Goal: Task Accomplishment & Management: Use online tool/utility

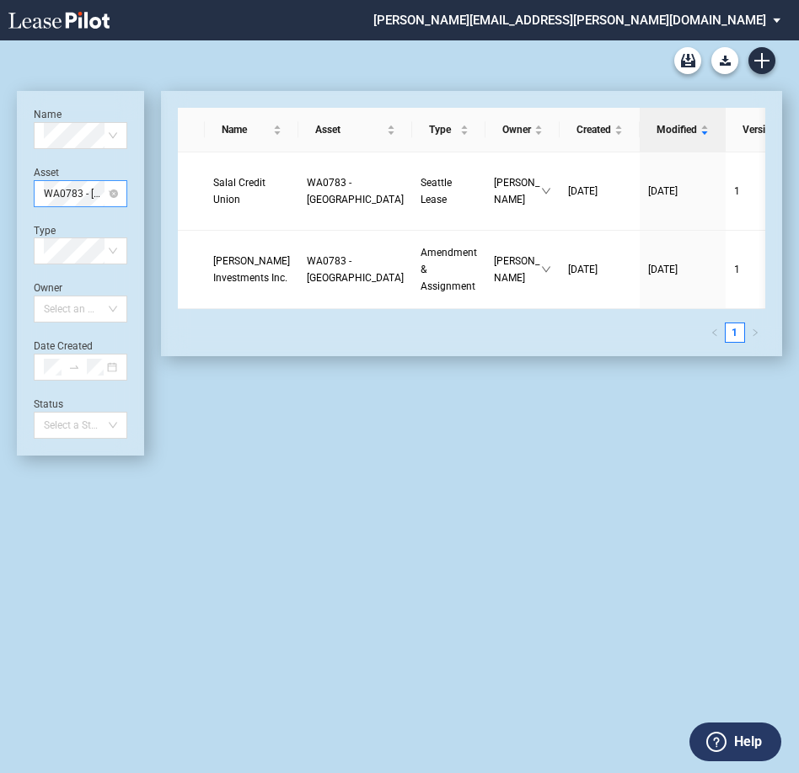
click at [109, 192] on span "WA0783 - North East Retail" at bounding box center [80, 193] width 73 height 25
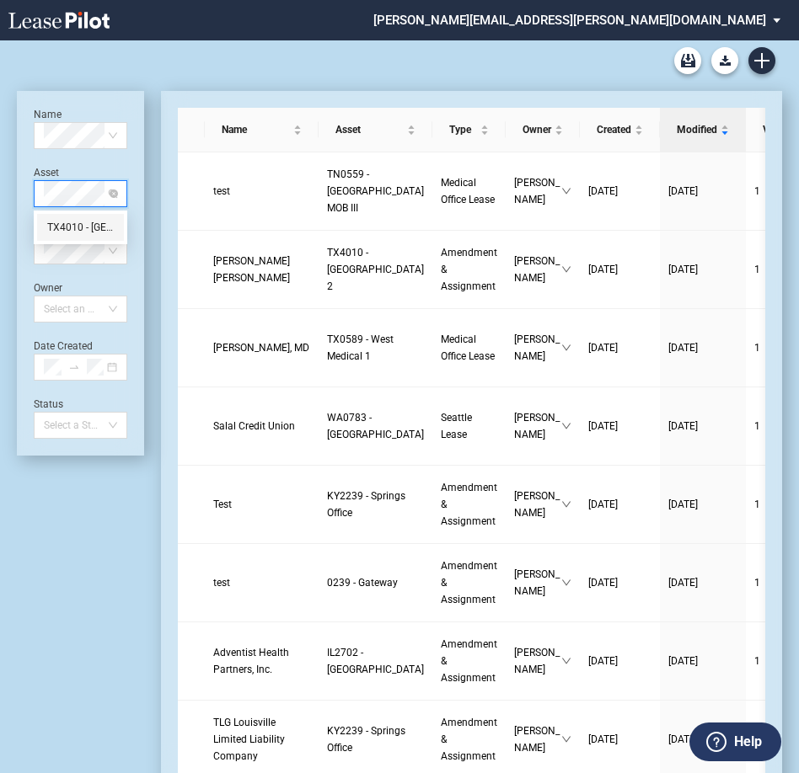
click at [67, 217] on div "TX4010 - [GEOGRAPHIC_DATA] 2" at bounding box center [80, 227] width 87 height 27
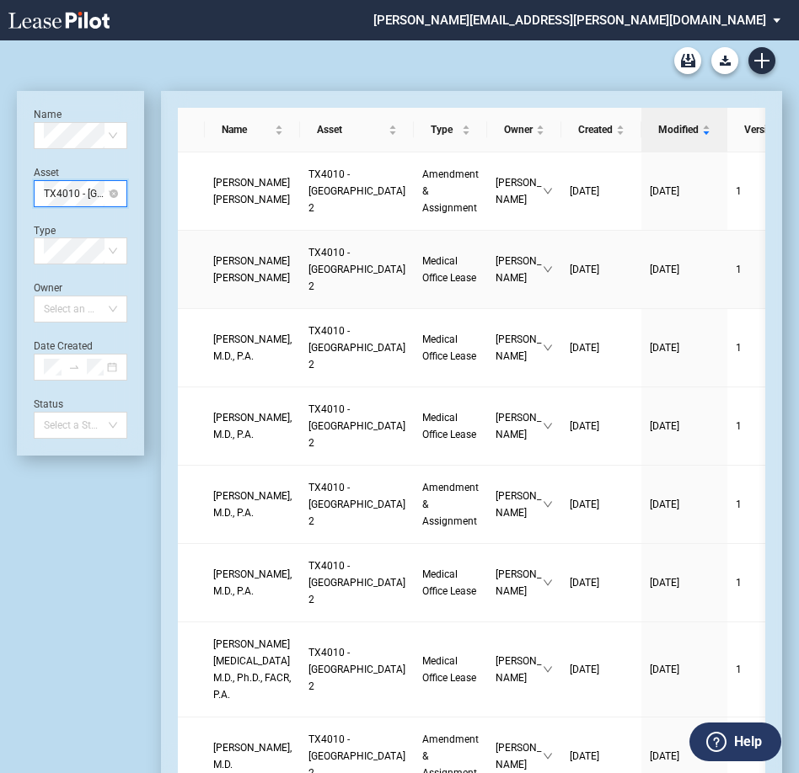
click at [422, 274] on span "Medical Office Lease" at bounding box center [449, 269] width 54 height 29
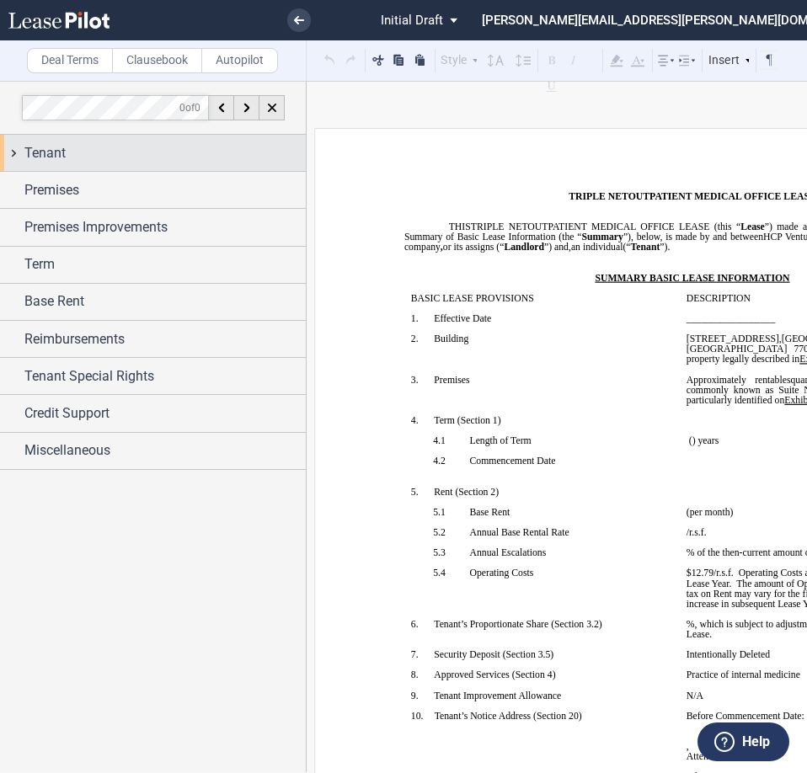
click at [77, 151] on div "Tenant" at bounding box center [164, 153] width 281 height 20
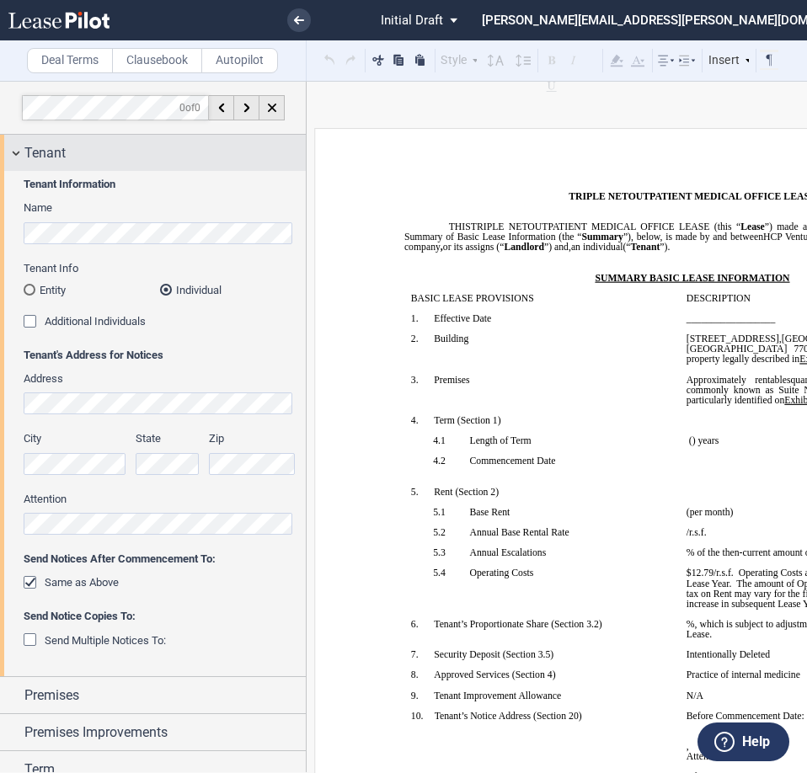
click at [32, 158] on span "Tenant" at bounding box center [44, 153] width 41 height 20
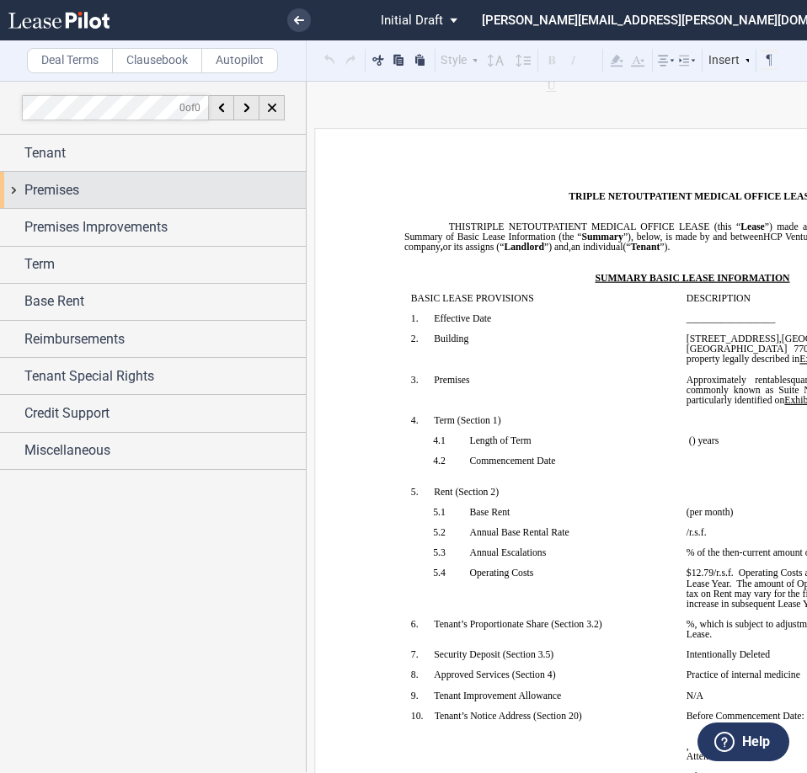
click at [62, 203] on div "Premises" at bounding box center [153, 190] width 306 height 36
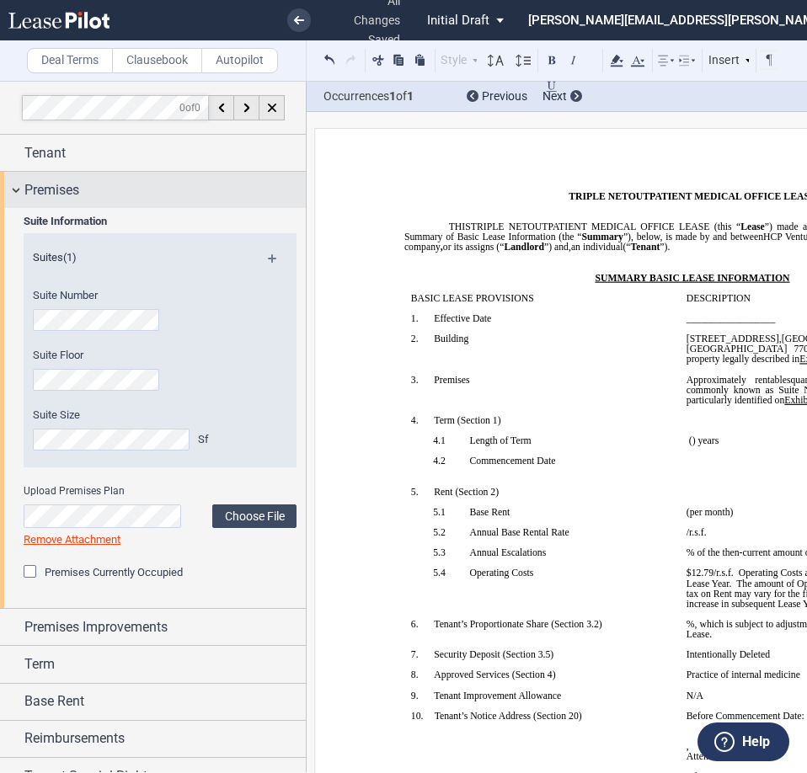
click at [51, 190] on span "Premises" at bounding box center [51, 190] width 55 height 20
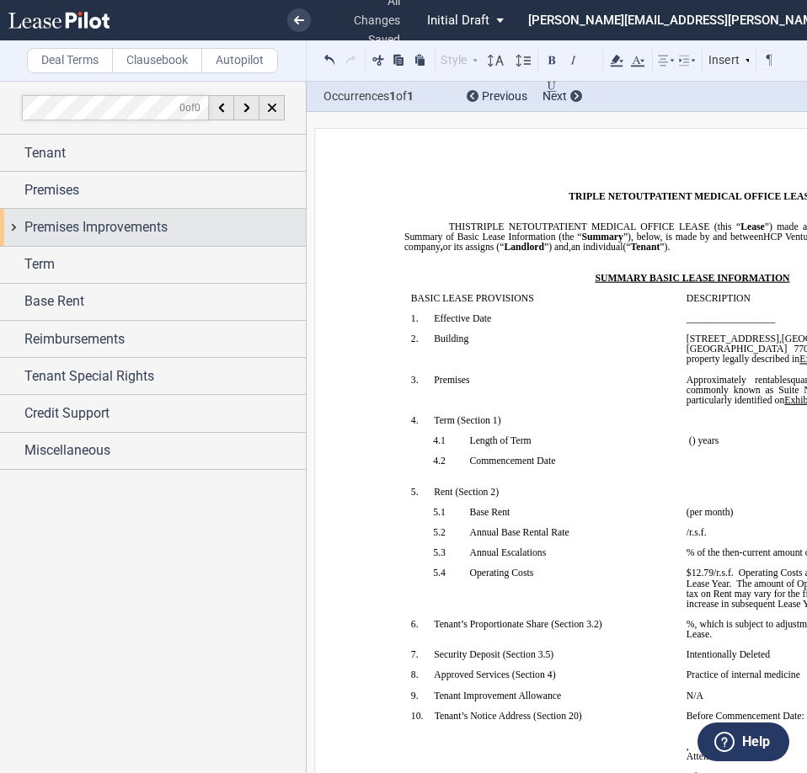
click at [57, 221] on span "Premises Improvements" at bounding box center [95, 227] width 143 height 20
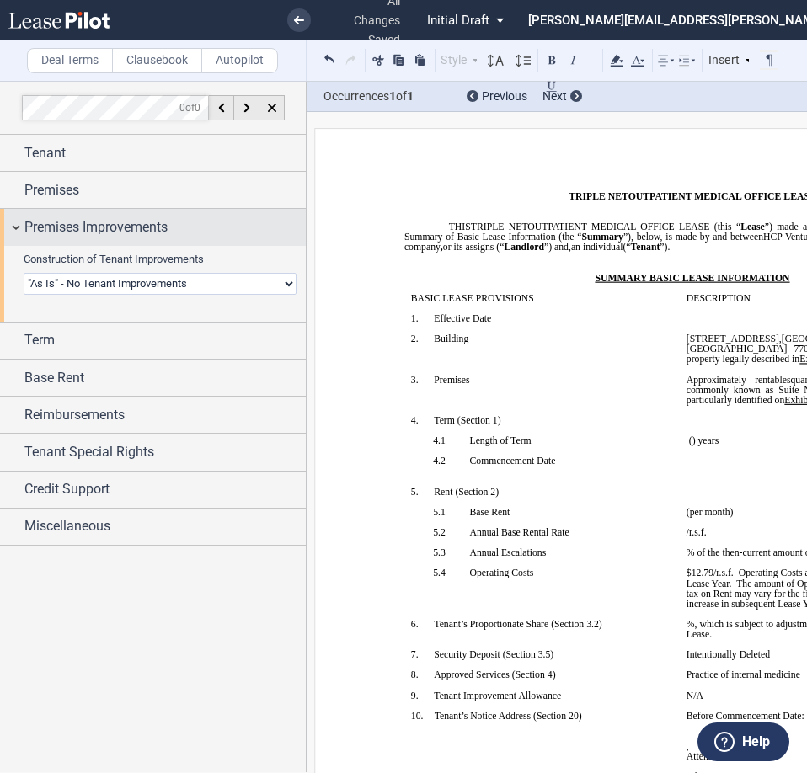
click at [71, 217] on span "Premises Improvements" at bounding box center [95, 227] width 143 height 20
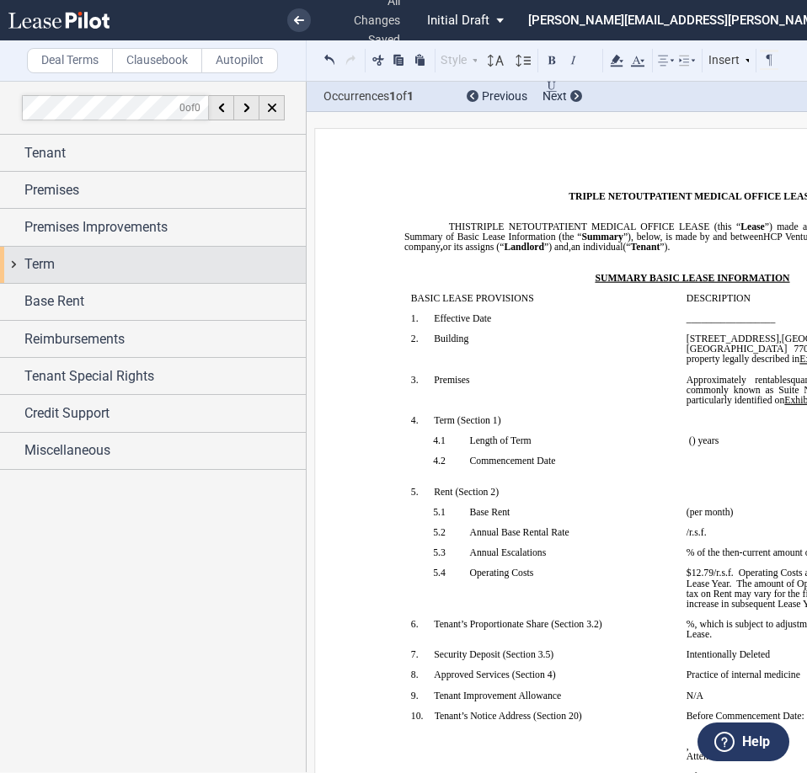
click at [37, 259] on span "Term" at bounding box center [39, 264] width 30 height 20
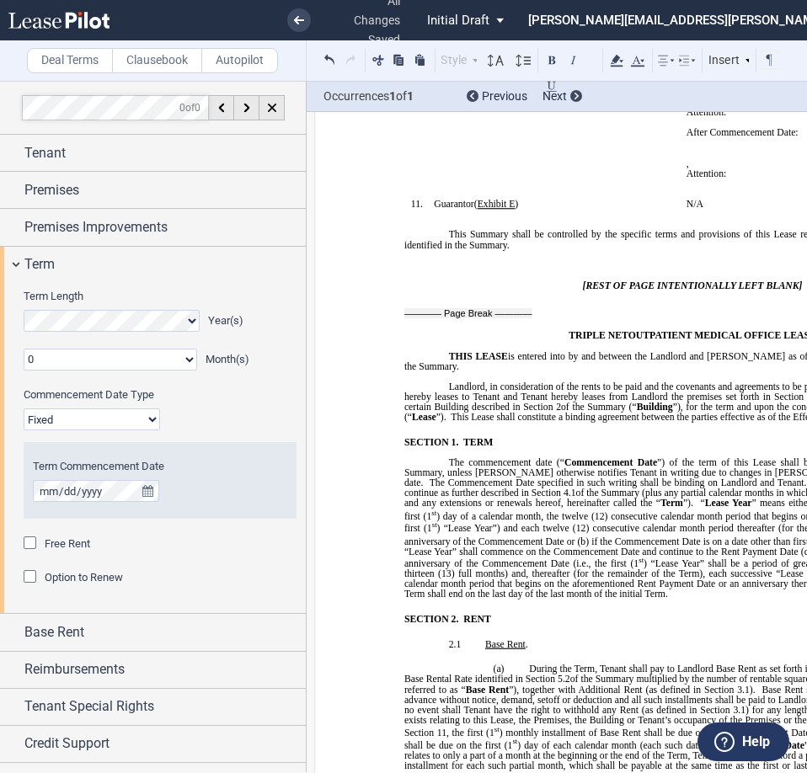
scroll to position [927, 0]
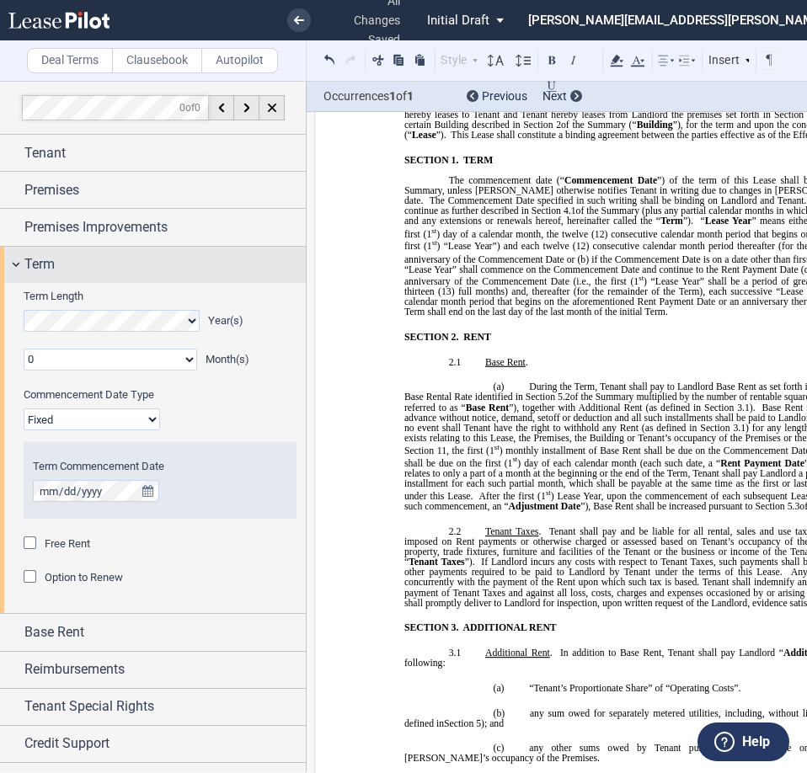
click at [56, 270] on div "Term" at bounding box center [164, 264] width 281 height 20
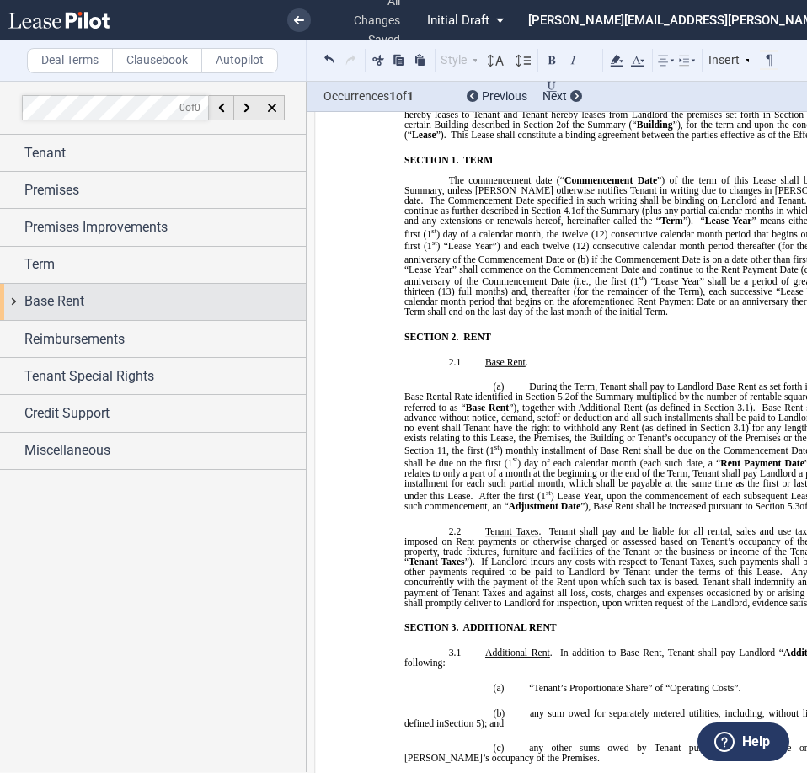
click at [49, 303] on span "Base Rent" at bounding box center [54, 301] width 60 height 20
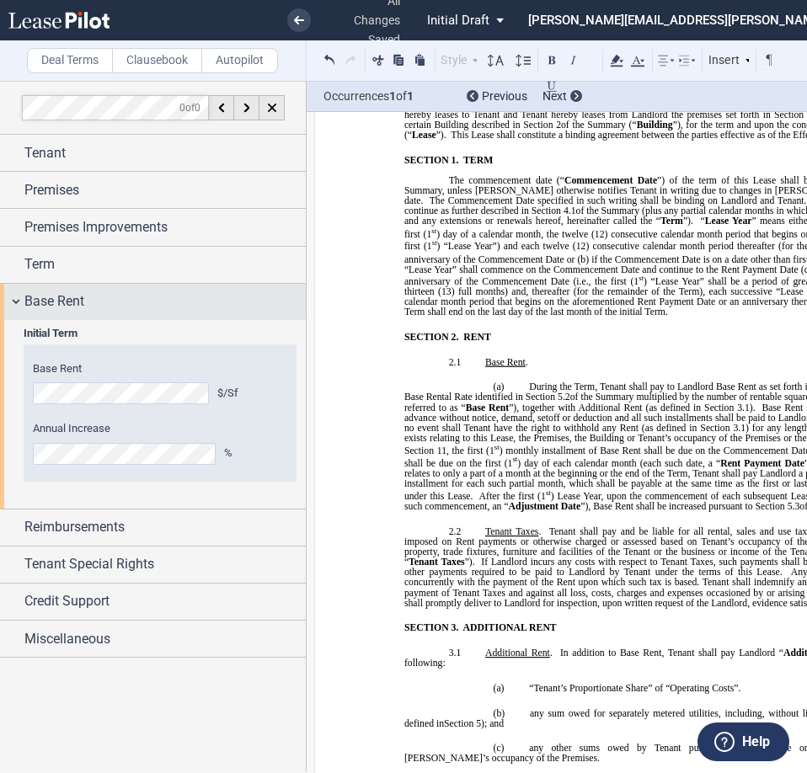
click at [78, 297] on span "Base Rent" at bounding box center [54, 301] width 60 height 20
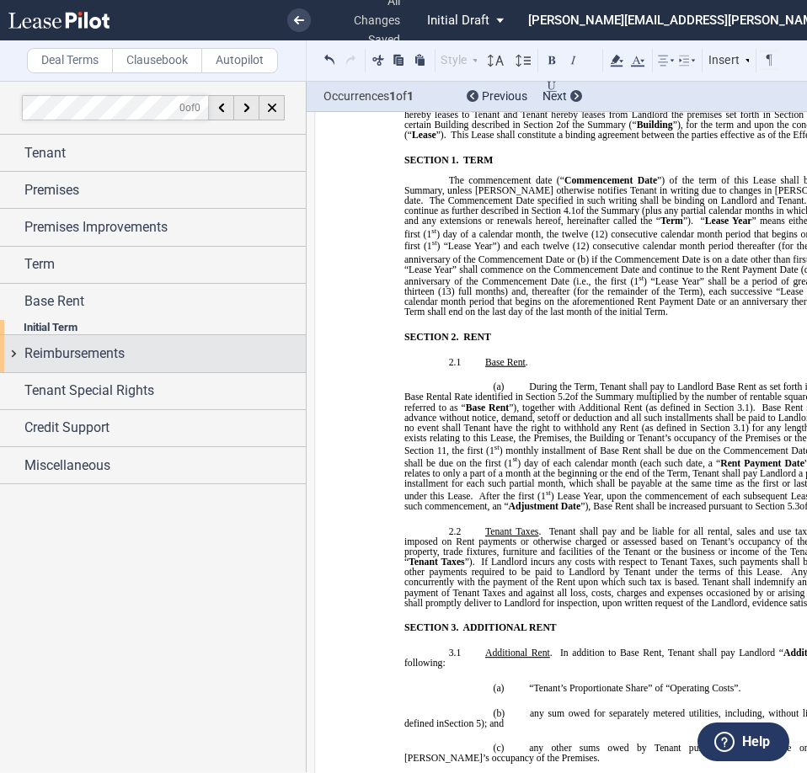
click at [78, 344] on span "Reimbursements" at bounding box center [74, 354] width 100 height 20
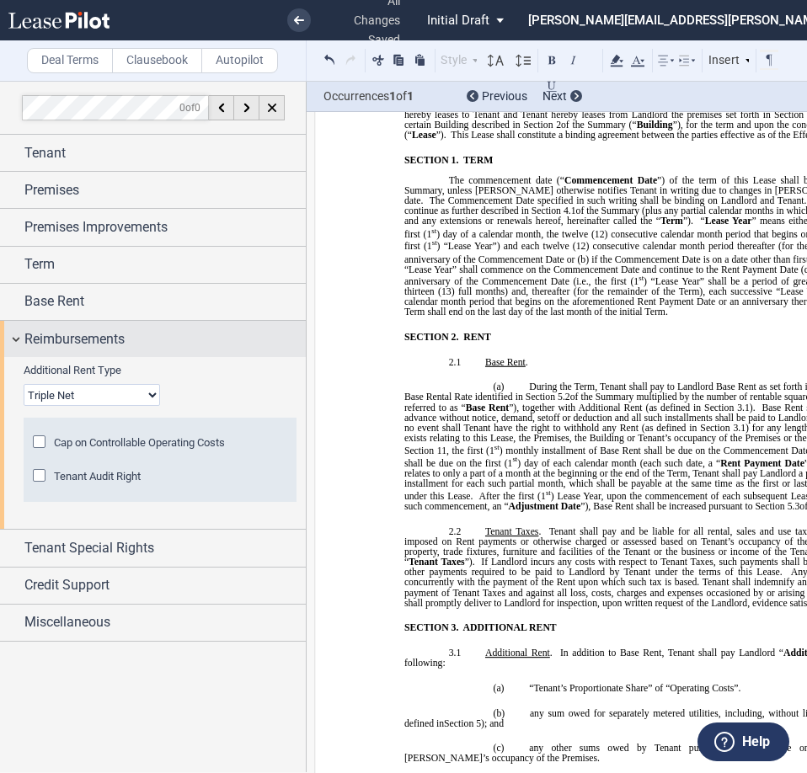
click at [78, 336] on span "Reimbursements" at bounding box center [74, 339] width 100 height 20
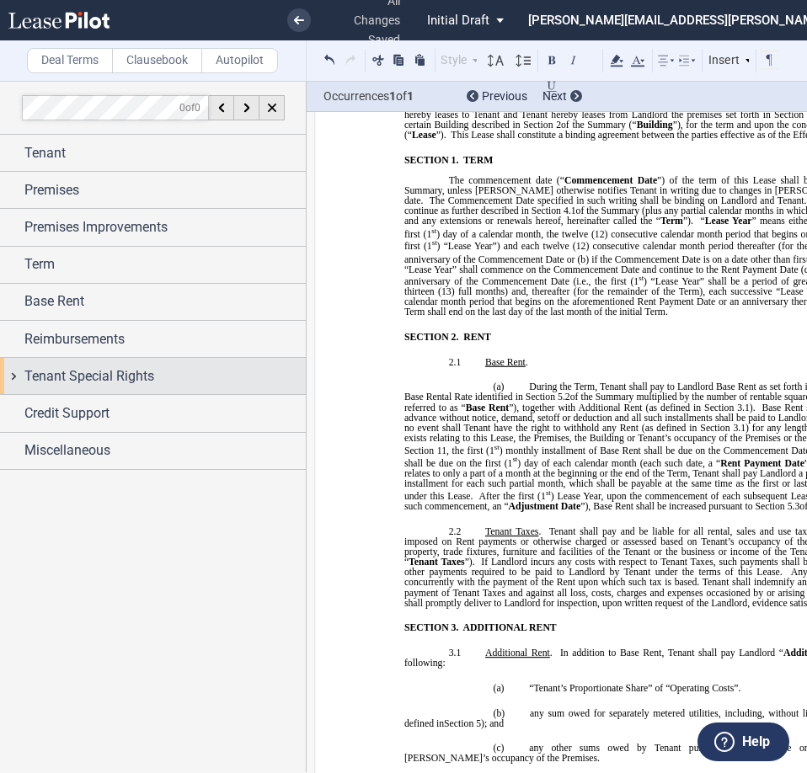
click at [83, 372] on span "Tenant Special Rights" at bounding box center [89, 376] width 130 height 20
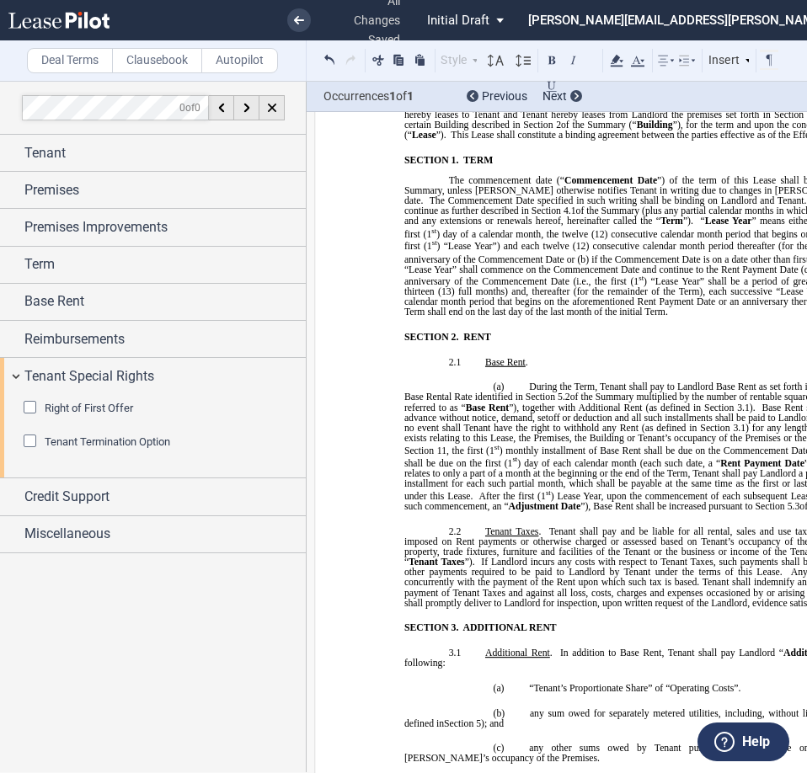
click at [95, 442] on span "Tenant Termination Option" at bounding box center [108, 442] width 126 height 13
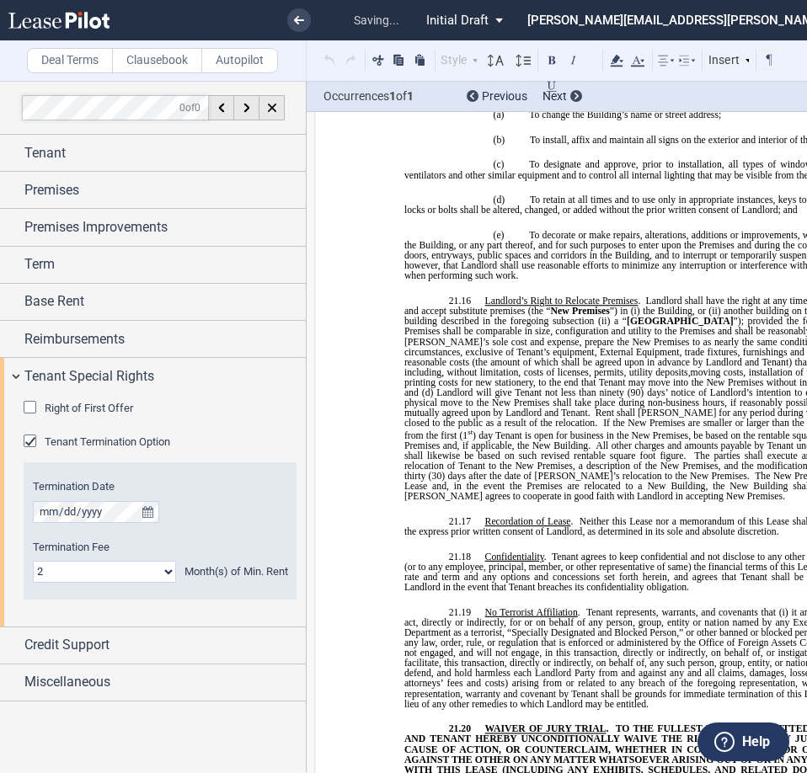
scroll to position [13499, 0]
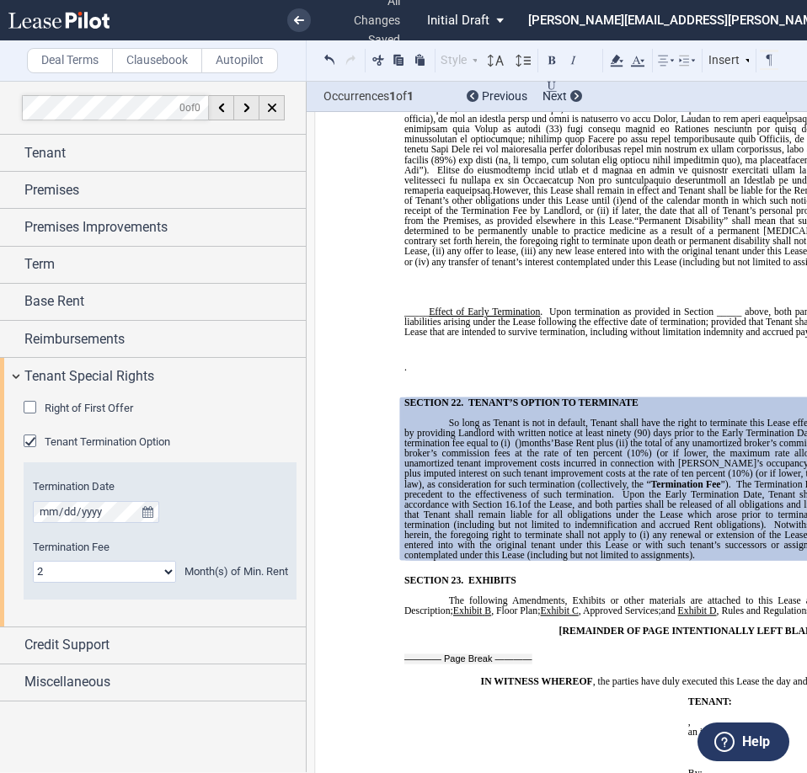
click at [619, 398] on span "TENANT’S OPTION TO TERMINATE" at bounding box center [553, 403] width 170 height 10
click at [637, 398] on p "SECTION 22. TENANT’S OPTION TO TERMINATE" at bounding box center [703, 403] width 554 height 10
click at [493, 398] on span "TENANT’S OPTION TO TERMINATE" at bounding box center [553, 403] width 170 height 10
drag, startPoint x: 575, startPoint y: 309, endPoint x: 465, endPoint y: 313, distance: 110.4
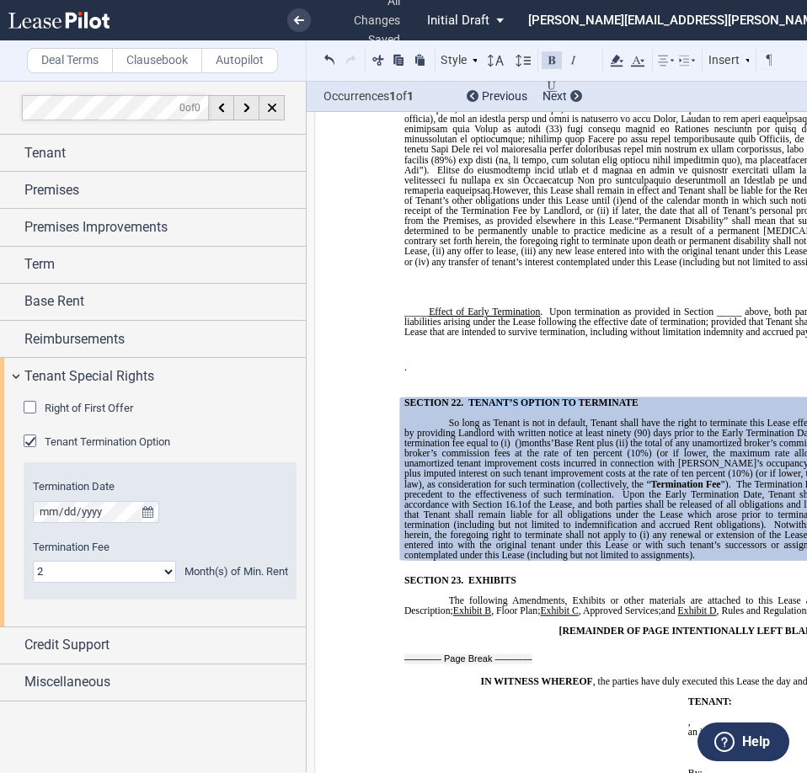
click at [468, 398] on span "TENANT’S OPTION TO TERMINATE" at bounding box center [553, 403] width 170 height 10
click at [553, 398] on span "﻿RIGHT TO TERMINATE TERMINATE" at bounding box center [555, 403] width 174 height 10
click at [468, 273] on p "21.29 ﻿ Right to Terminate Upon Death or Permanent Disability However, this Lea…" at bounding box center [692, 220] width 576 height 304
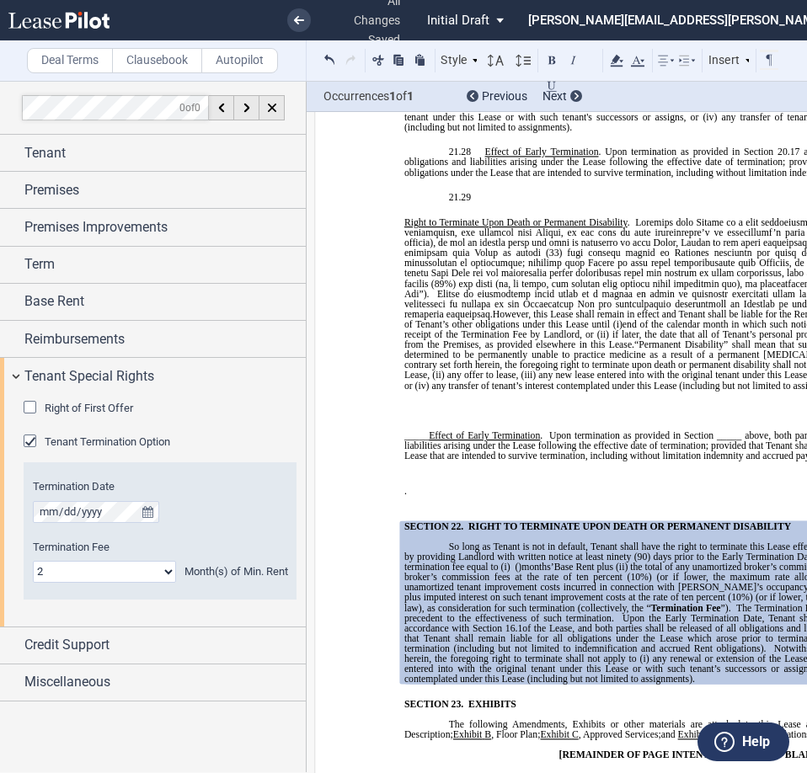
scroll to position [13246, 0]
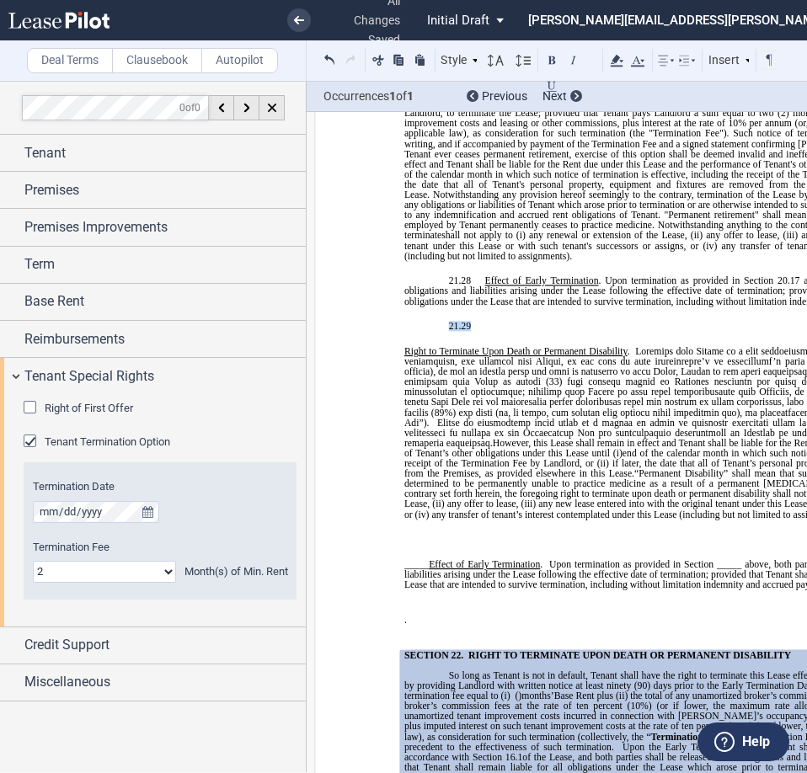
drag, startPoint x: 442, startPoint y: 235, endPoint x: 680, endPoint y: 489, distance: 347.5
click at [680, 489] on p "21.29 ﻿ Right to Terminate Upon Death or Permanent Disability However, this Lea…" at bounding box center [692, 473] width 576 height 304
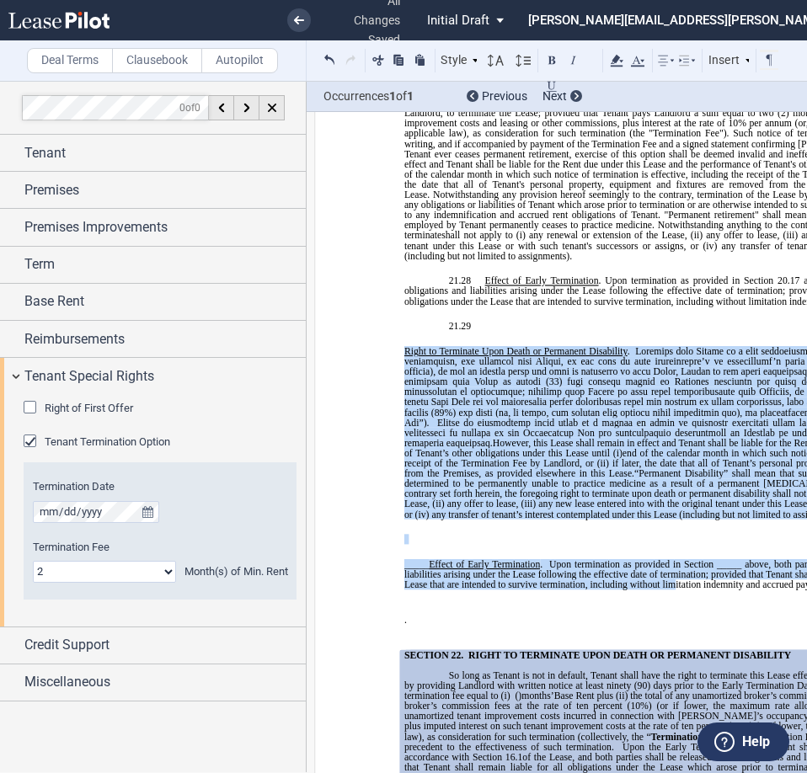
drag, startPoint x: 671, startPoint y: 494, endPoint x: 396, endPoint y: 259, distance: 360.9
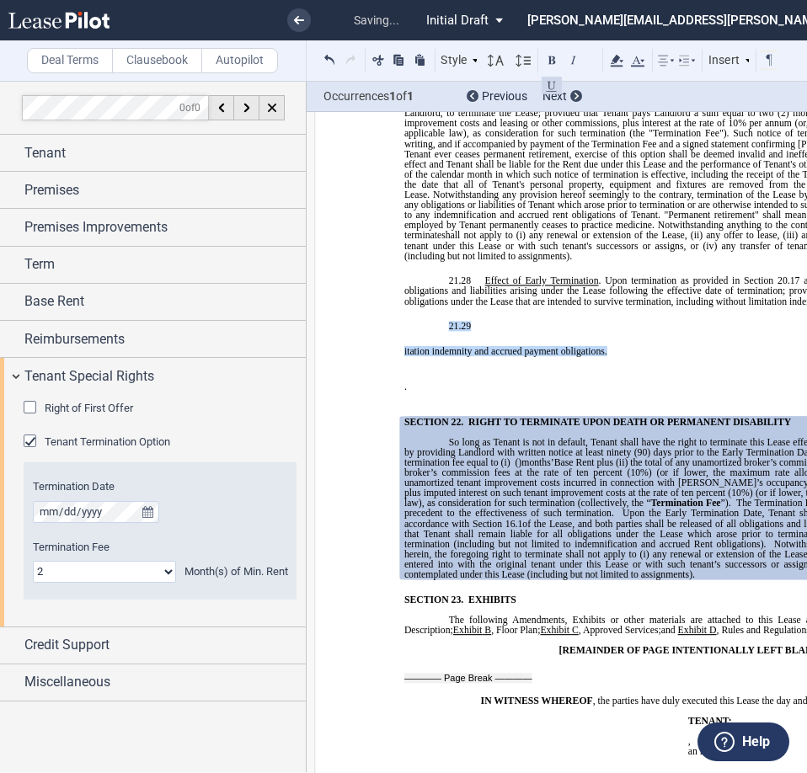
drag, startPoint x: 601, startPoint y: 256, endPoint x: 443, endPoint y: 222, distance: 161.3
click at [443, 222] on div "!!SET_LEVEL_1!! !!MOB_LEVEL_2!! 29.1 ﻿ !!SET_LEVEL_1!! !!MOB_LEVEL_2!! 29.1 ﻿ ﻿…" at bounding box center [692, 240] width 576 height 324
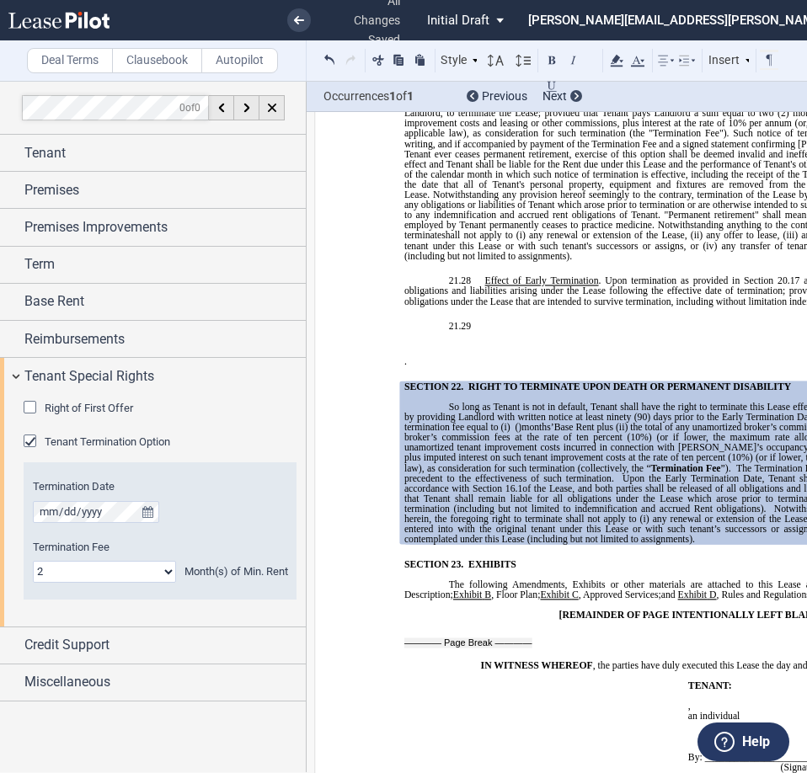
click at [420, 321] on p "21.29 ﻿ . ﻿" at bounding box center [692, 343] width 576 height 45
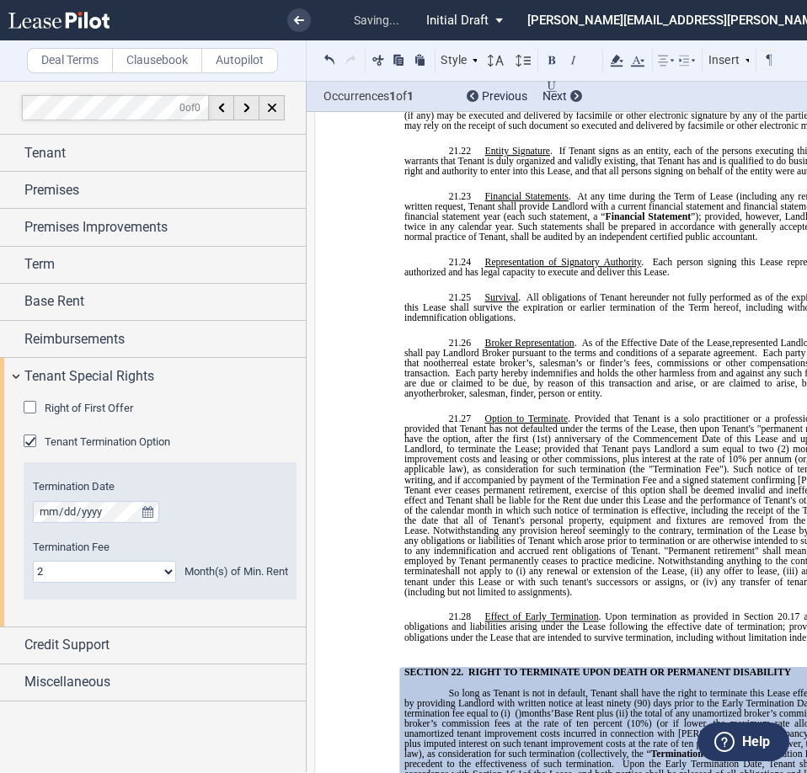
scroll to position [12825, 0]
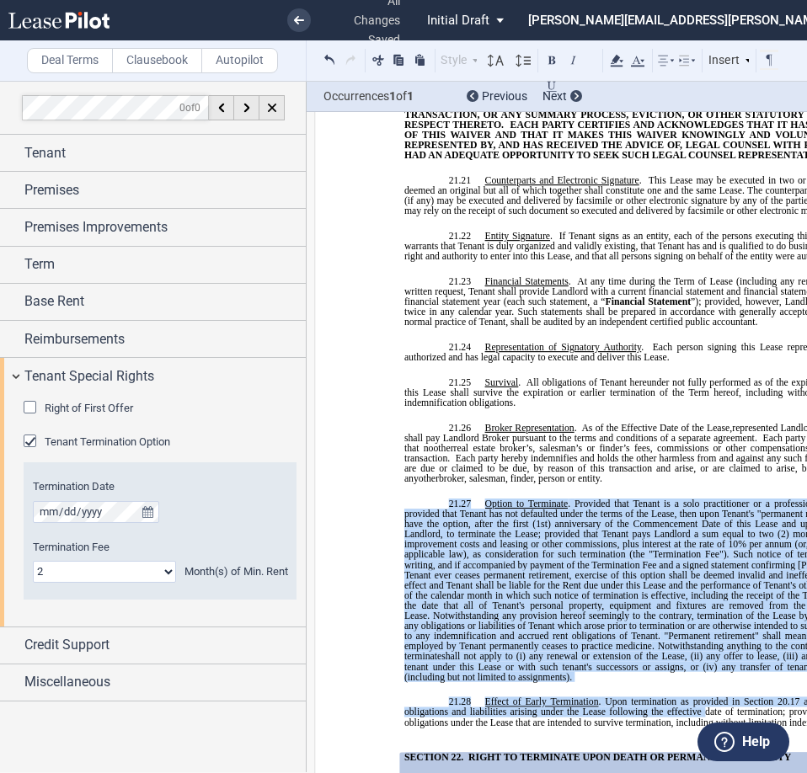
drag, startPoint x: 698, startPoint y: 623, endPoint x: 429, endPoint y: 394, distance: 353.8
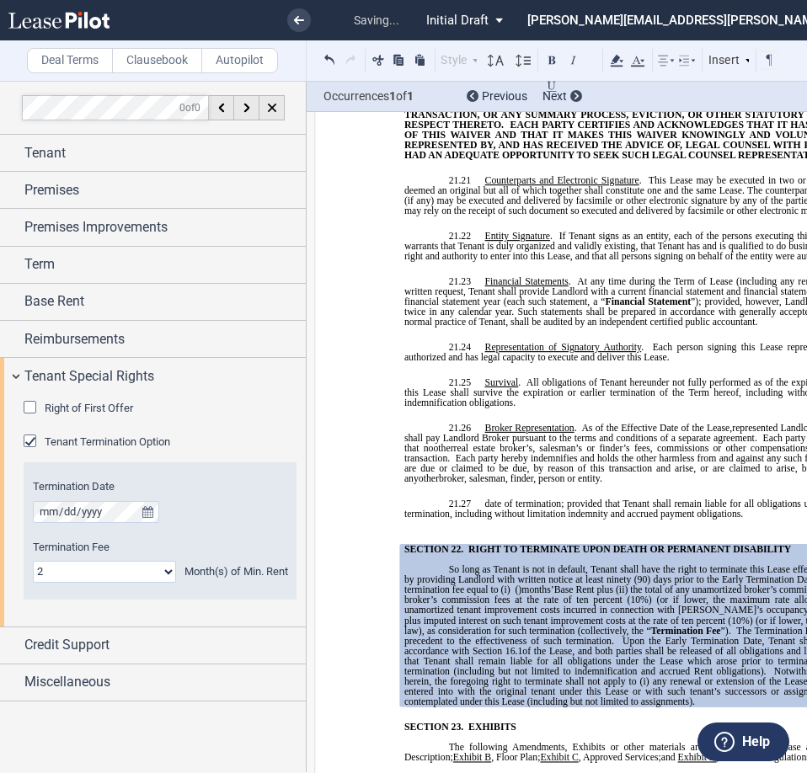
drag, startPoint x: 749, startPoint y: 422, endPoint x: 410, endPoint y: 397, distance: 339.6
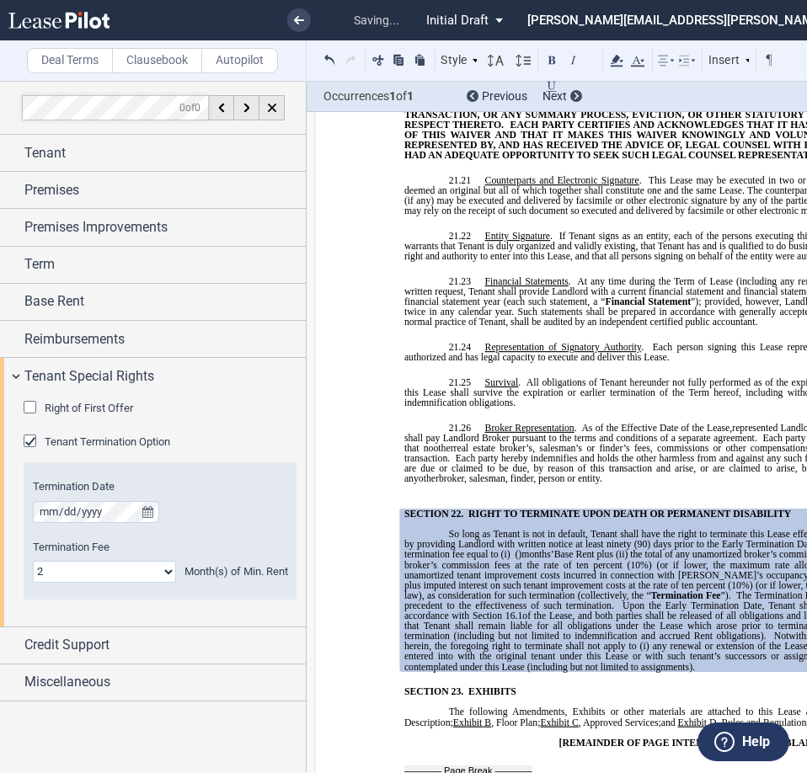
click at [438, 484] on p "﻿ ﻿ ﻿" at bounding box center [692, 489] width 576 height 10
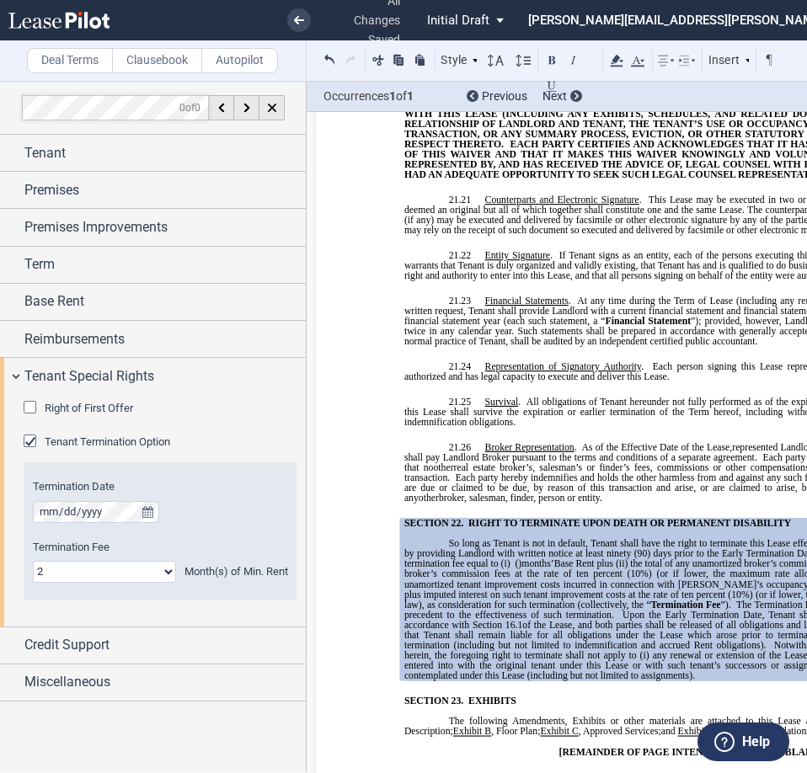
scroll to position [12994, 0]
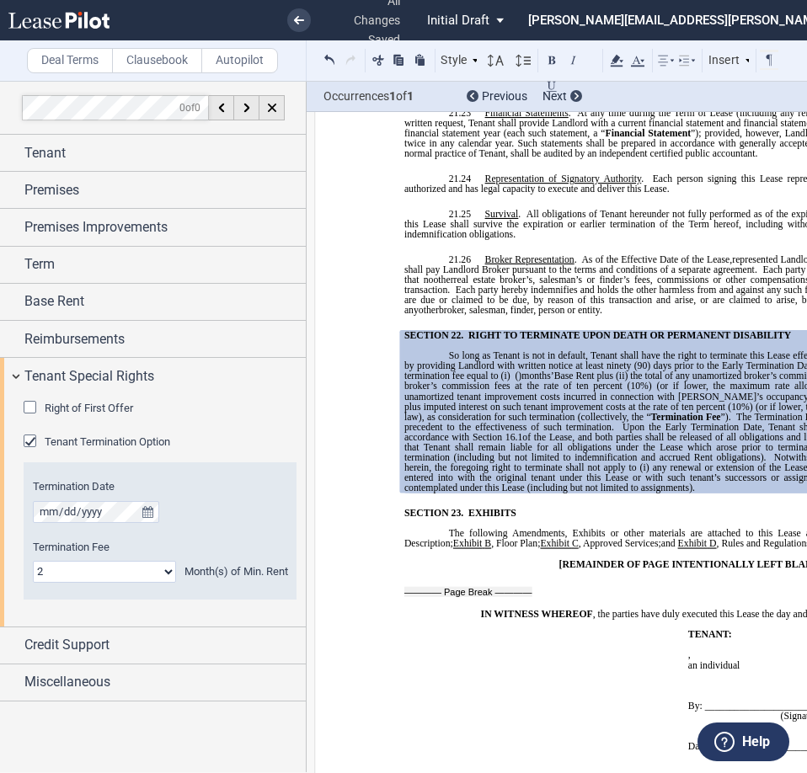
click at [508, 382] on span "any unamortized tenant improvement costs incurred in connection with Tenant’s o…" at bounding box center [693, 397] width 579 height 30
drag, startPoint x: 439, startPoint y: 263, endPoint x: 455, endPoint y: 261, distance: 16.1
click at [439, 350] on p "So long as Tenant is not in default, Tenant shall have the right to terminate t…" at bounding box center [692, 421] width 576 height 142
click at [429, 350] on p "So long as Tenant is not in default, Tenant shall have the right to terminate t…" at bounding box center [692, 421] width 576 height 142
click at [682, 60] on use at bounding box center [688, 61] width 16 height 10
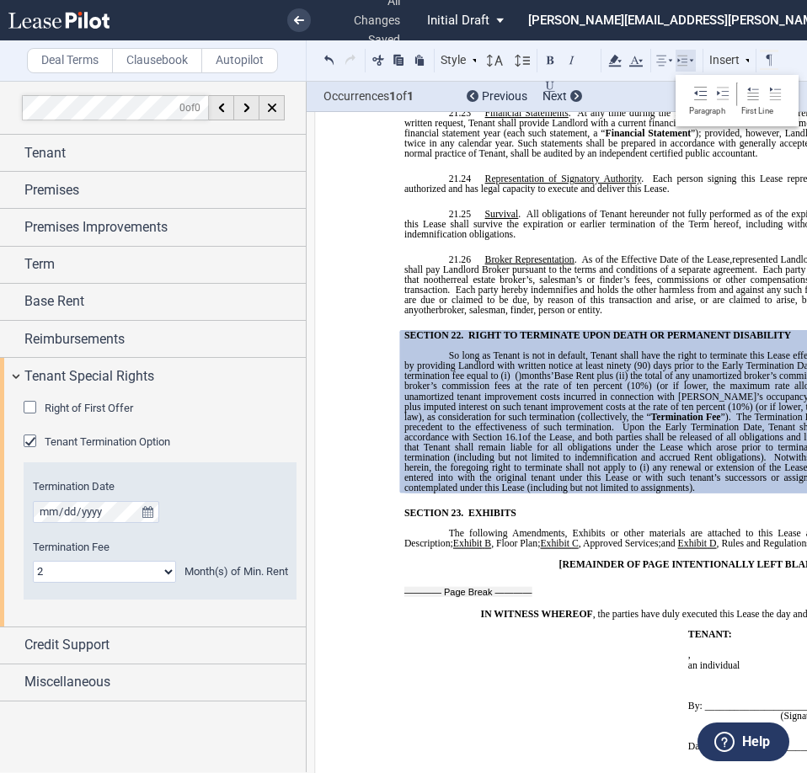
scroll to position [0, 16]
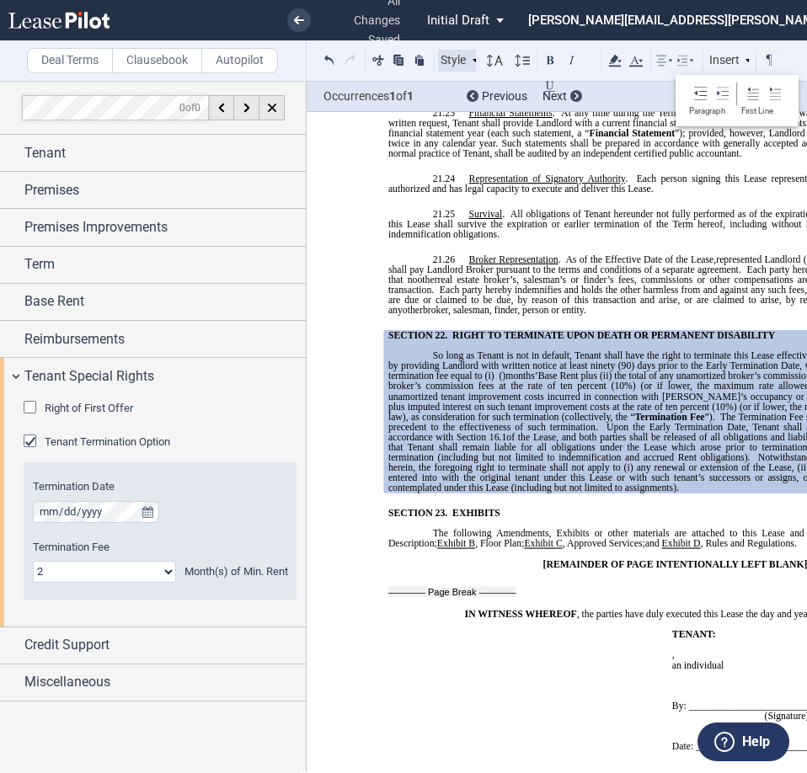
click at [456, 61] on div "Style" at bounding box center [460, 61] width 44 height 22
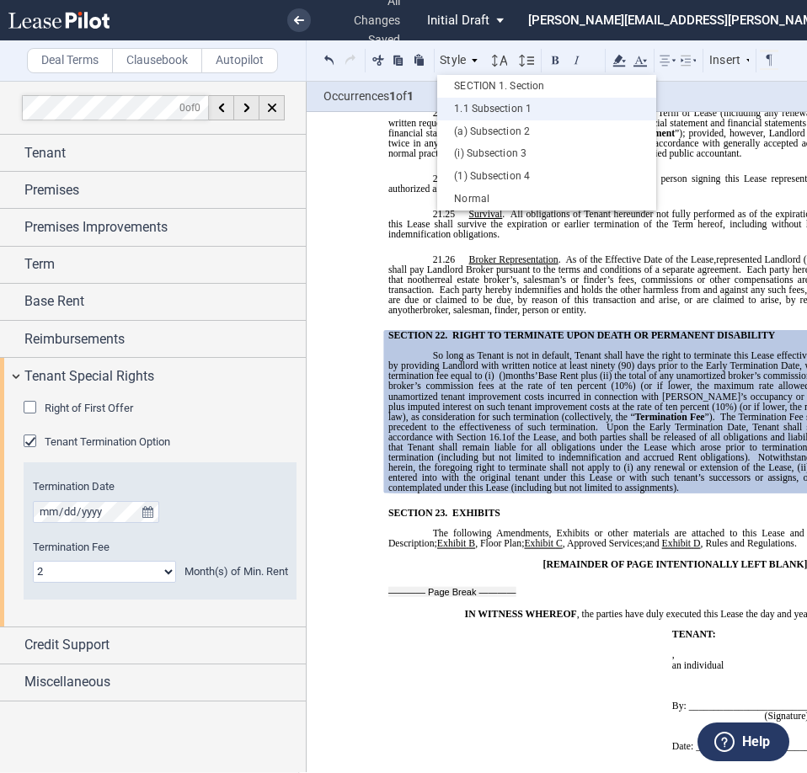
click at [471, 106] on div "1.1 Subsection 1" at bounding box center [547, 109] width 202 height 14
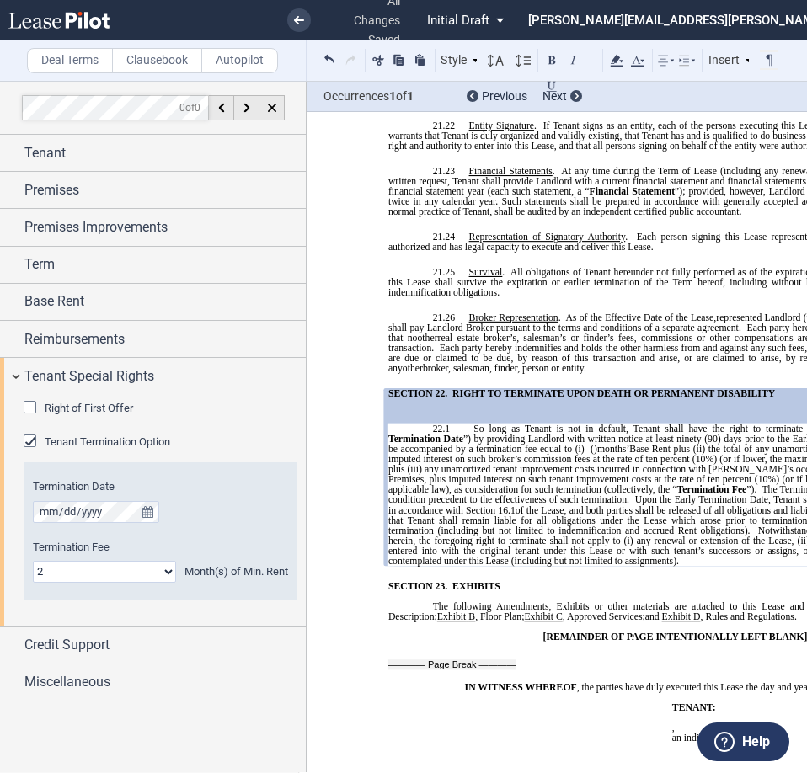
scroll to position [12910, 0]
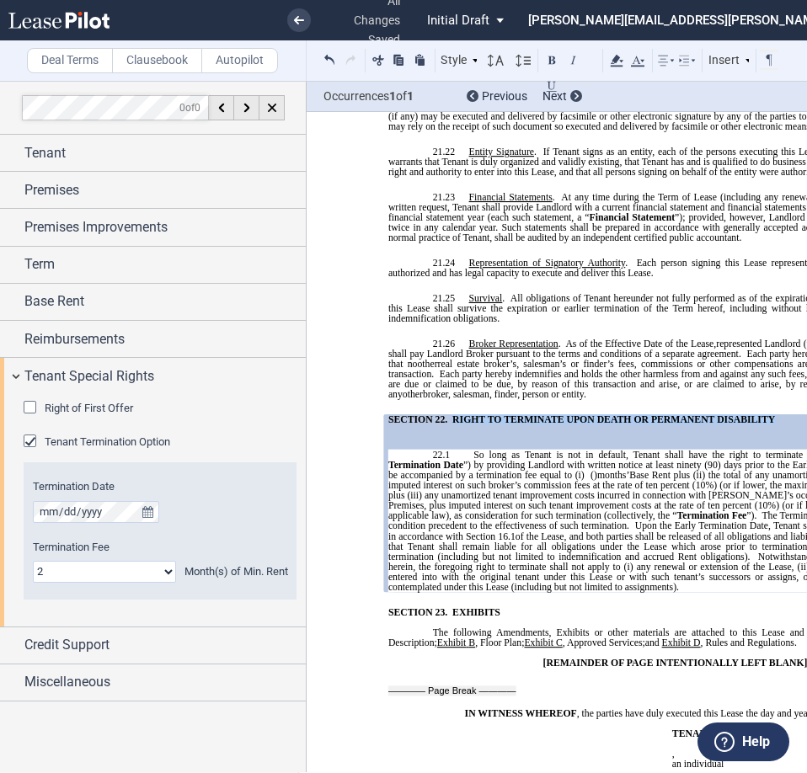
drag, startPoint x: 772, startPoint y: 329, endPoint x: 447, endPoint y: 317, distance: 324.6
drag, startPoint x: 519, startPoint y: 396, endPoint x: 522, endPoint y: 382, distance: 13.9
click at [519, 470] on span "the total of any unamortized broker’s commissions or fees, plus imputed interes…" at bounding box center [677, 480] width 579 height 20
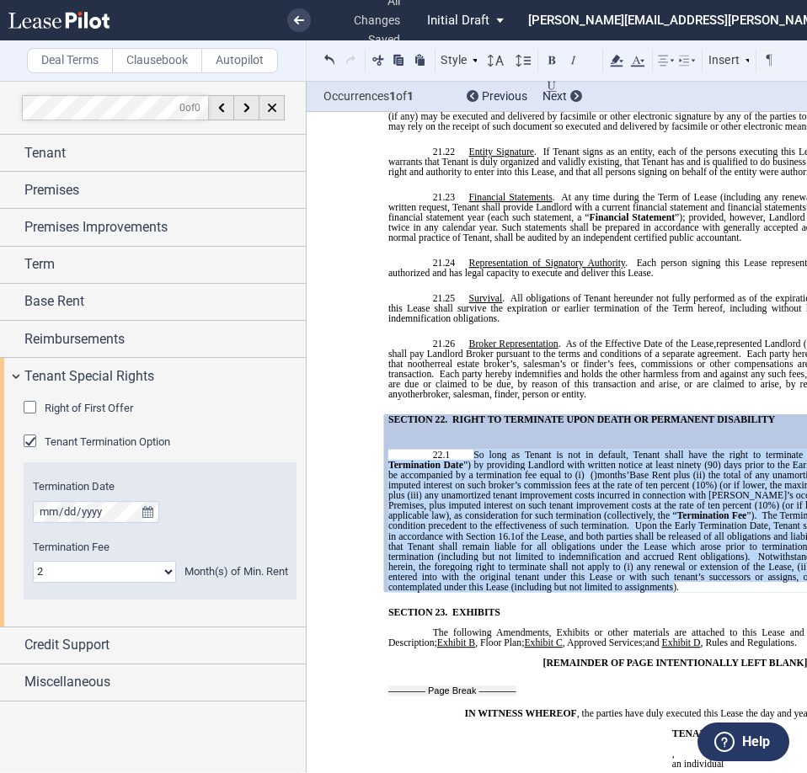
drag, startPoint x: 473, startPoint y: 364, endPoint x: 670, endPoint y: 495, distance: 236.5
click at [670, 495] on p "22.1 So long as Tenant is not in default, Tenant shall have the right to termin…" at bounding box center [676, 521] width 576 height 142
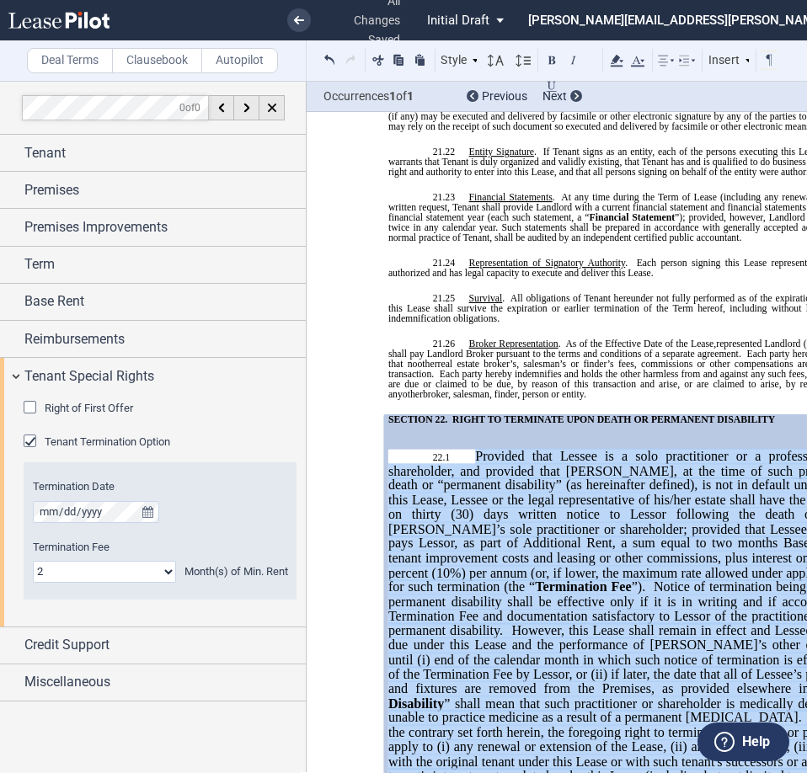
drag, startPoint x: 650, startPoint y: 681, endPoint x: 469, endPoint y: 365, distance: 364.2
click at [469, 450] on p "22.1 Provided that Lessee is a solo practitioner or a professional corporation …" at bounding box center [676, 617] width 576 height 334
click at [501, 65] on icon at bounding box center [496, 61] width 20 height 20
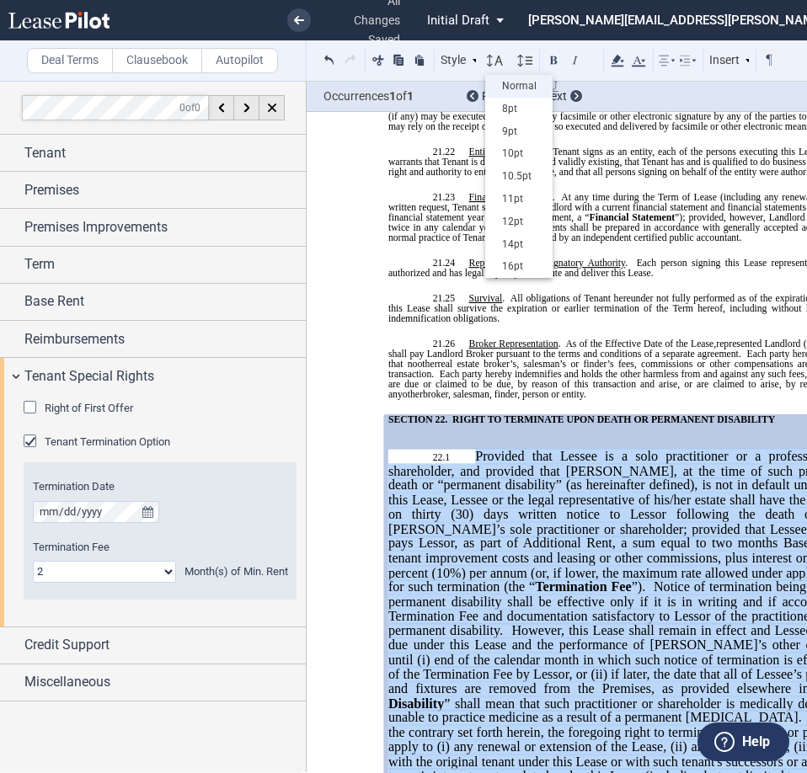
click at [505, 82] on div "Normal" at bounding box center [519, 86] width 51 height 14
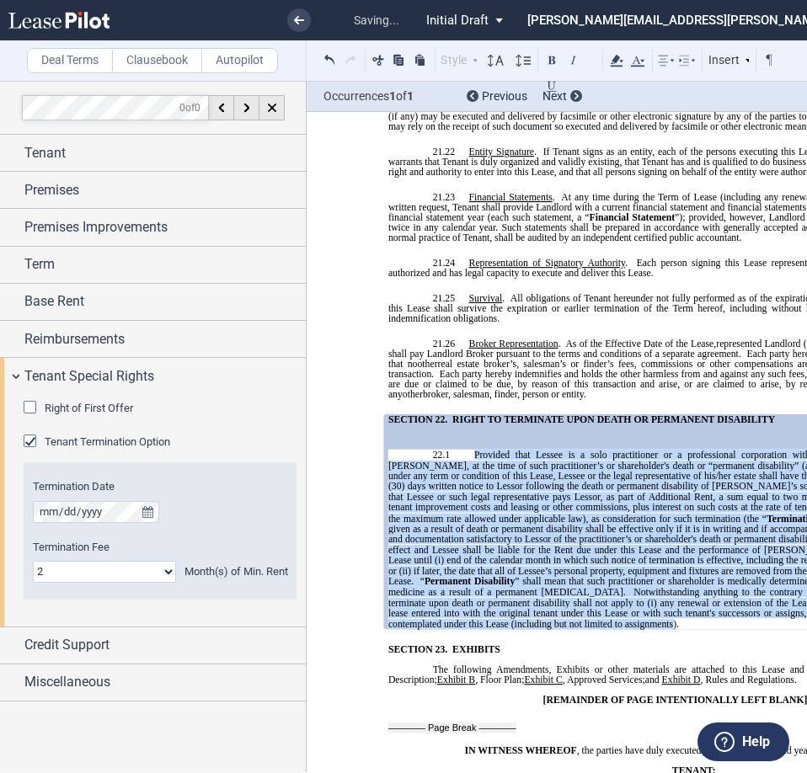
click at [567, 535] on p "22.1 Provided that Lessee is a solo practitioner or a professional corporation …" at bounding box center [676, 539] width 576 height 179
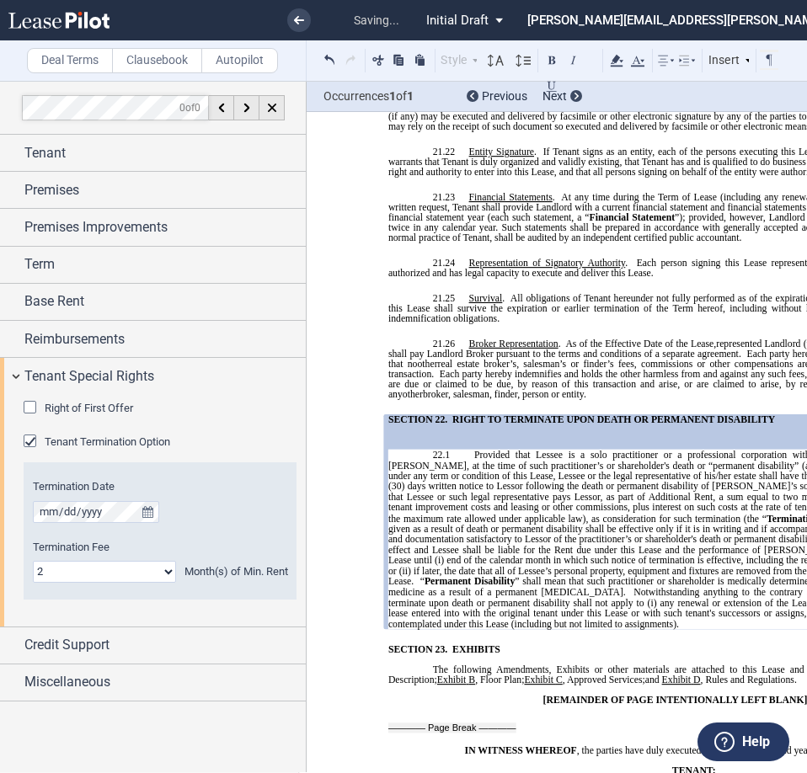
click at [673, 619] on span ")." at bounding box center [676, 624] width 6 height 10
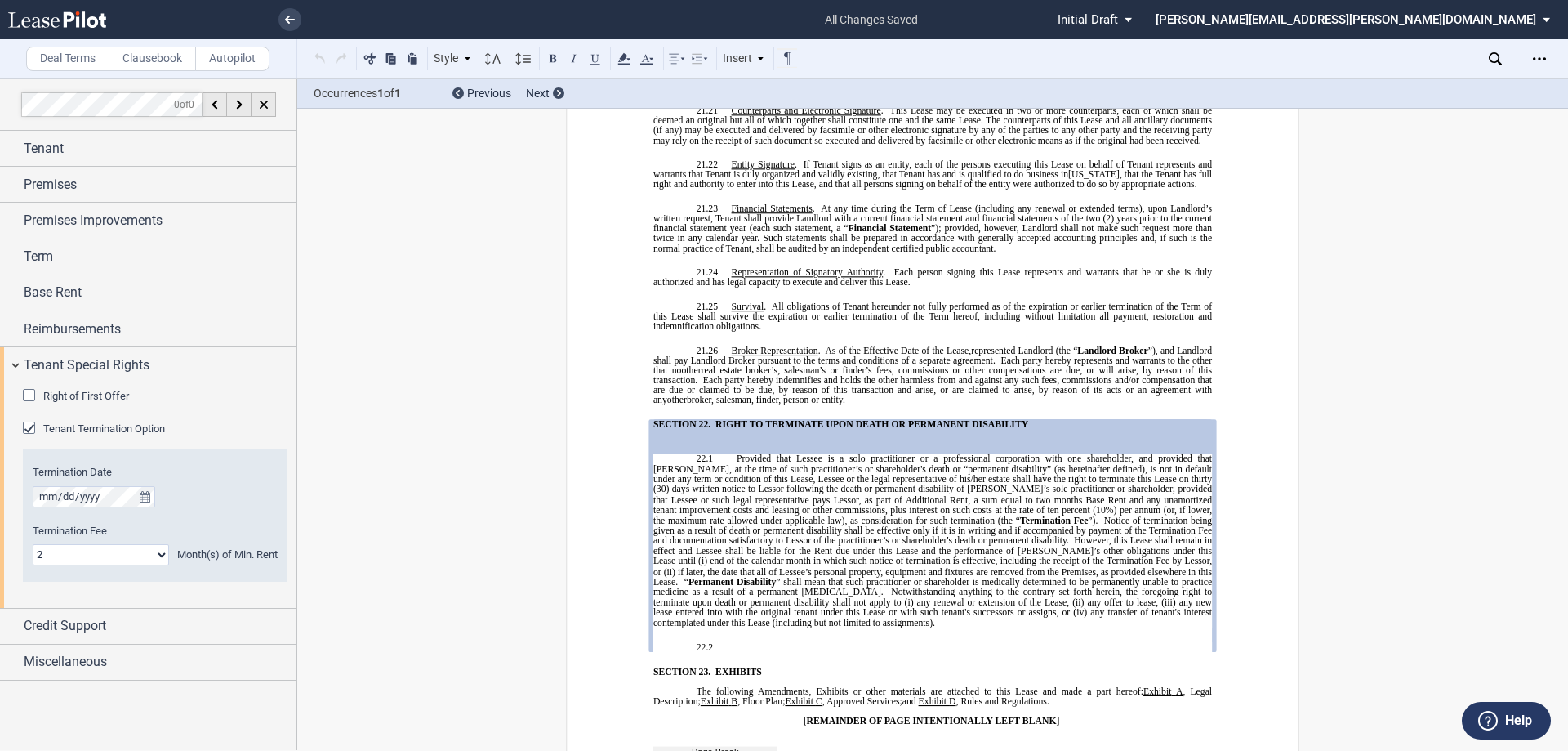
scroll to position [0, 0]
click at [731, 642] on p "22.2 ​" at bounding box center [933, 647] width 559 height 10
click at [729, 454] on span "Provided that Lessee is a solo practitioner or a professional corporation with …" at bounding box center [934, 489] width 561 height 71
drag, startPoint x: 1026, startPoint y: 335, endPoint x: 714, endPoint y: 328, distance: 312.1
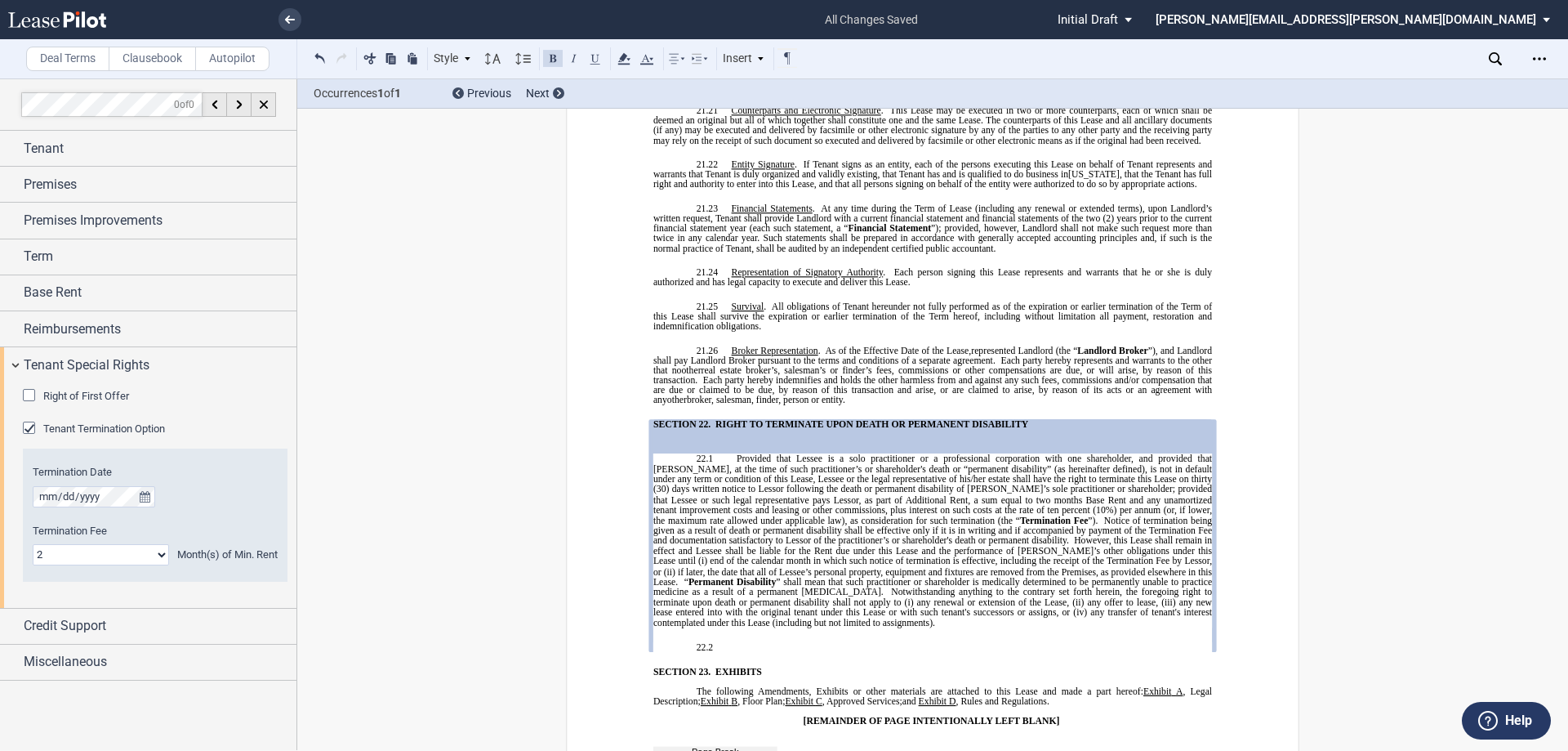
click at [711, 419] on span at bounding box center [713, 424] width 5 height 10
click at [716, 419] on span "﻿RIGHT TO TERMINATE UPON DEATH OR PERMANENT DISABILITY" at bounding box center [872, 424] width 313 height 10
drag, startPoint x: 869, startPoint y: 334, endPoint x: 1083, endPoint y: 331, distance: 214.0
click at [782, 419] on p "SECTION 22. ﻿TENANT's RIGHT TO TERMINATE UPON DEATH OR PERMANENT DISABILITY" at bounding box center [944, 424] width 537 height 10
click at [723, 454] on p "22.1 Provided that Lessee is a solo practitioner or a professional corporation …" at bounding box center [933, 540] width 559 height 174
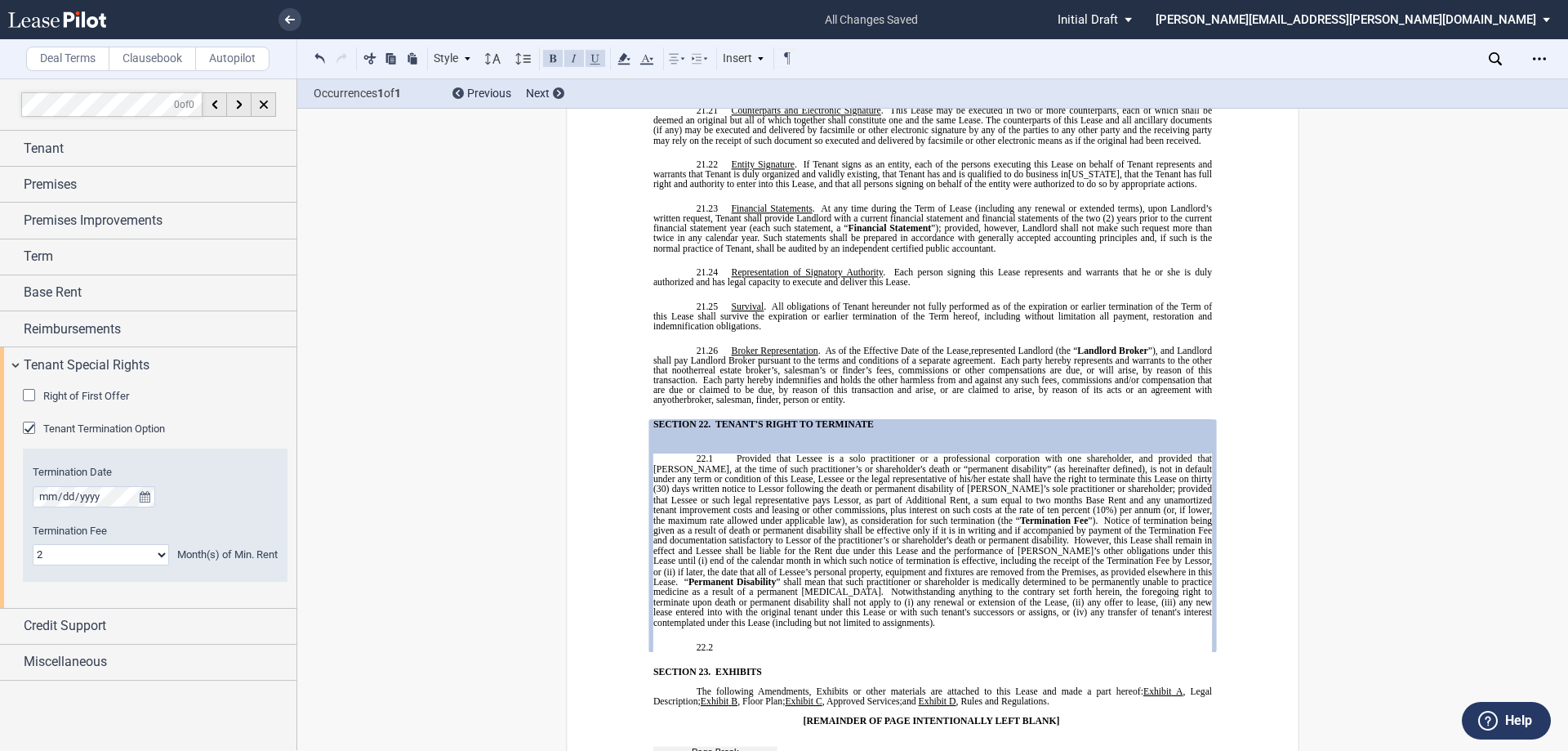
click at [731, 454] on span "Provided that Lessee is a solo practitioner or a professional corporation with …" at bounding box center [934, 489] width 561 height 71
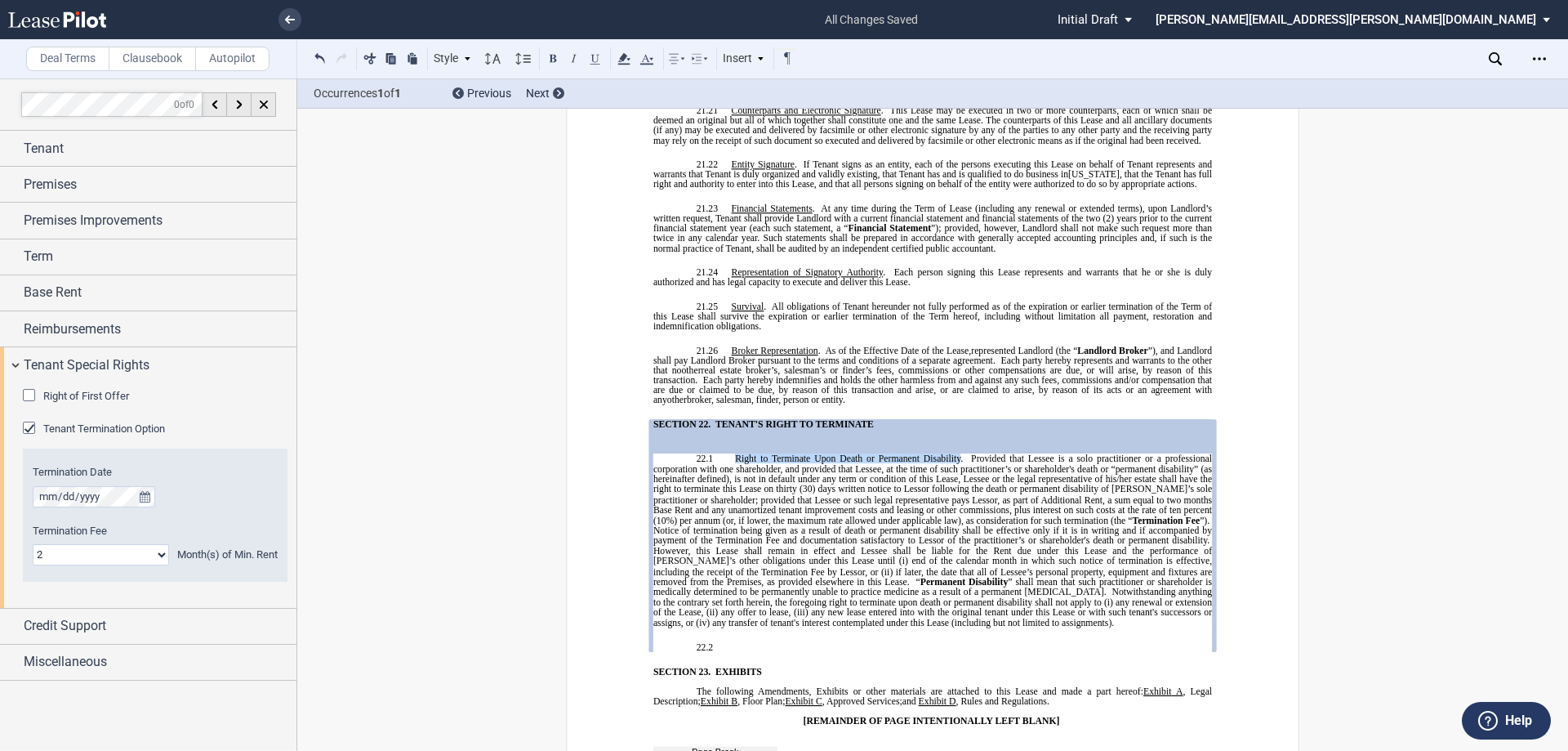
drag, startPoint x: 731, startPoint y: 367, endPoint x: 955, endPoint y: 361, distance: 224.1
click at [782, 419] on div "!!SET_LEVEL_0!! !!MOB_LEVEL_1!! SECTION 22. ﻿TENANT's RIGHT TO TERMINATE !!SET_…" at bounding box center [933, 536] width 559 height 233
click at [592, 65] on button at bounding box center [595, 58] width 19 height 19
click at [782, 515] on span "”). Notice of termination being given as a result of death or permanent disabil…" at bounding box center [934, 550] width 561 height 71
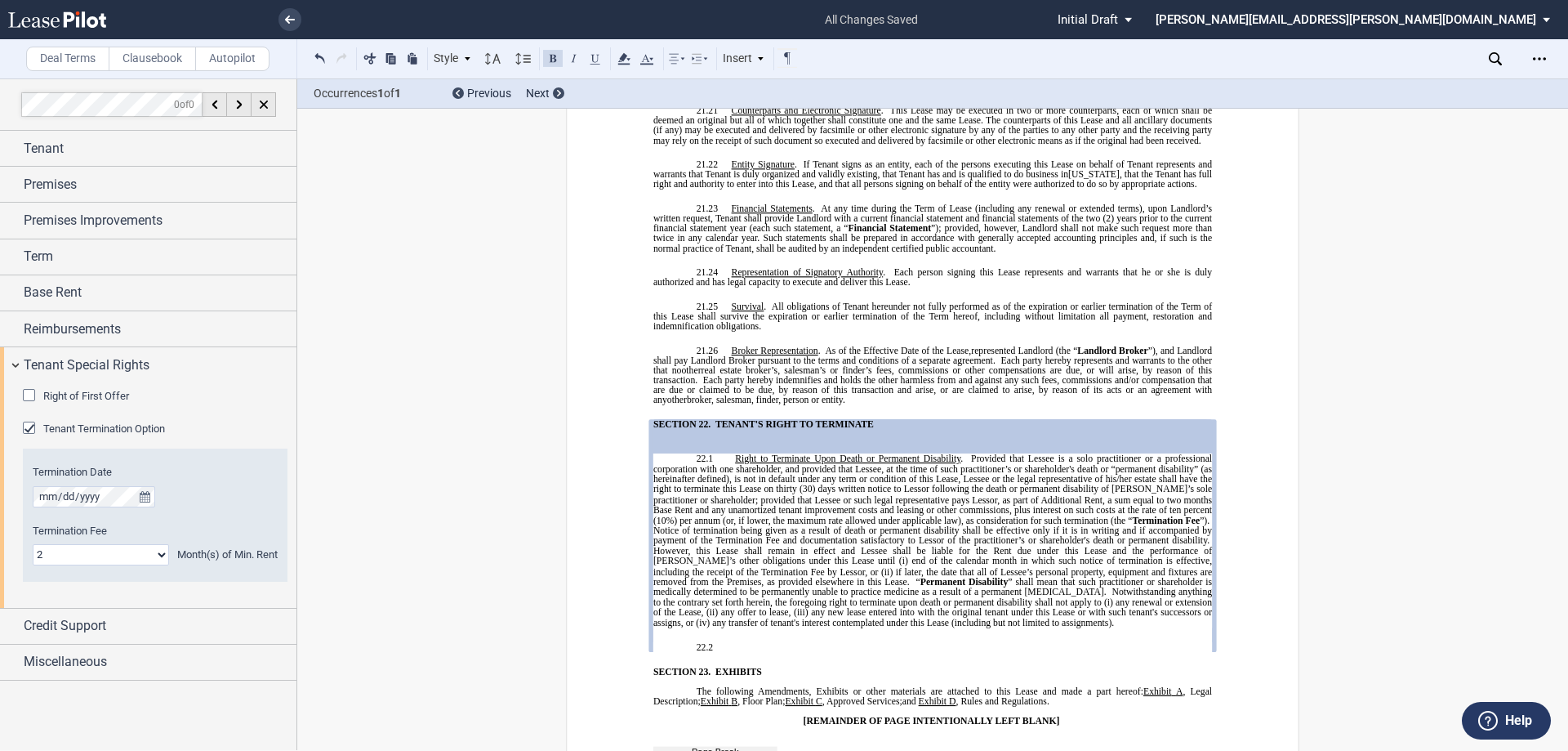
click at [764, 642] on p "22.2 ​" at bounding box center [933, 647] width 559 height 10
click at [782, 454] on span "Right to Terminate Upon Death or Permanent Disability . Provided that Lessee is…" at bounding box center [934, 489] width 561 height 71
click at [782, 454] on span "Right to Terminate Upon Death or Permanent Disability . Provided that Tenant is…" at bounding box center [934, 489] width 561 height 71
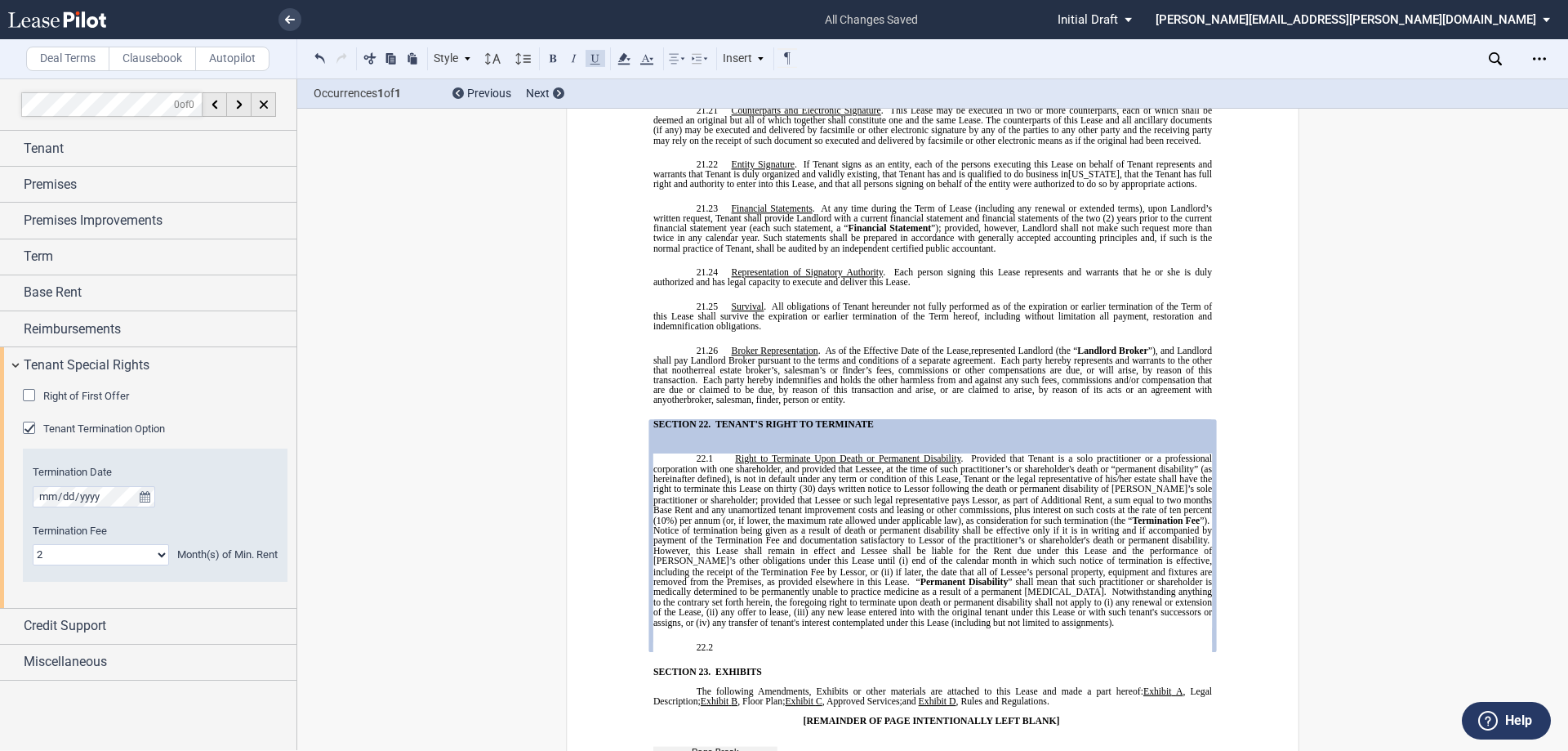
click at [782, 454] on span "Right to Terminate Upon Death or Permanent Disability . Provided that Tenant is…" at bounding box center [934, 489] width 561 height 71
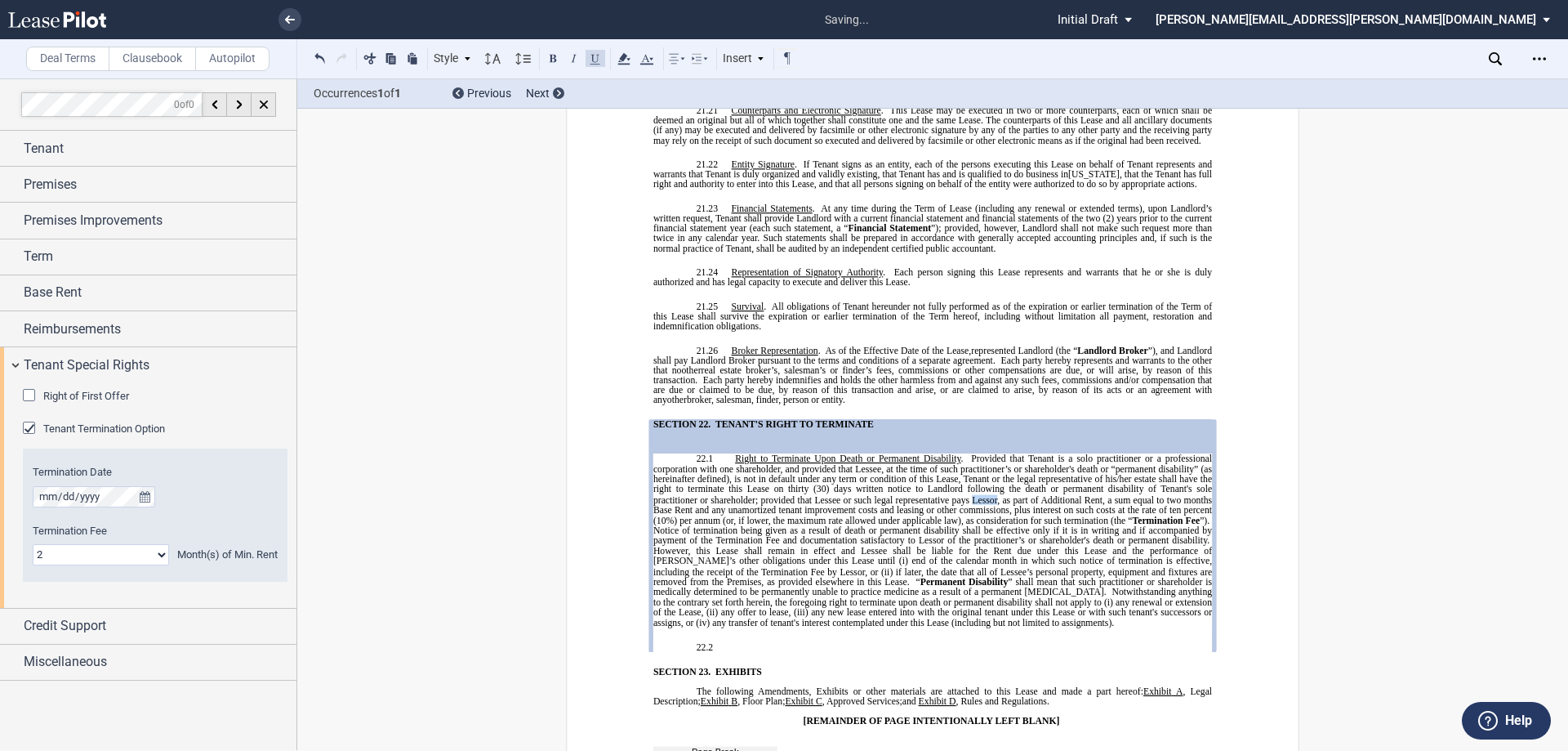
click at [782, 454] on span "Right to Terminate Upon Death or Permanent Disability . Provided that Tenant is…" at bounding box center [934, 489] width 561 height 71
click at [782, 454] on span "Right to Terminate Upon Death or Permanent Disability . Provided that Tenant is…" at bounding box center [934, 495] width 561 height 82
click at [772, 642] on p "22.2 ​" at bounding box center [933, 647] width 559 height 10
click at [742, 642] on p "22.2 ​" at bounding box center [933, 647] width 559 height 10
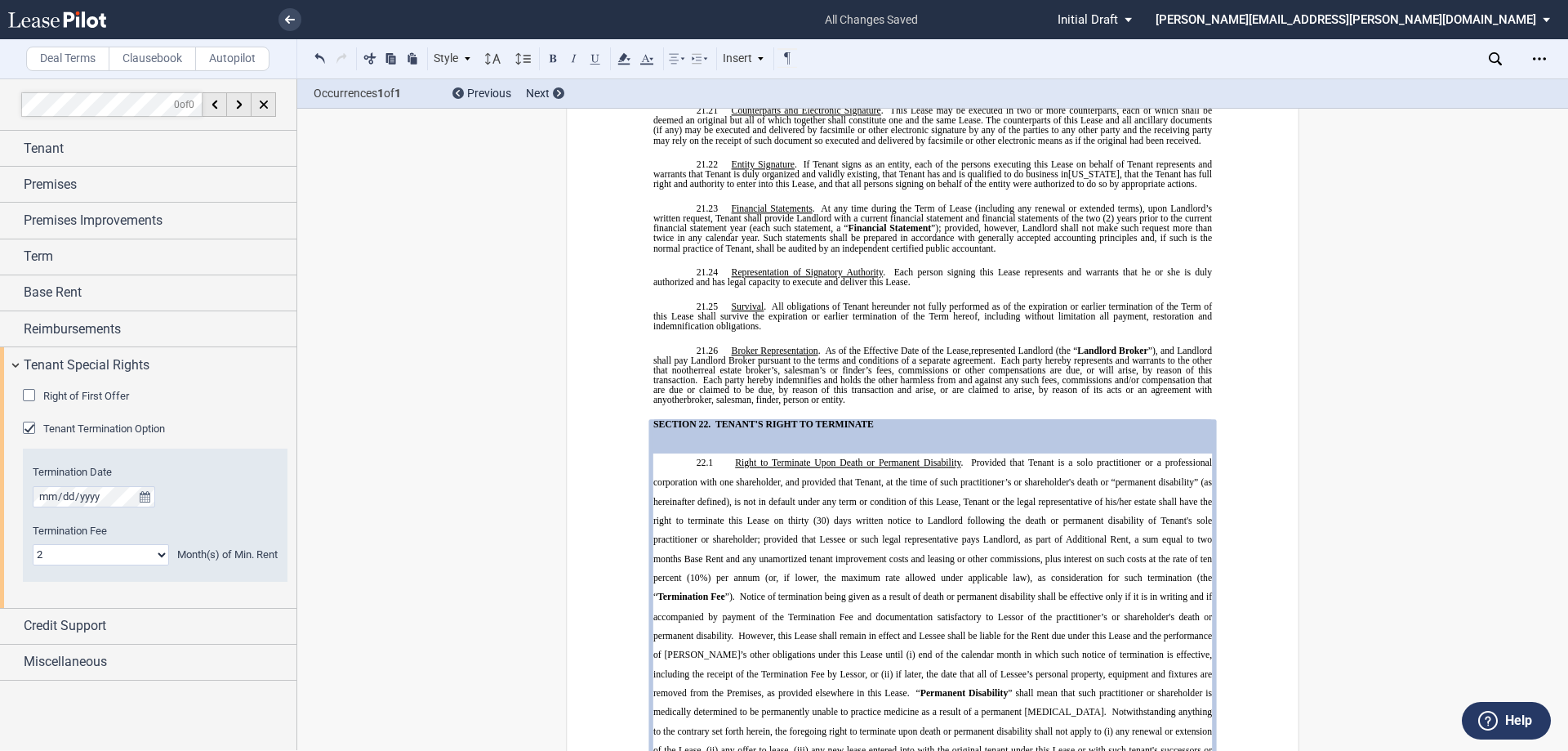
scroll to position [12678, 0]
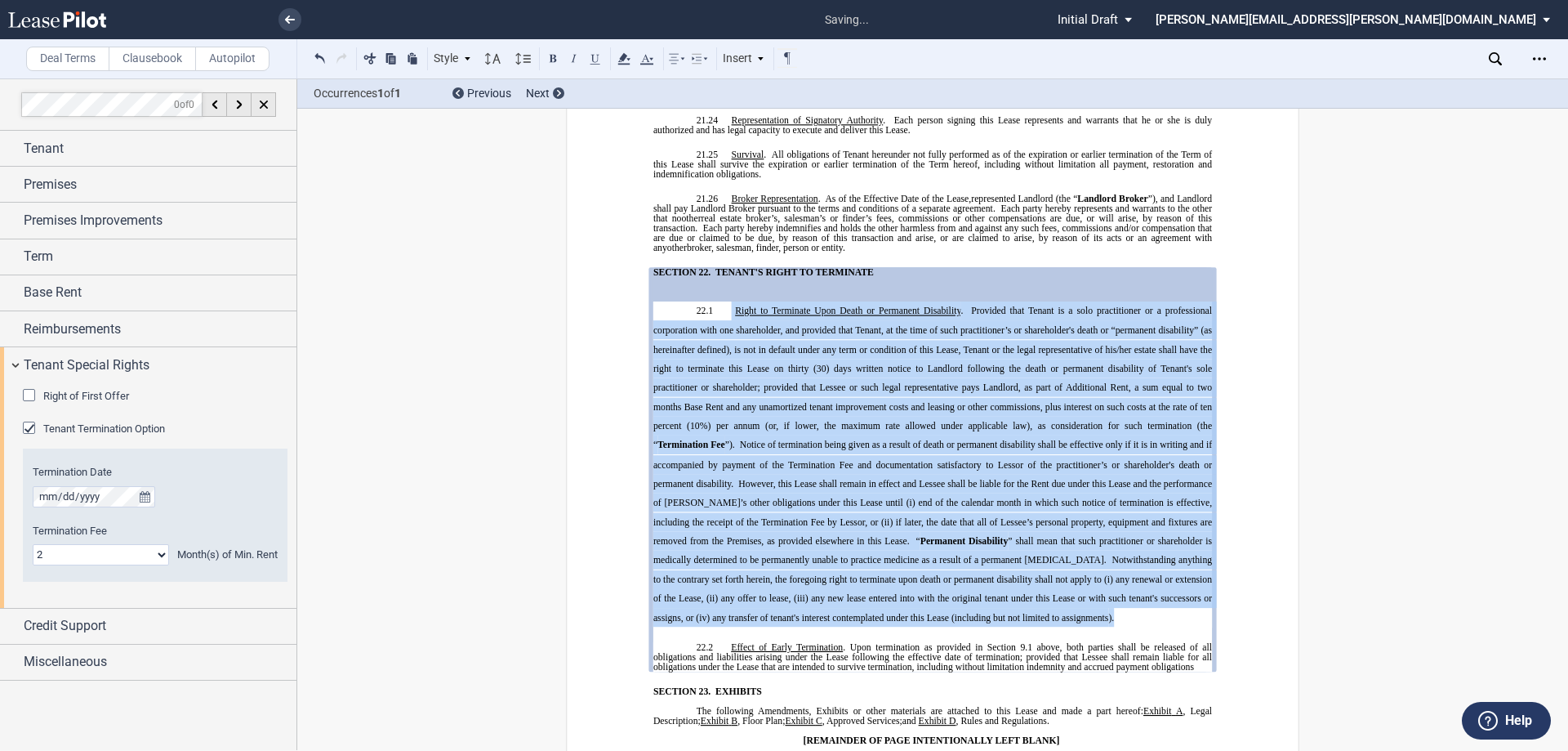
drag, startPoint x: 1090, startPoint y: 526, endPoint x: 725, endPoint y: 217, distance: 478.2
click at [725, 302] on p "22.1 Right to Terminate Upon Death or Permanent Disability Termination Fee ”). …" at bounding box center [933, 465] width 559 height 326
click at [527, 63] on icon at bounding box center [523, 59] width 19 height 19
click at [538, 78] on div "Normal" at bounding box center [542, 83] width 43 height 14
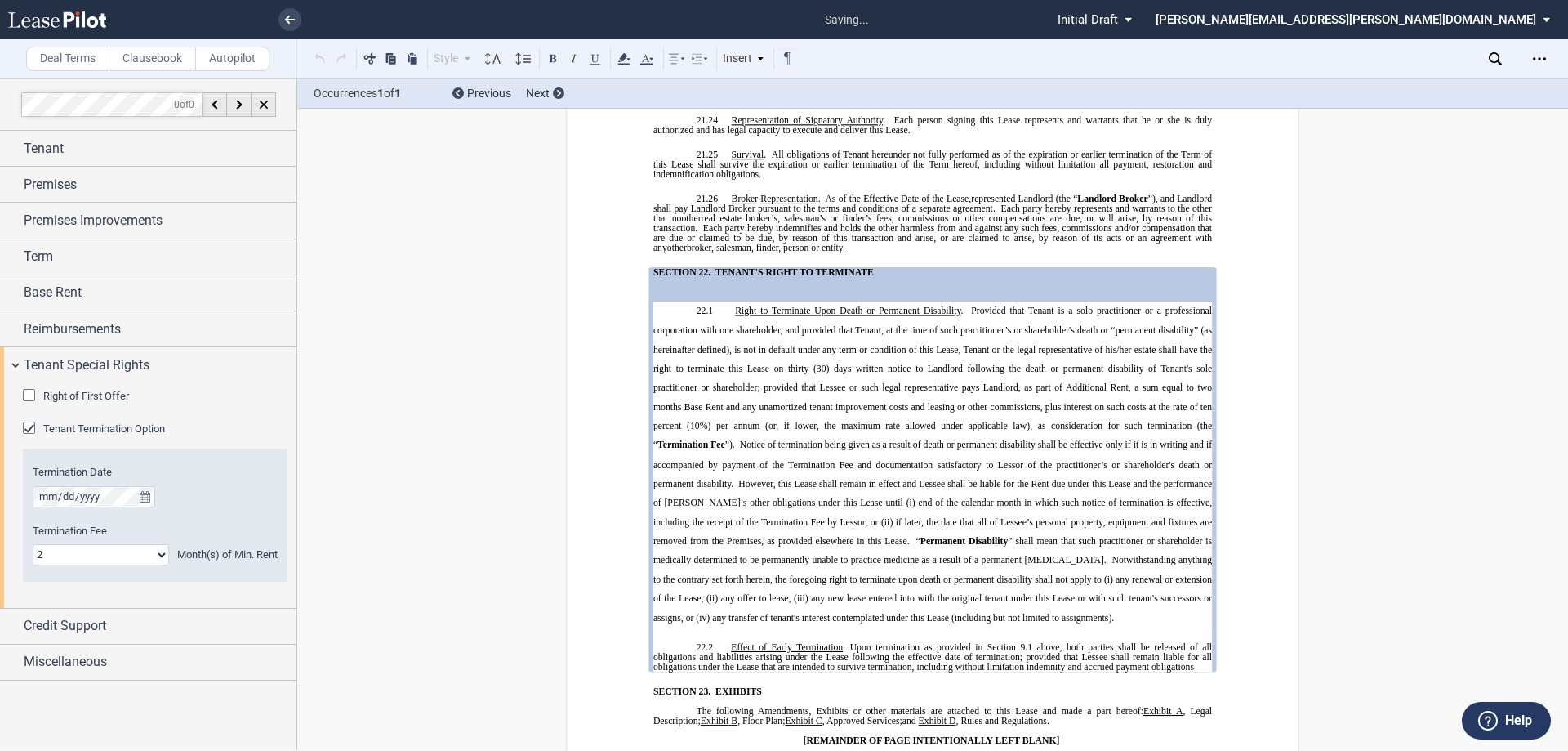
click at [782, 386] on p "22.1 Right to Terminate Upon Death or Permanent Disability Termination Fee ”). …" at bounding box center [933, 465] width 559 height 326
click at [782, 537] on span "” shall mean that such practitioner or shareholder is medically determined to b…" at bounding box center [934, 579] width 561 height 86
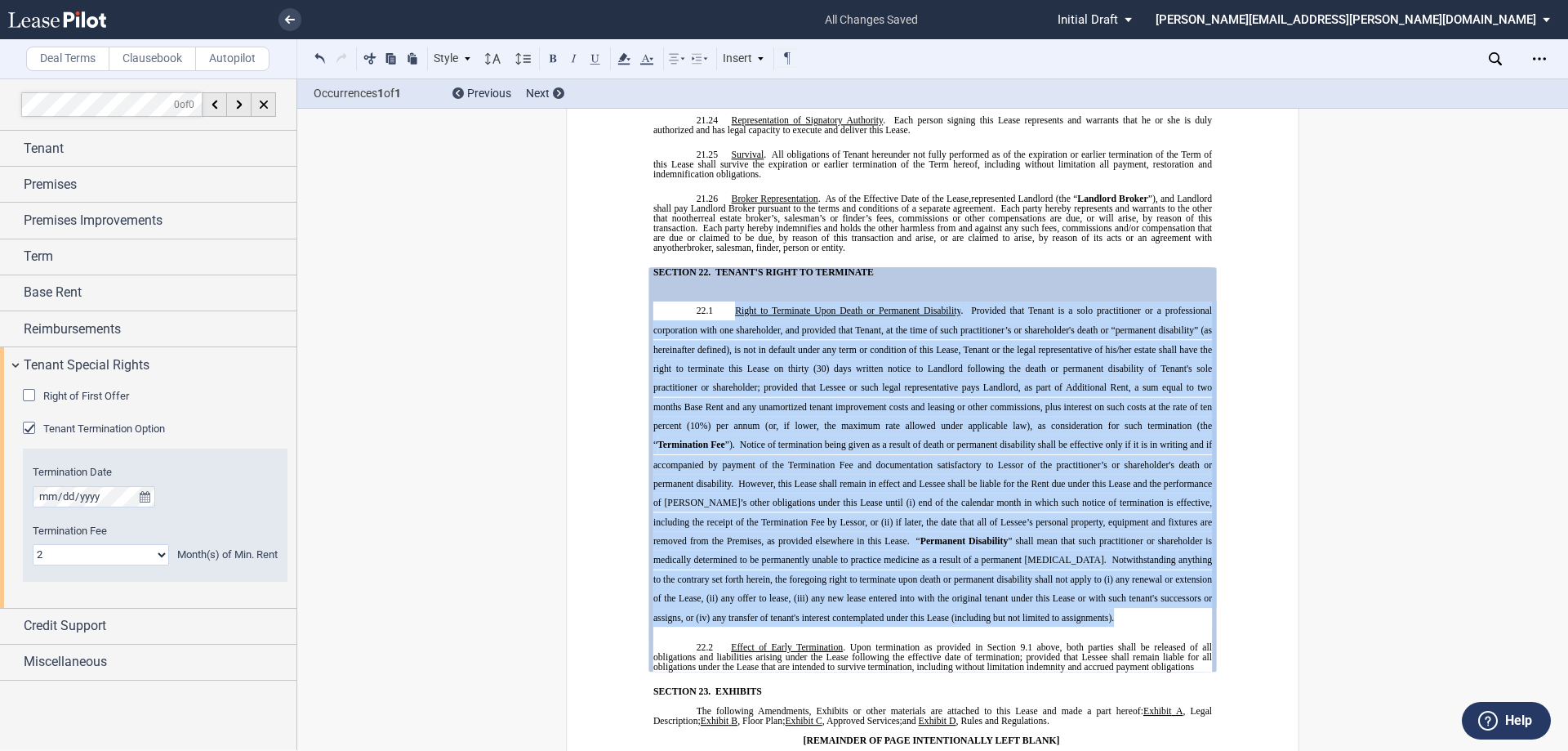
drag, startPoint x: 1080, startPoint y: 532, endPoint x: 734, endPoint y: 223, distance: 463.9
click at [734, 302] on p "22.1 Right to Terminate Upon Death or Permanent Disability Termination Fee ”). …" at bounding box center [933, 465] width 559 height 326
click at [464, 59] on icon at bounding box center [467, 58] width 8 height 8
click at [770, 306] on p "22.1 Right to Terminate Upon Death or Permanent Disability Termination Fee ”). …" at bounding box center [933, 465] width 559 height 326
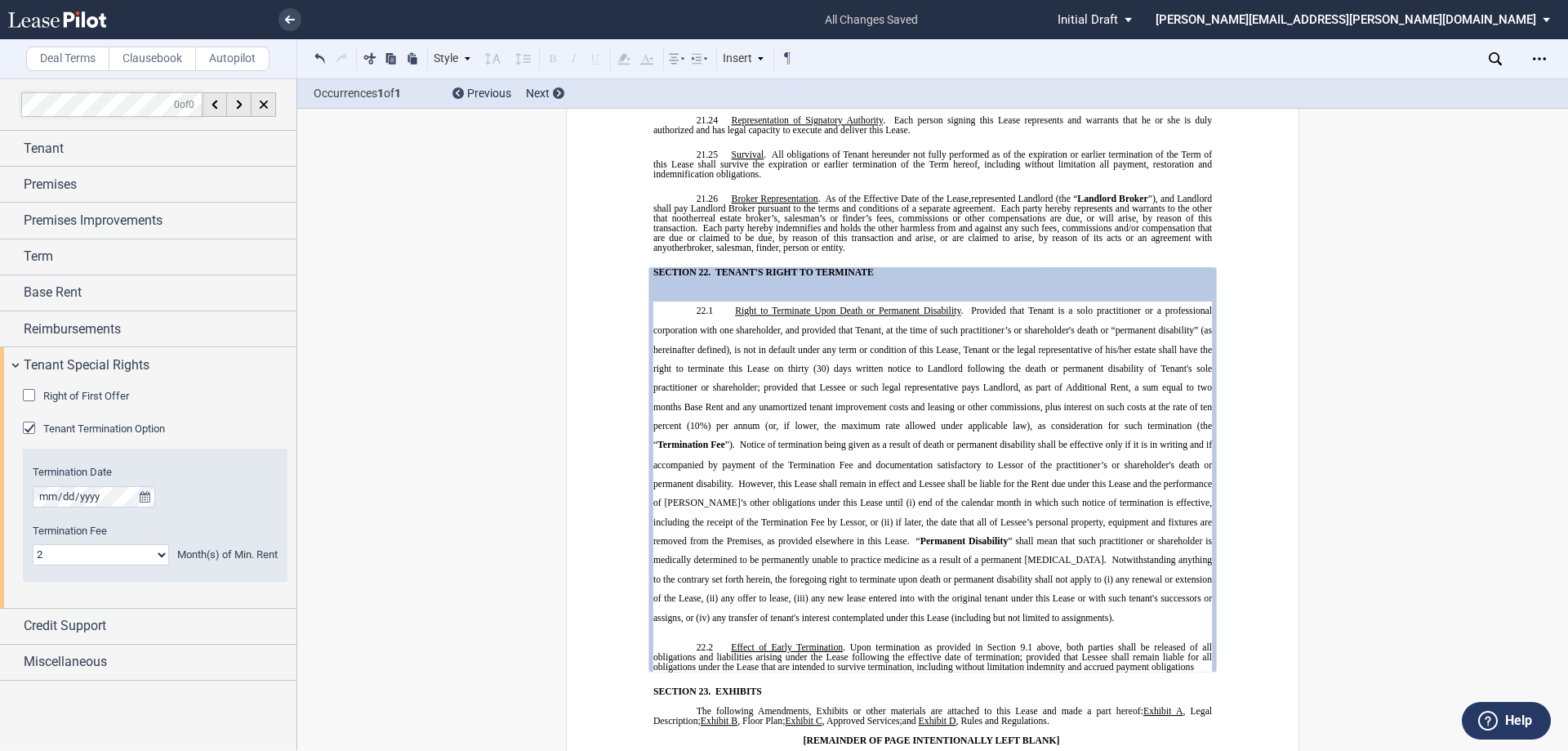
click at [782, 480] on p "22.1 Right to Terminate Upon Death or Permanent Disability Termination Fee ”). …" at bounding box center [933, 465] width 559 height 326
click at [782, 537] on span "” shall mean that such practitioner or shareholder is medically determined to b…" at bounding box center [934, 579] width 561 height 86
click at [321, 63] on button at bounding box center [320, 58] width 19 height 19
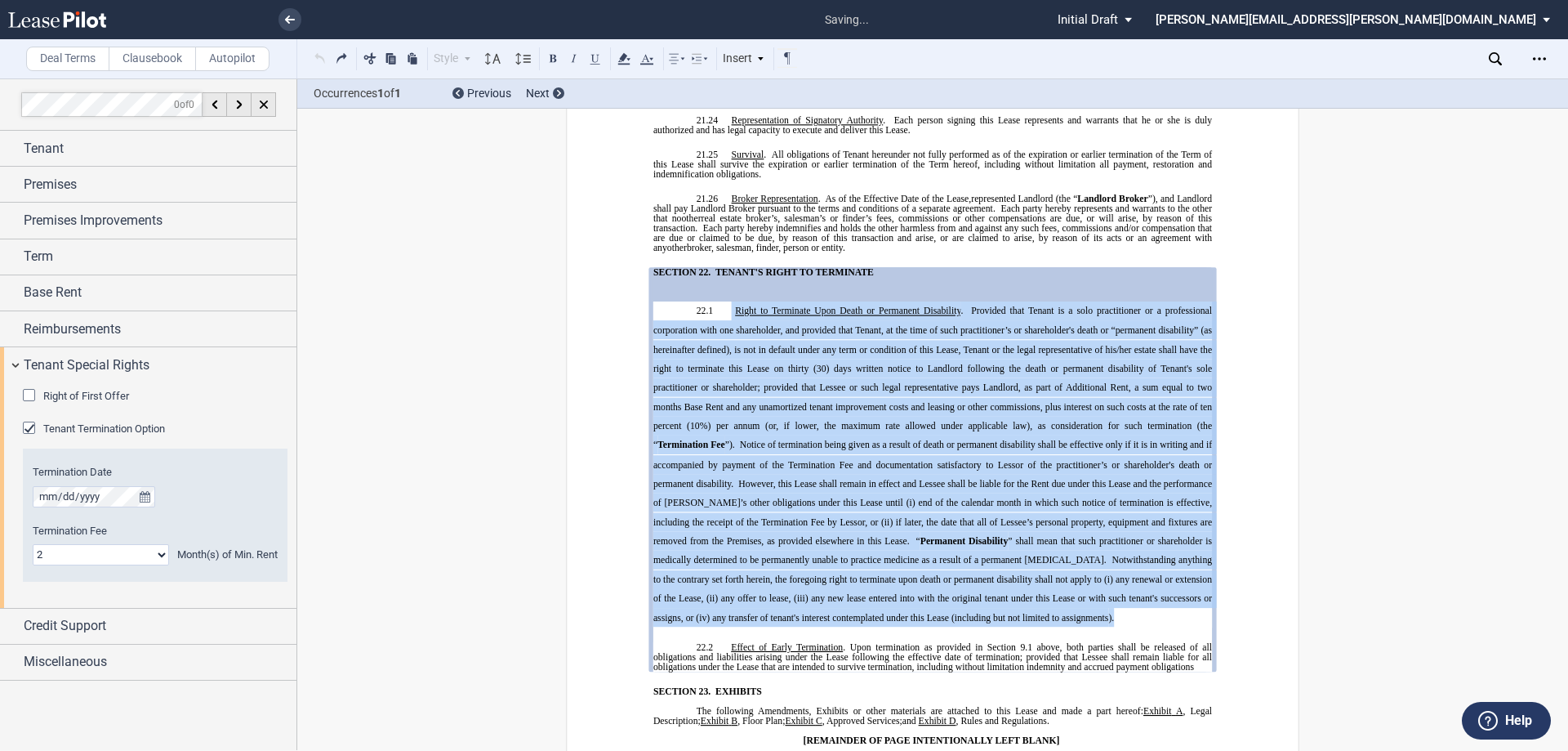
click at [321, 63] on div "Style SECTION 1. Section 1.1 Subsection 1 (a) Subsection 2 (i) Subsection 3 (1)…" at bounding box center [555, 59] width 489 height 21
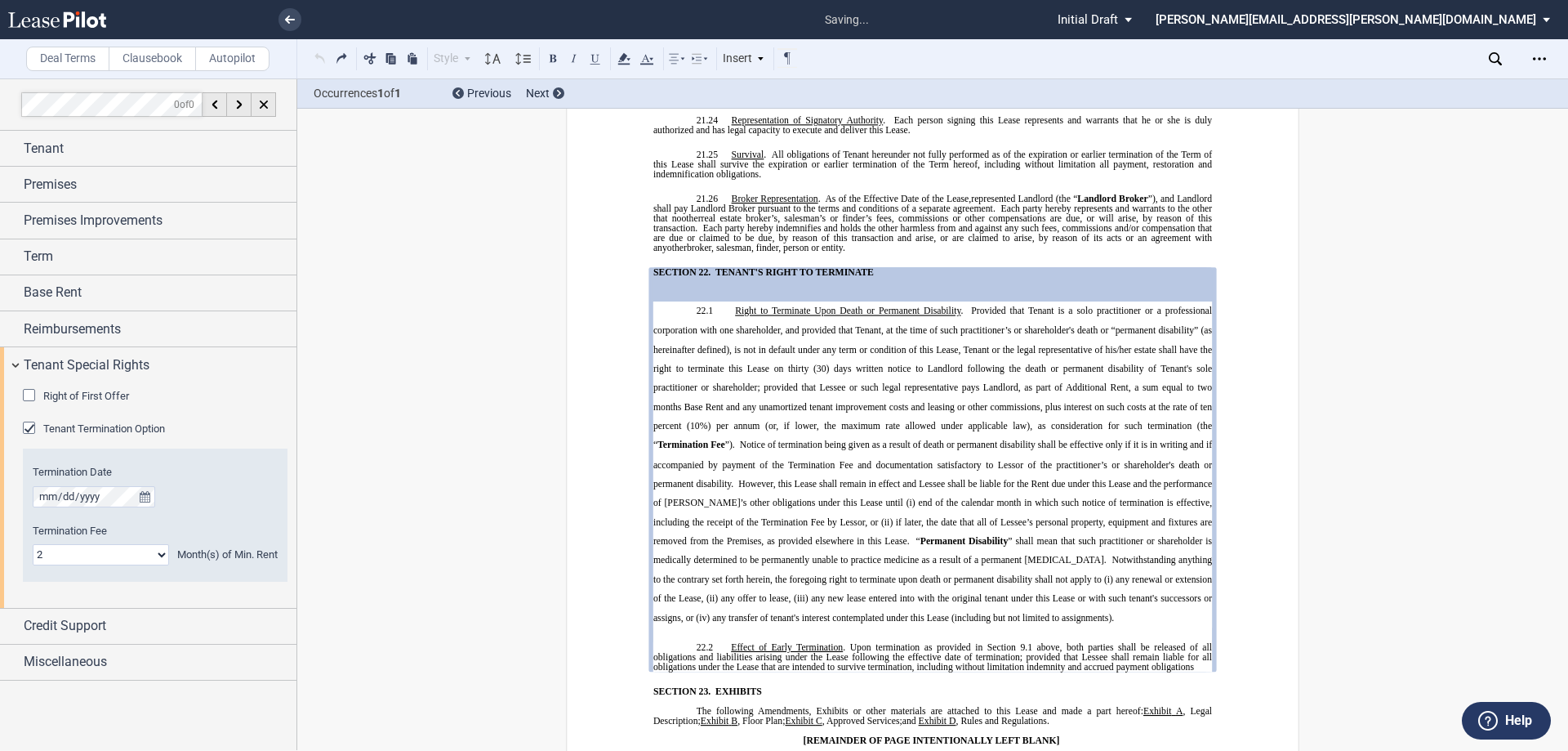
click at [774, 546] on div "!!SET_LEVEL_1!! !!MOB_LEVEL_2!! 22.1 Right to Terminate Upon Death or Permanent…" at bounding box center [933, 487] width 559 height 371
click at [322, 54] on button at bounding box center [320, 58] width 19 height 19
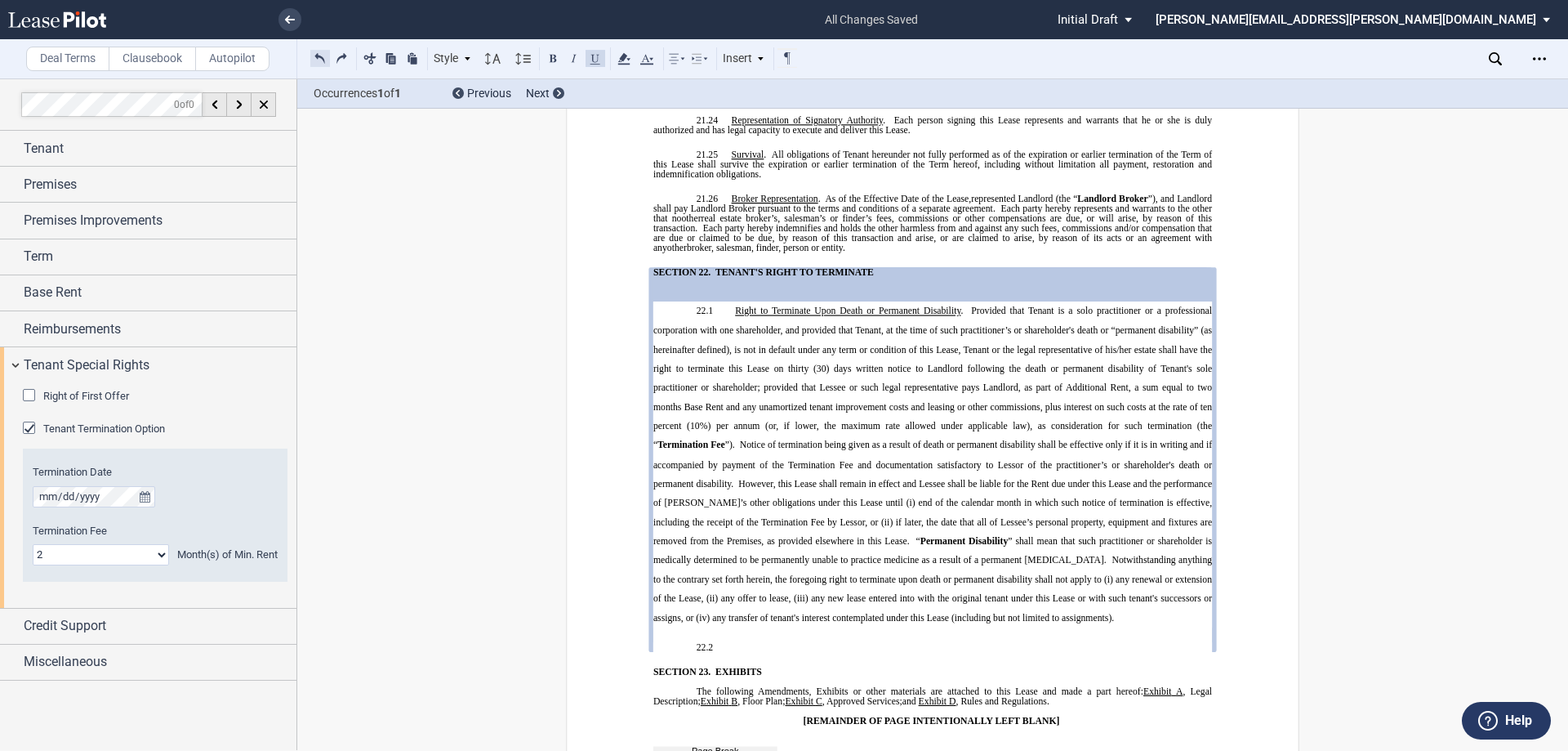
click at [310, 58] on button at bounding box center [320, 58] width 19 height 19
click at [313, 58] on div "Style SECTION 1. Section 1.1 Subsection 1 (a) Subsection 2 (i) Subsection 3 (1)…" at bounding box center [555, 59] width 489 height 21
click at [782, 537] on span "Permanent Disability" at bounding box center [964, 541] width 88 height 10
click at [748, 642] on p "22.2 ​" at bounding box center [933, 647] width 559 height 10
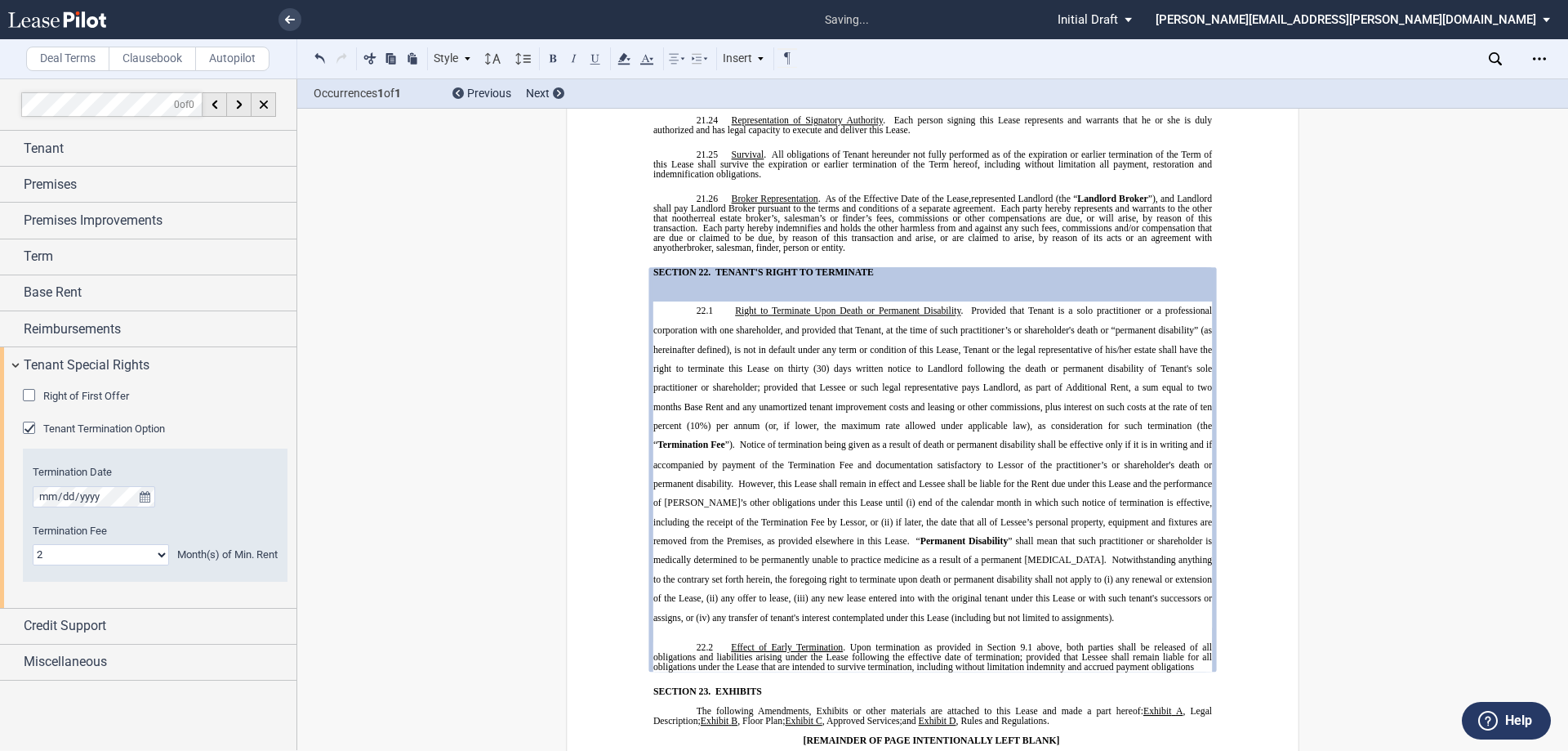
click at [782, 525] on p "22.1 Right to Terminate Upon Death or Permanent Disability Termination Fee ”). …" at bounding box center [933, 465] width 559 height 326
click at [782, 537] on span "” shall mean that such practitioner or shareholder is medically determined to b…" at bounding box center [934, 579] width 561 height 86
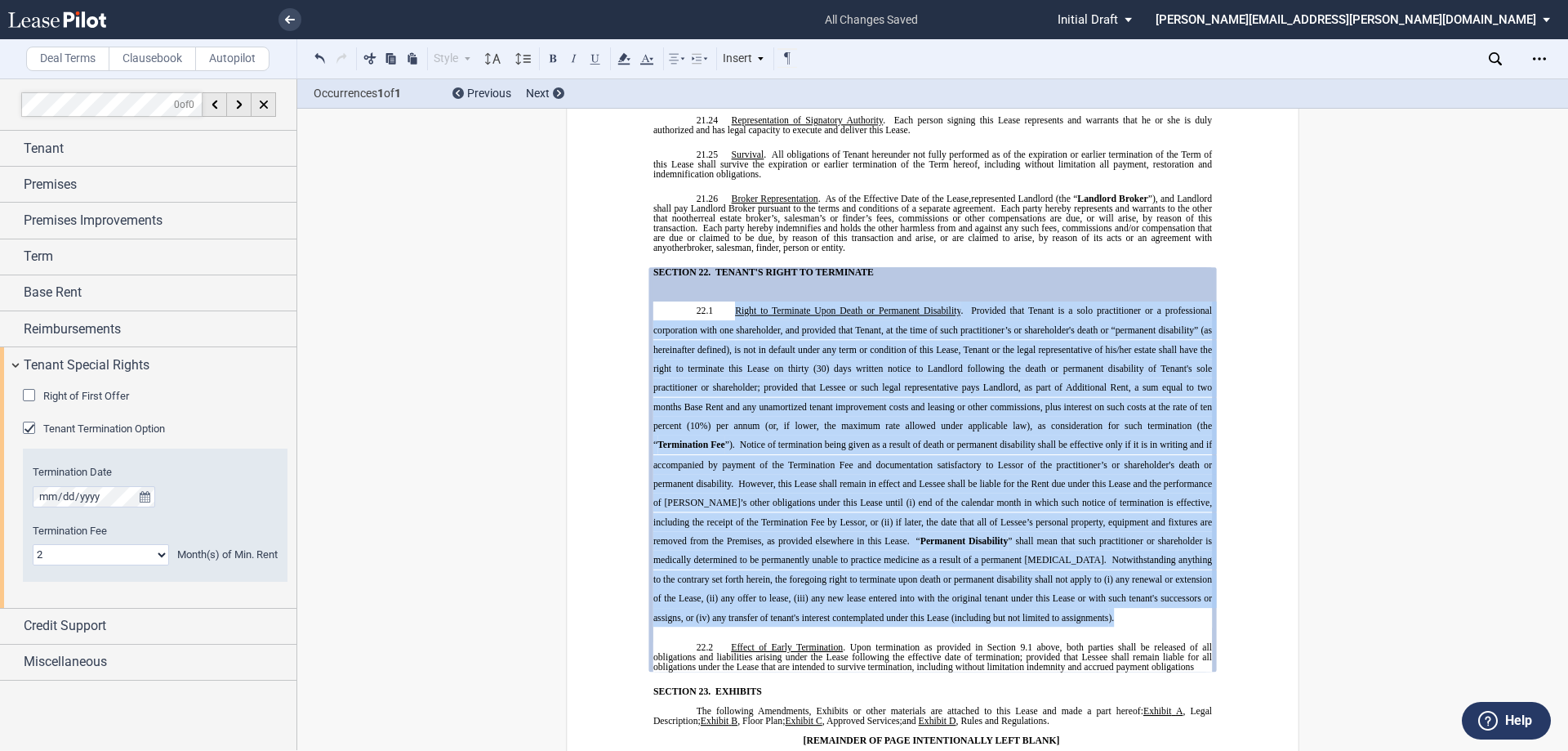
drag, startPoint x: 1081, startPoint y: 527, endPoint x: 732, endPoint y: 225, distance: 461.5
click at [732, 302] on p "22.1 Right to Terminate Upon Death or Permanent Disability Termination Fee ”). …" at bounding box center [933, 465] width 559 height 326
click at [489, 57] on icon at bounding box center [494, 59] width 19 height 19
click at [511, 84] on div "Normal" at bounding box center [516, 83] width 49 height 14
click at [532, 55] on div "Style SECTION 1. Section 1.1 Subsection 1 (a) Subsection 2 (i) Subsection 3 (1)…" at bounding box center [555, 59] width 489 height 21
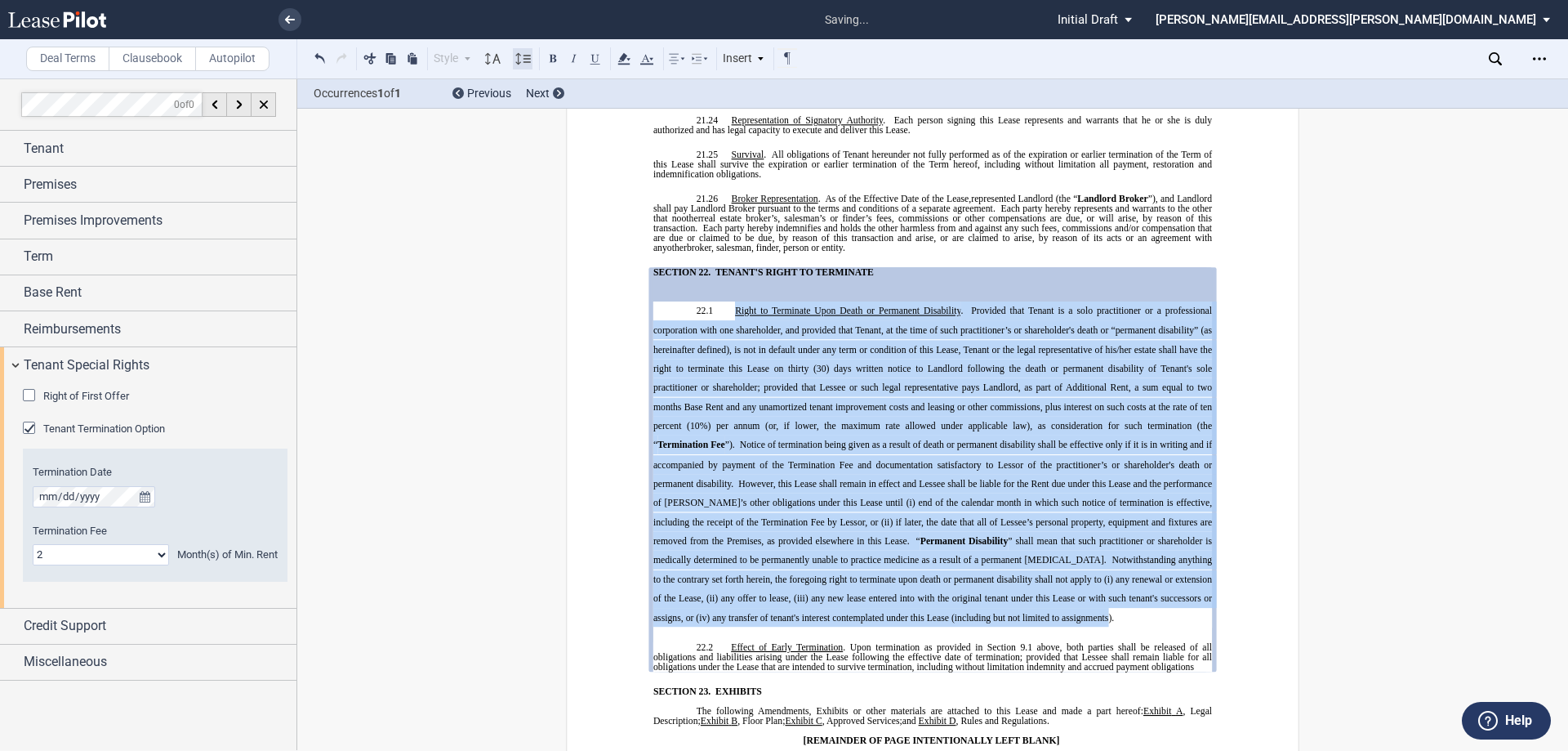
click at [522, 59] on icon at bounding box center [523, 59] width 19 height 19
click at [528, 81] on div "Normal" at bounding box center [542, 83] width 43 height 14
click at [680, 63] on icon at bounding box center [677, 59] width 19 height 19
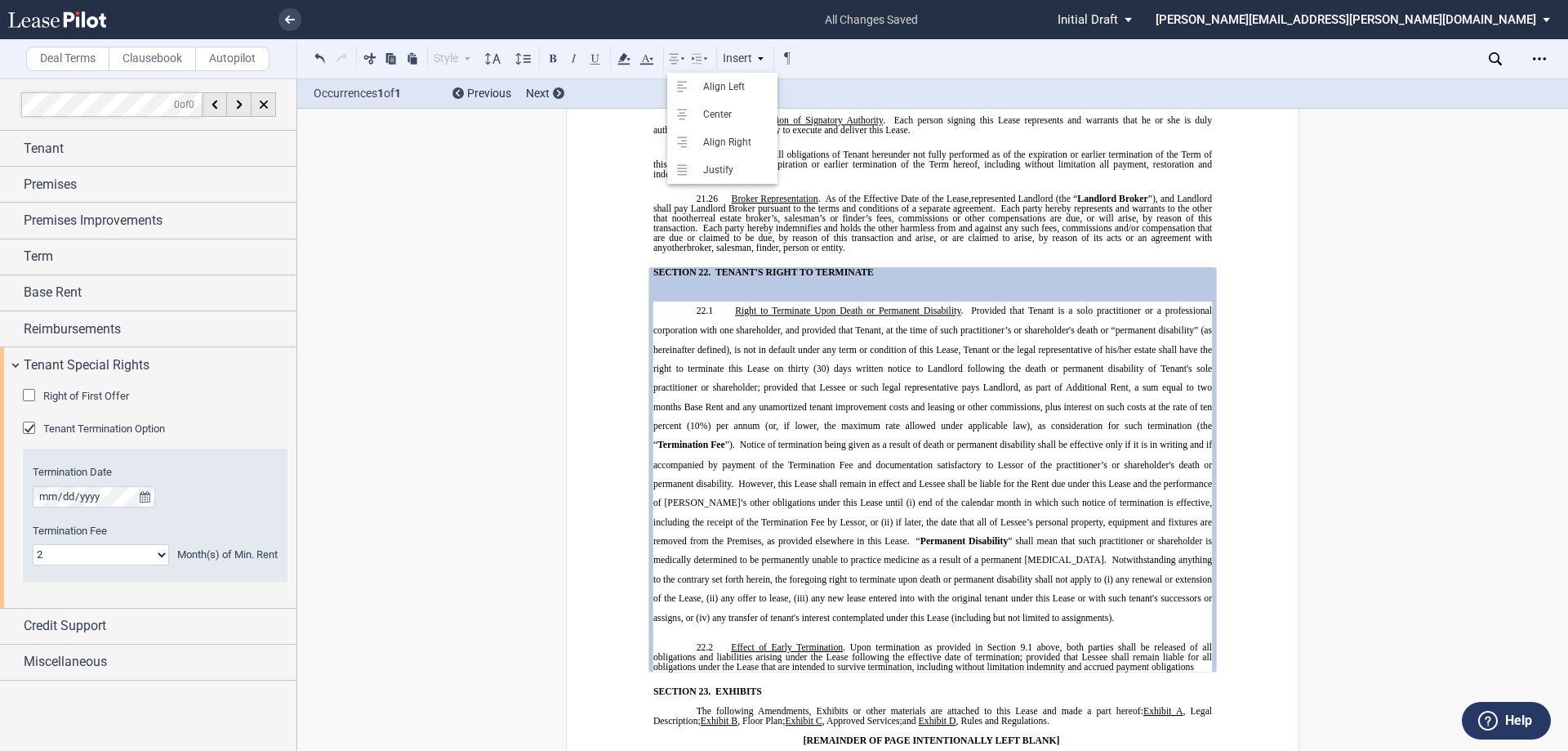
click at [782, 441] on span "”). Notice of termination being given as a result of death or permanent disabil…" at bounding box center [934, 493] width 561 height 106
click at [782, 642] on span "Upon termination as provided in Section 9.1 above, both parties shall be releas…" at bounding box center [934, 657] width 561 height 29
click at [782, 441] on span "”). Notice of termination being given as a result of death or permanent disabil…" at bounding box center [934, 493] width 561 height 106
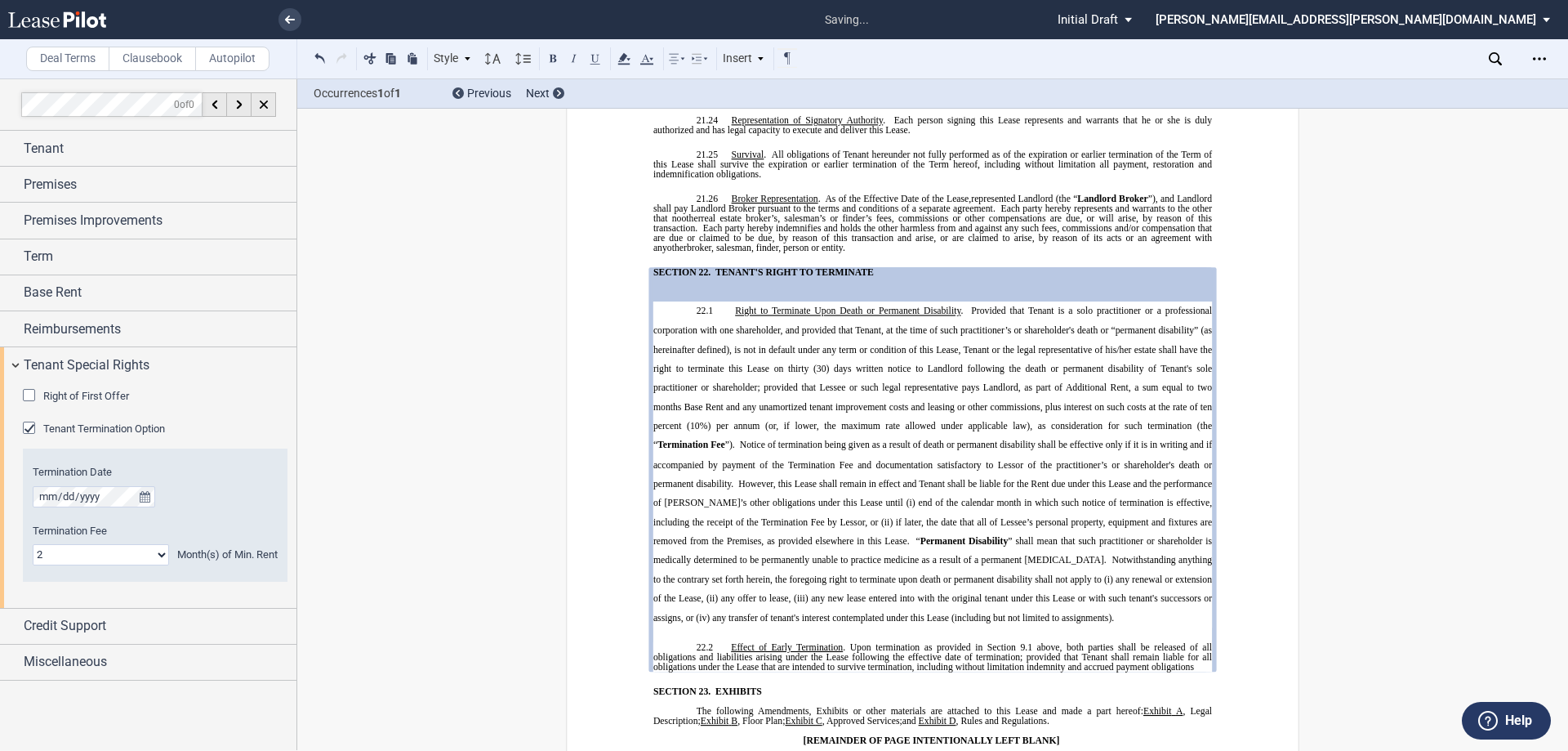
click at [782, 441] on span "”). Notice of termination being given as a result of death or permanent disabil…" at bounding box center [934, 493] width 561 height 106
click at [782, 307] on span ". Provided that Tenant is a solo practitioner or a professional corporation wit…" at bounding box center [934, 378] width 561 height 144
click at [782, 302] on p "22.1 Right to Terminate Upon Death or Permanent Disability Termination Fee ”). …" at bounding box center [933, 465] width 559 height 326
click at [782, 441] on span "”). Notice of termination being given as a result of death or permanent disabil…" at bounding box center [934, 493] width 561 height 106
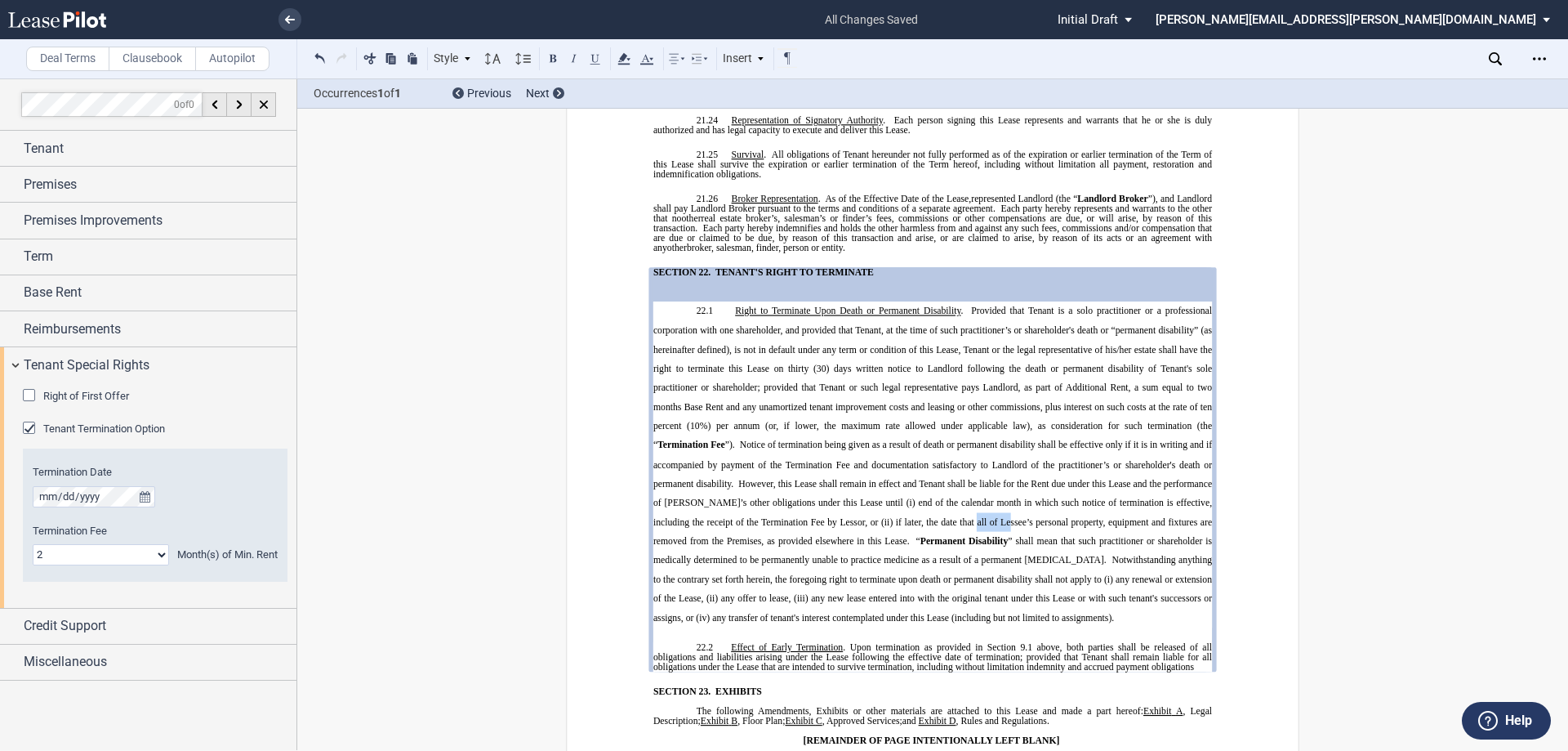
click at [782, 441] on span "”). Notice of termination being given as a result of death or permanent disabil…" at bounding box center [934, 493] width 561 height 106
click at [674, 441] on span "”). Notice of termination being given as a result of death or permanent disabil…" at bounding box center [934, 493] width 561 height 106
click at [782, 441] on span "”). Notice of termination being given as a result of death or permanent disabil…" at bounding box center [934, 493] width 561 height 106
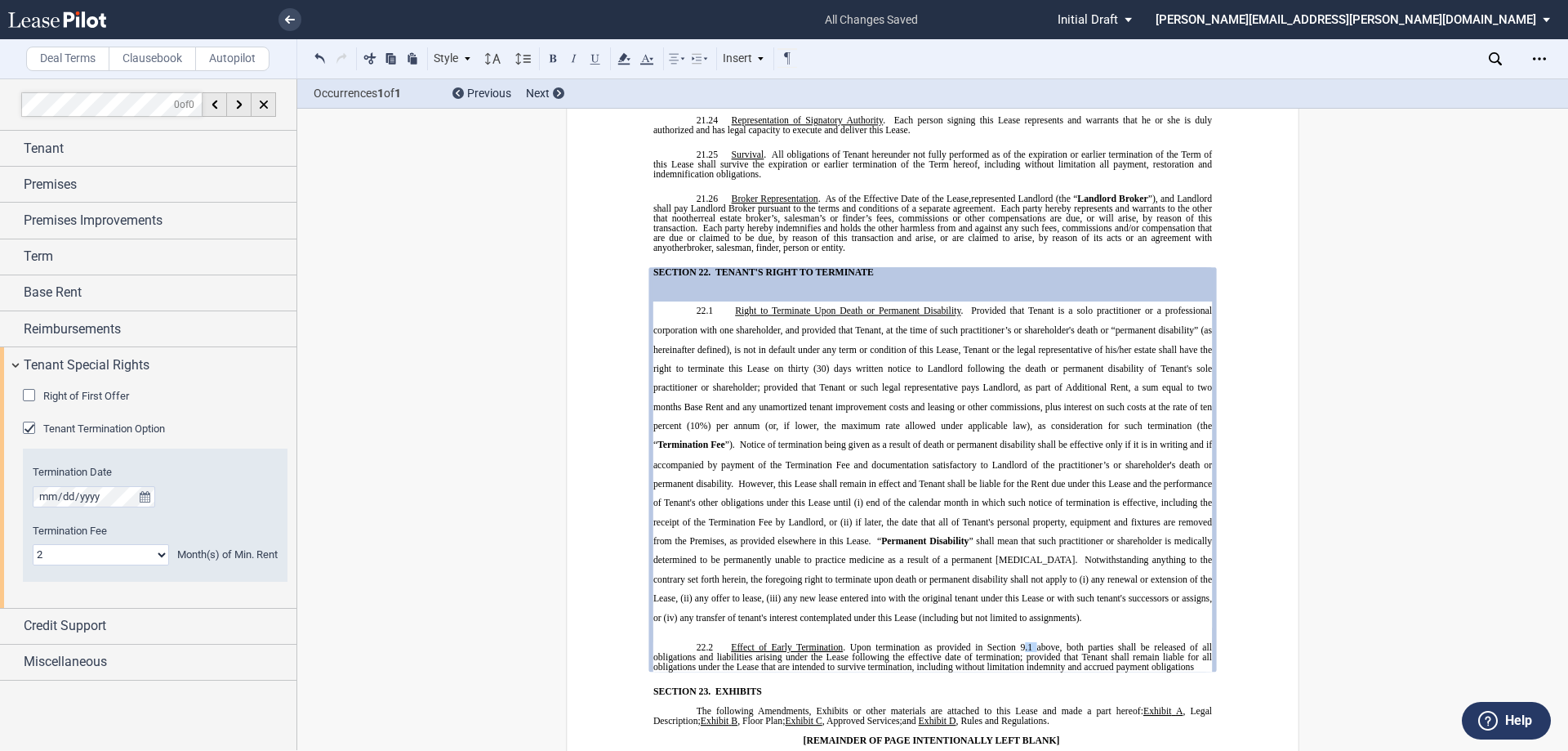
drag, startPoint x: 1029, startPoint y: 558, endPoint x: 1018, endPoint y: 556, distance: 11.2
click at [782, 642] on span "Upon termination as provided in Section 9.1 above, both parties shall be releas…" at bounding box center [934, 657] width 561 height 29
click at [782, 642] on p "22.2 ​ Effect of Early Termination . Upon termination as provided in Section 22…" at bounding box center [933, 657] width 559 height 29
click at [48, 662] on span "Miscellaneous" at bounding box center [65, 662] width 83 height 19
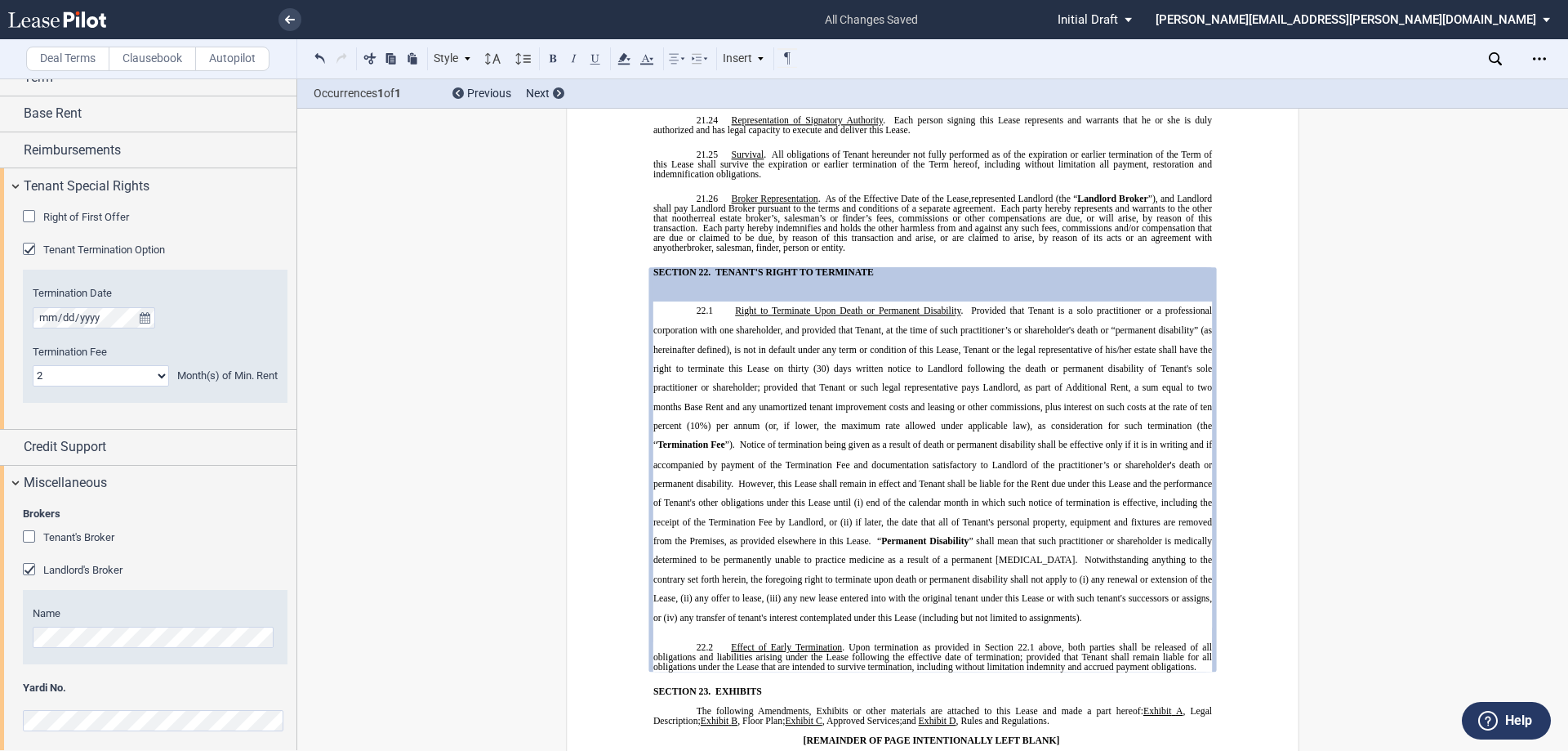
scroll to position [187, 0]
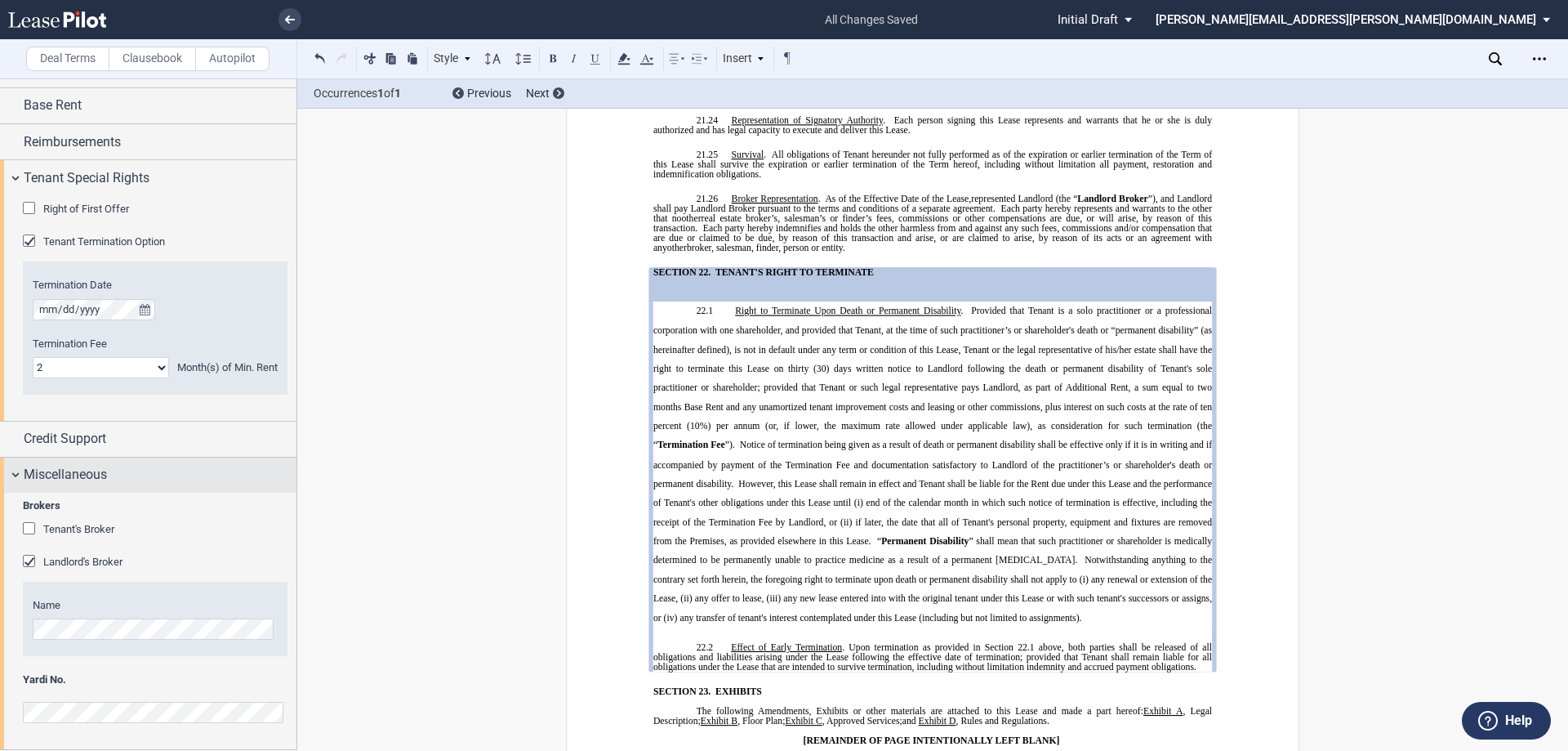
click at [57, 476] on span "Miscellaneous" at bounding box center [65, 474] width 83 height 19
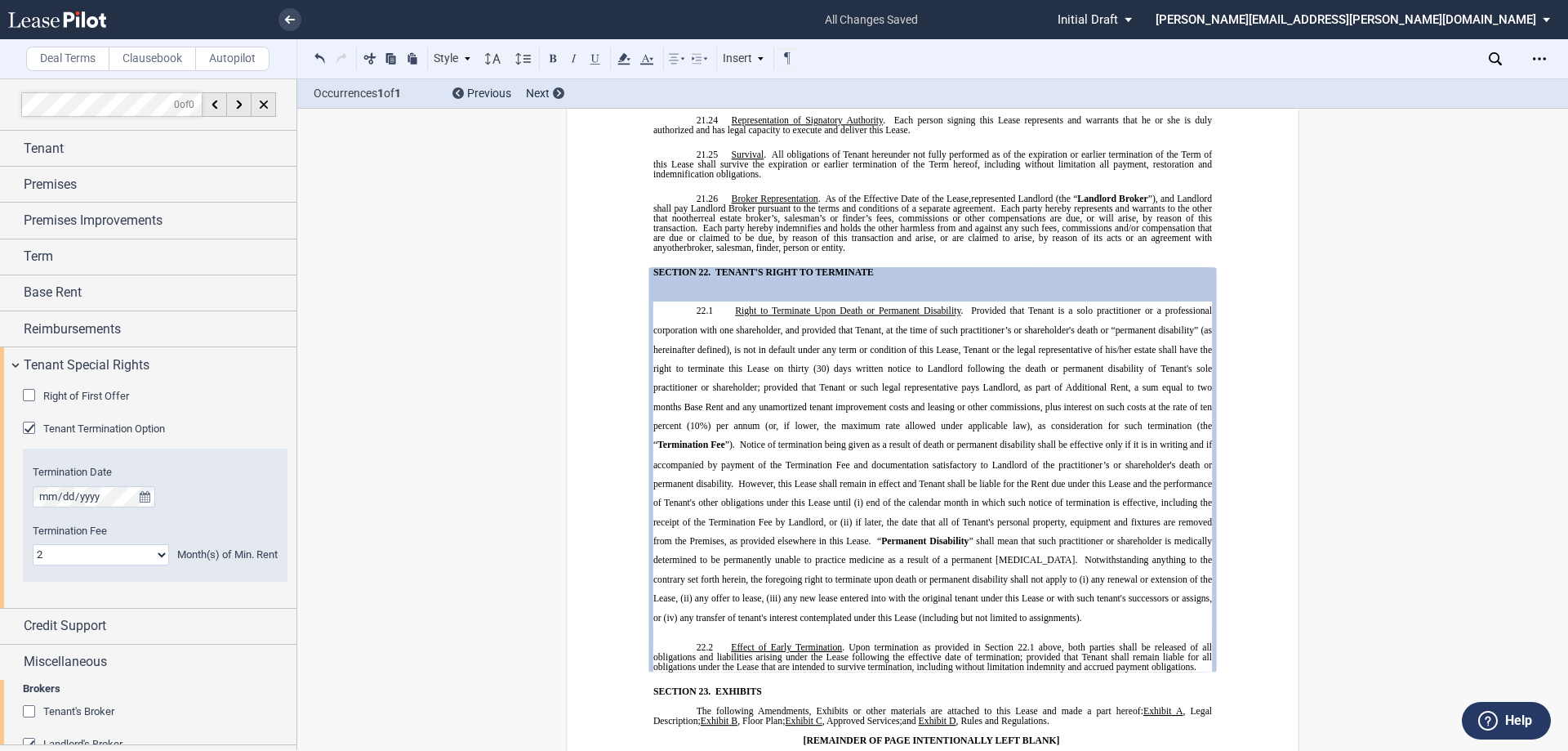
scroll to position [0, 0]
click at [57, 631] on span "Credit Support" at bounding box center [64, 626] width 82 height 19
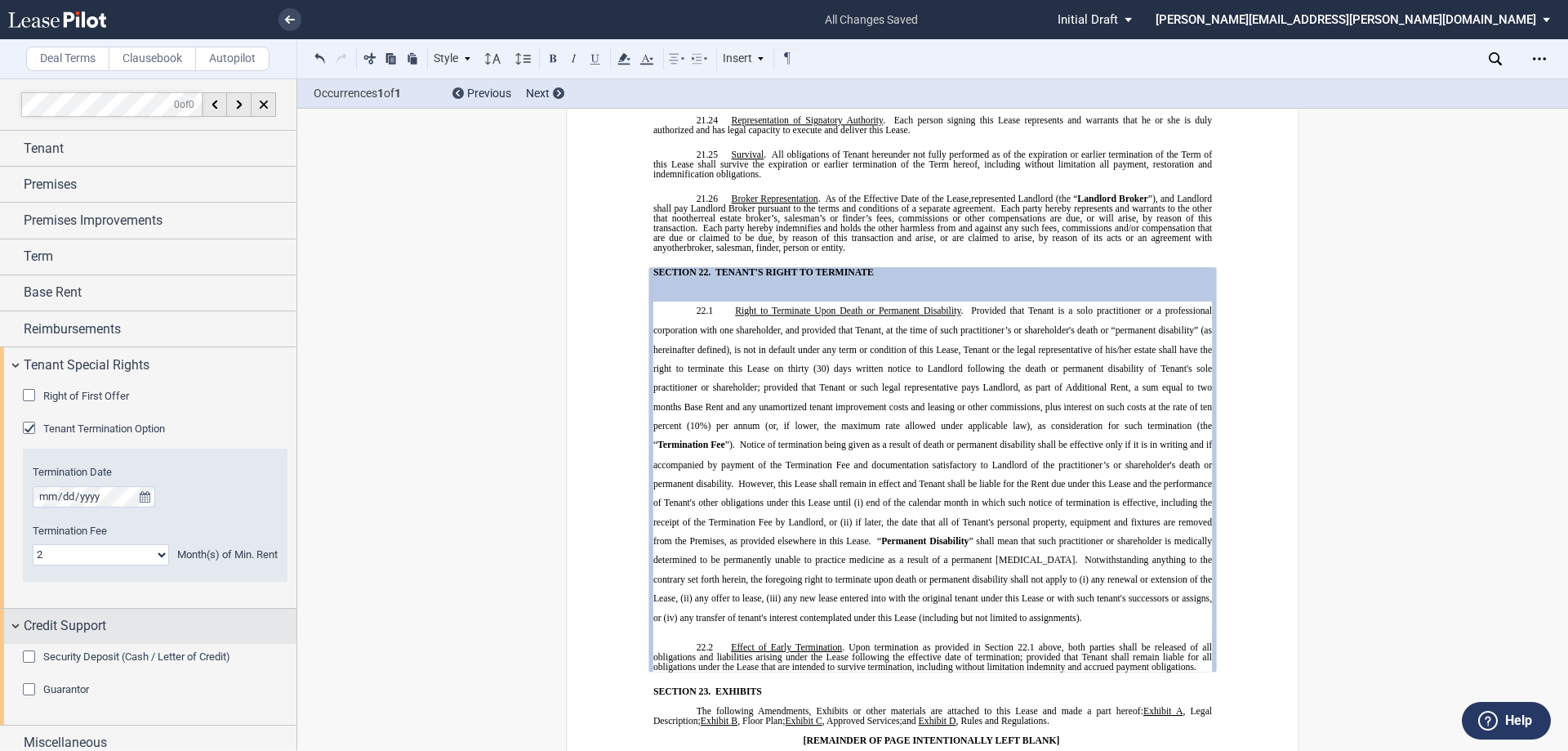
click at [57, 630] on span "Credit Support" at bounding box center [64, 626] width 82 height 19
click at [78, 621] on div "Credit Support" at bounding box center [148, 627] width 297 height 35
click at [72, 630] on span "Credit Support" at bounding box center [64, 626] width 82 height 19
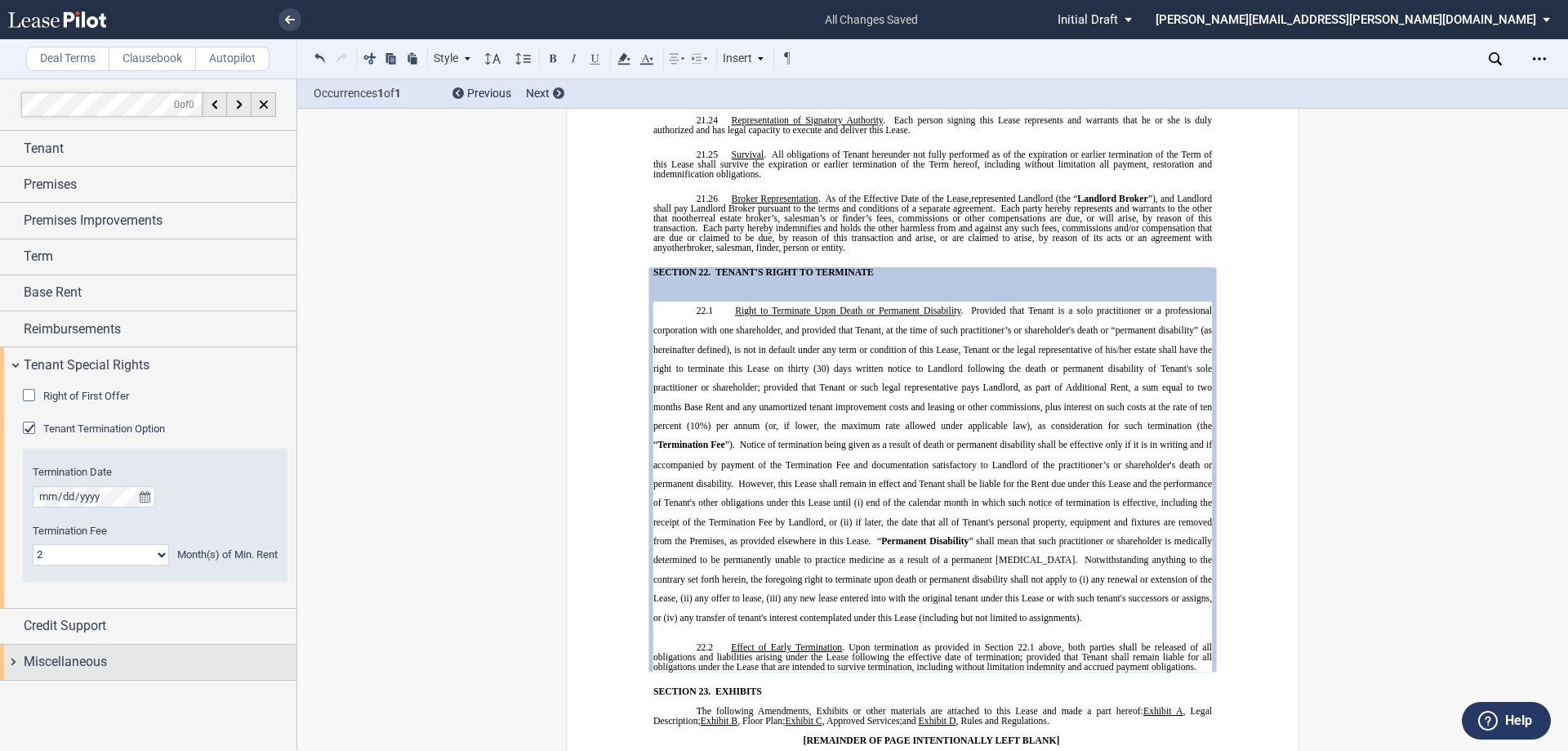
click at [70, 669] on span "Miscellaneous" at bounding box center [65, 662] width 83 height 19
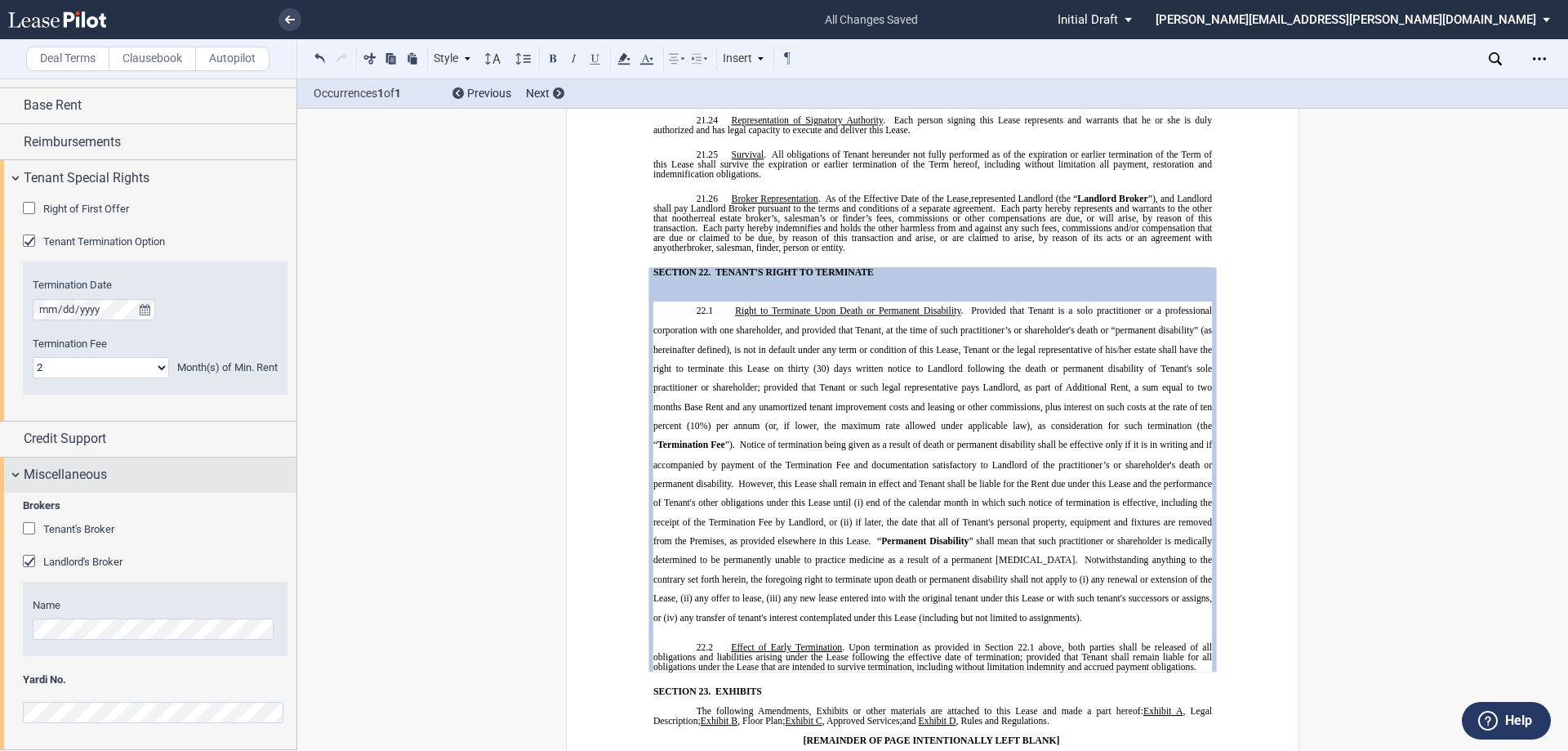
click at [89, 462] on div "Miscellaneous" at bounding box center [148, 475] width 297 height 35
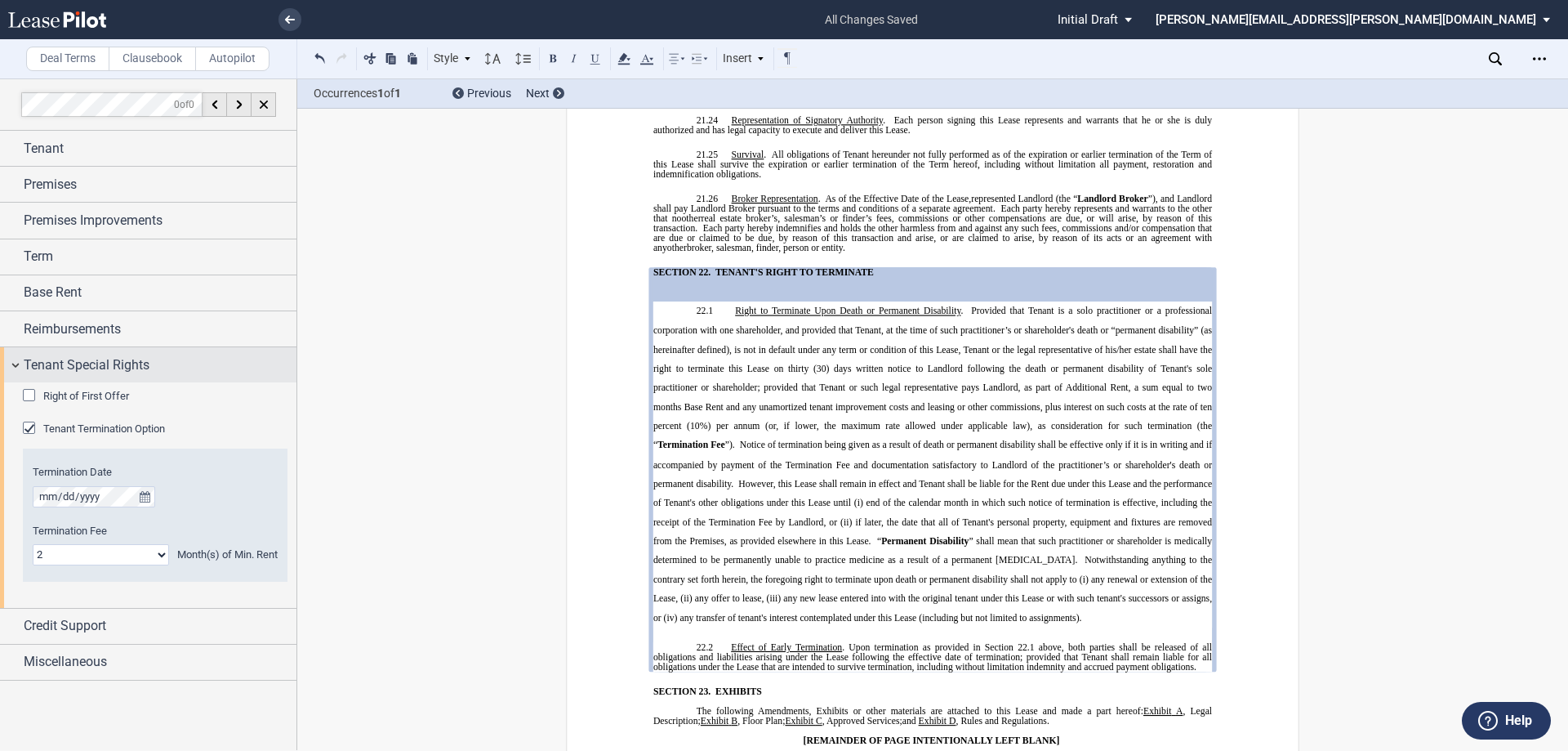
click at [70, 368] on span "Tenant Special Rights" at bounding box center [86, 365] width 126 height 19
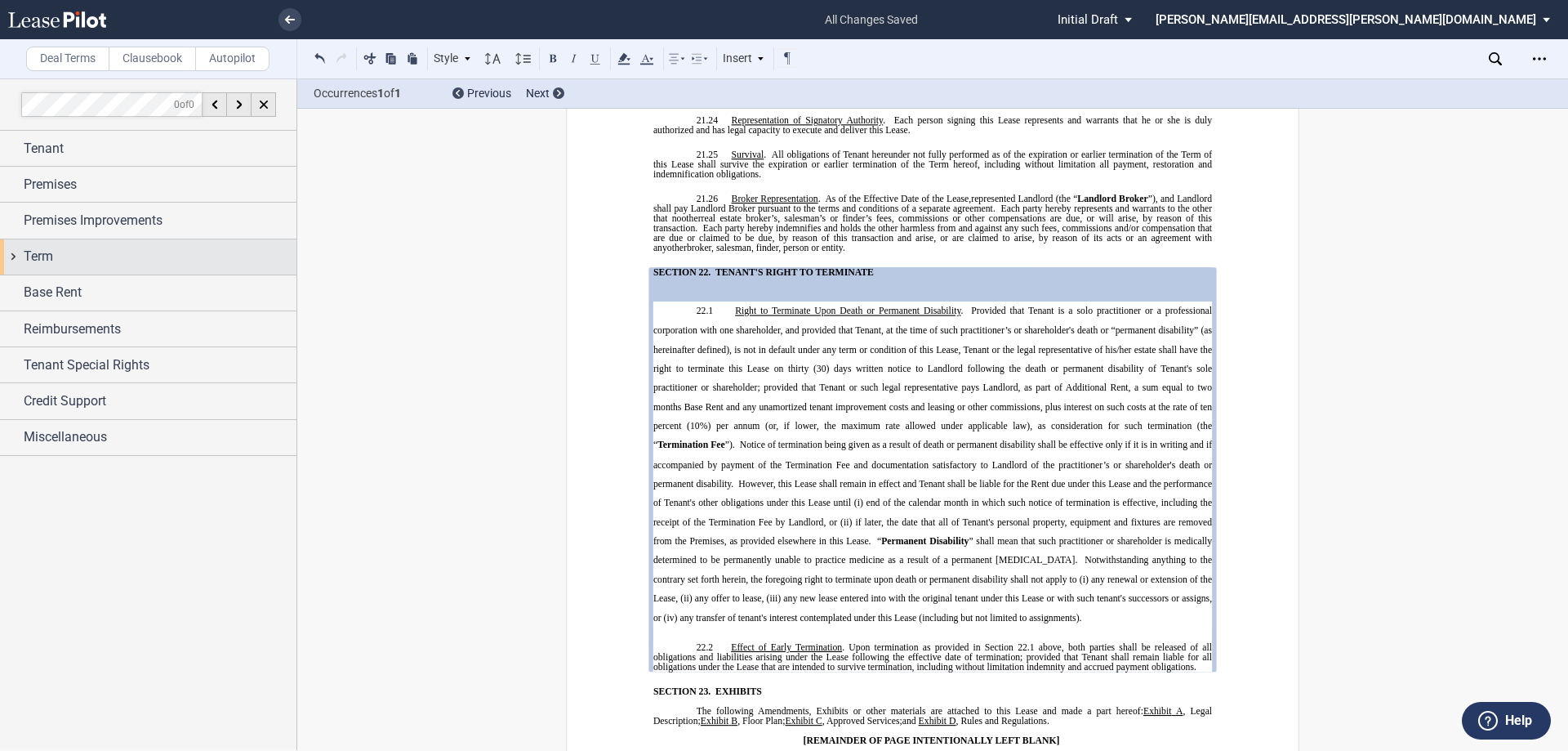
click at [42, 257] on span "Term" at bounding box center [38, 256] width 29 height 19
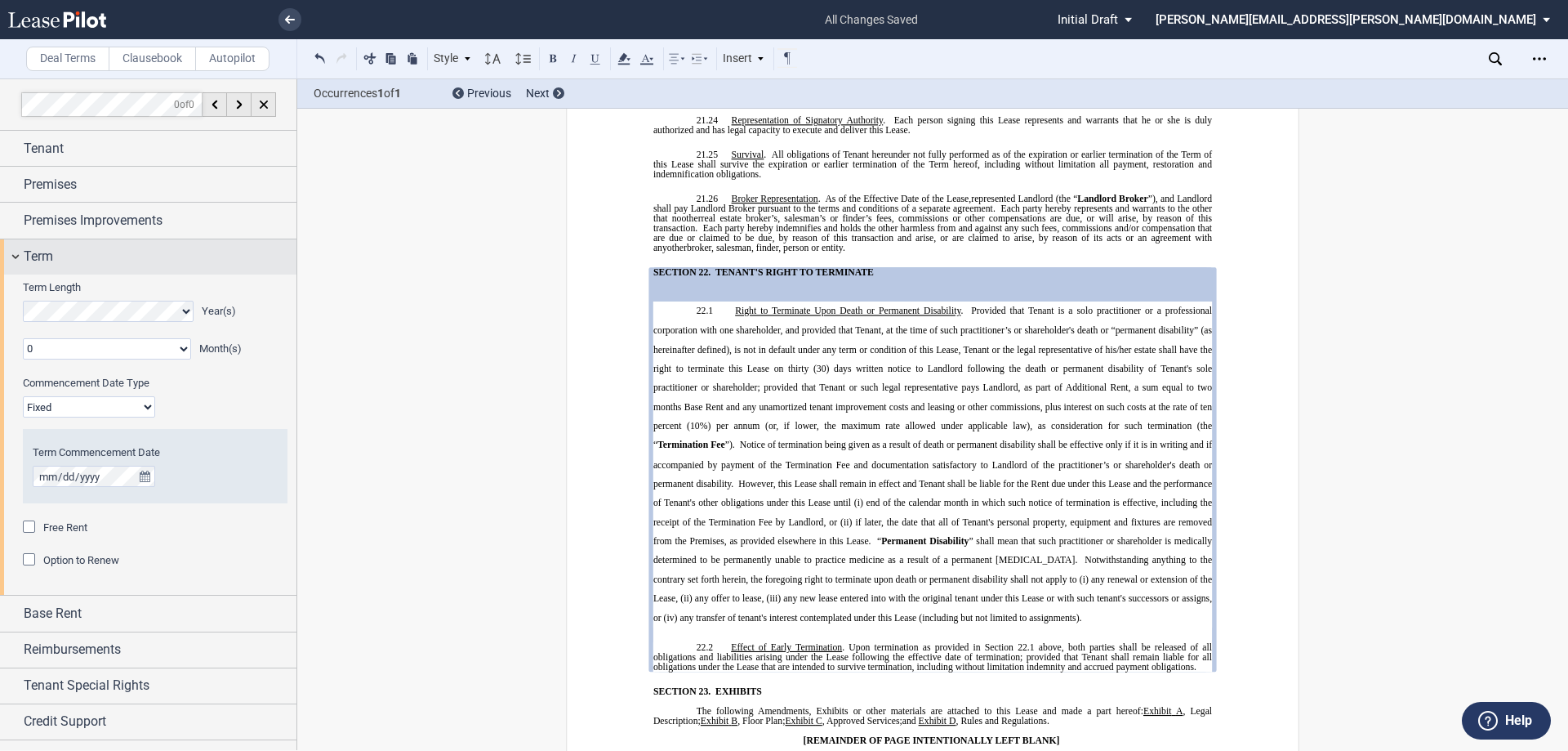
click at [55, 259] on div "Term" at bounding box center [159, 256] width 272 height 19
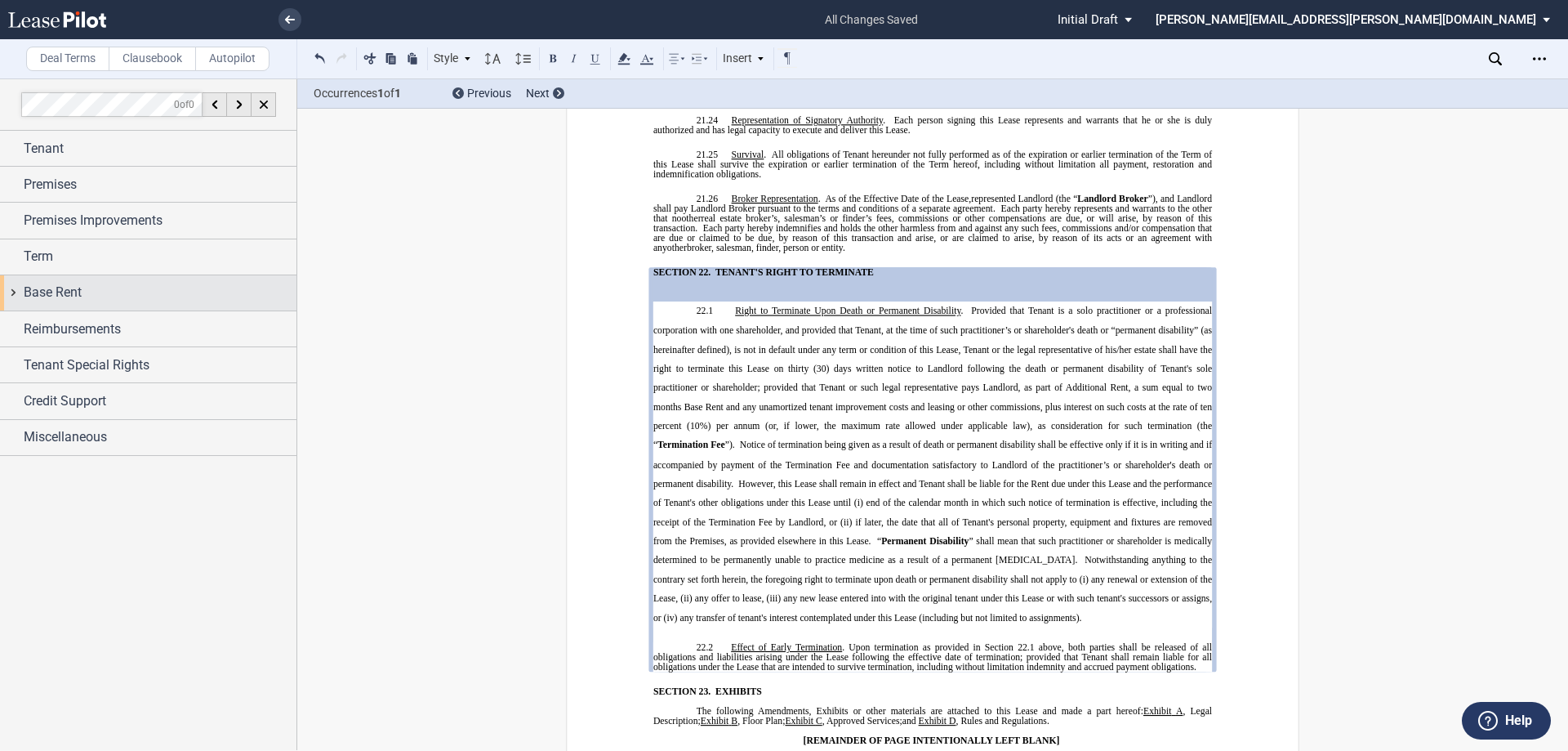
click at [80, 290] on span "Base Rent" at bounding box center [52, 292] width 58 height 19
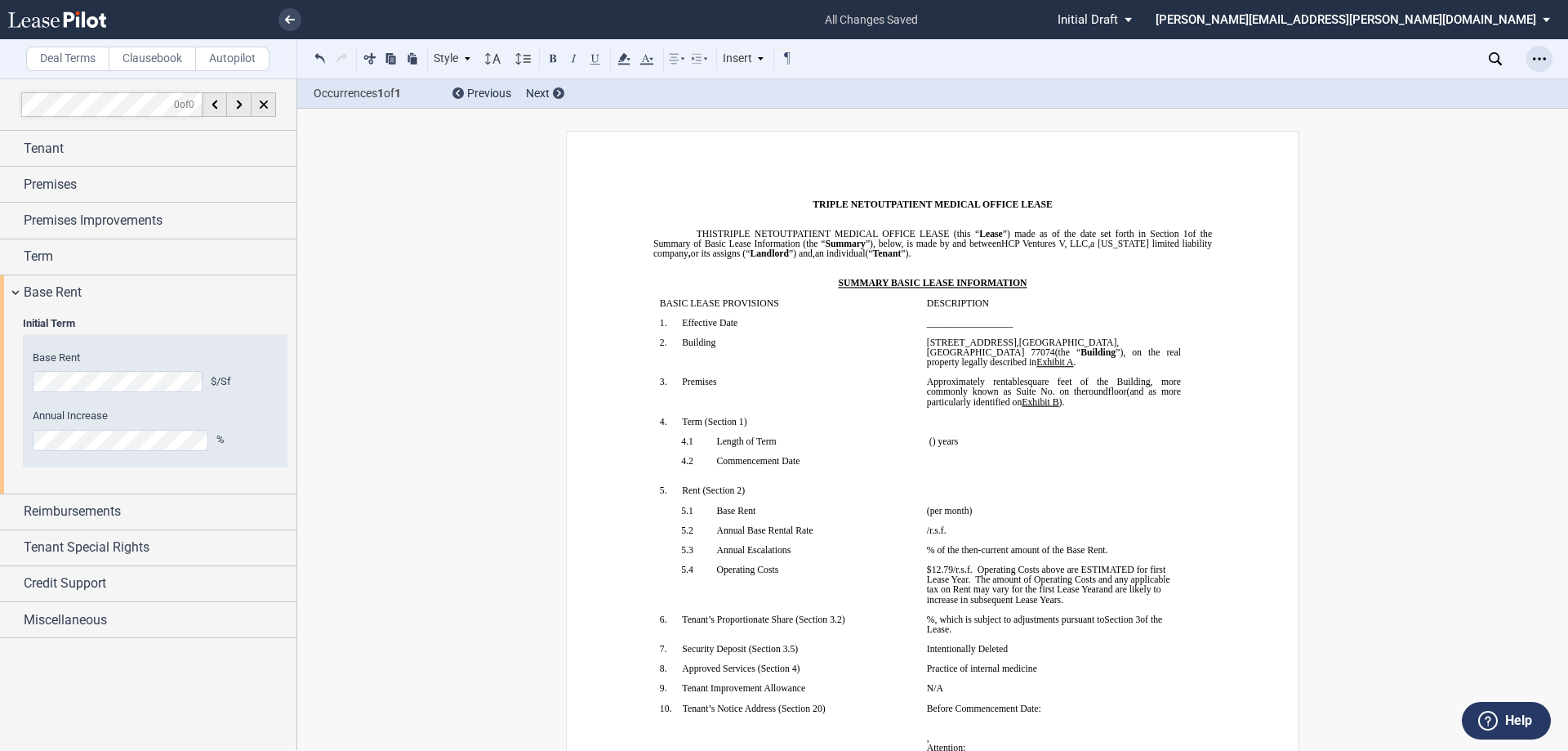
click at [782, 65] on icon "Open Lease options menu" at bounding box center [1539, 58] width 13 height 13
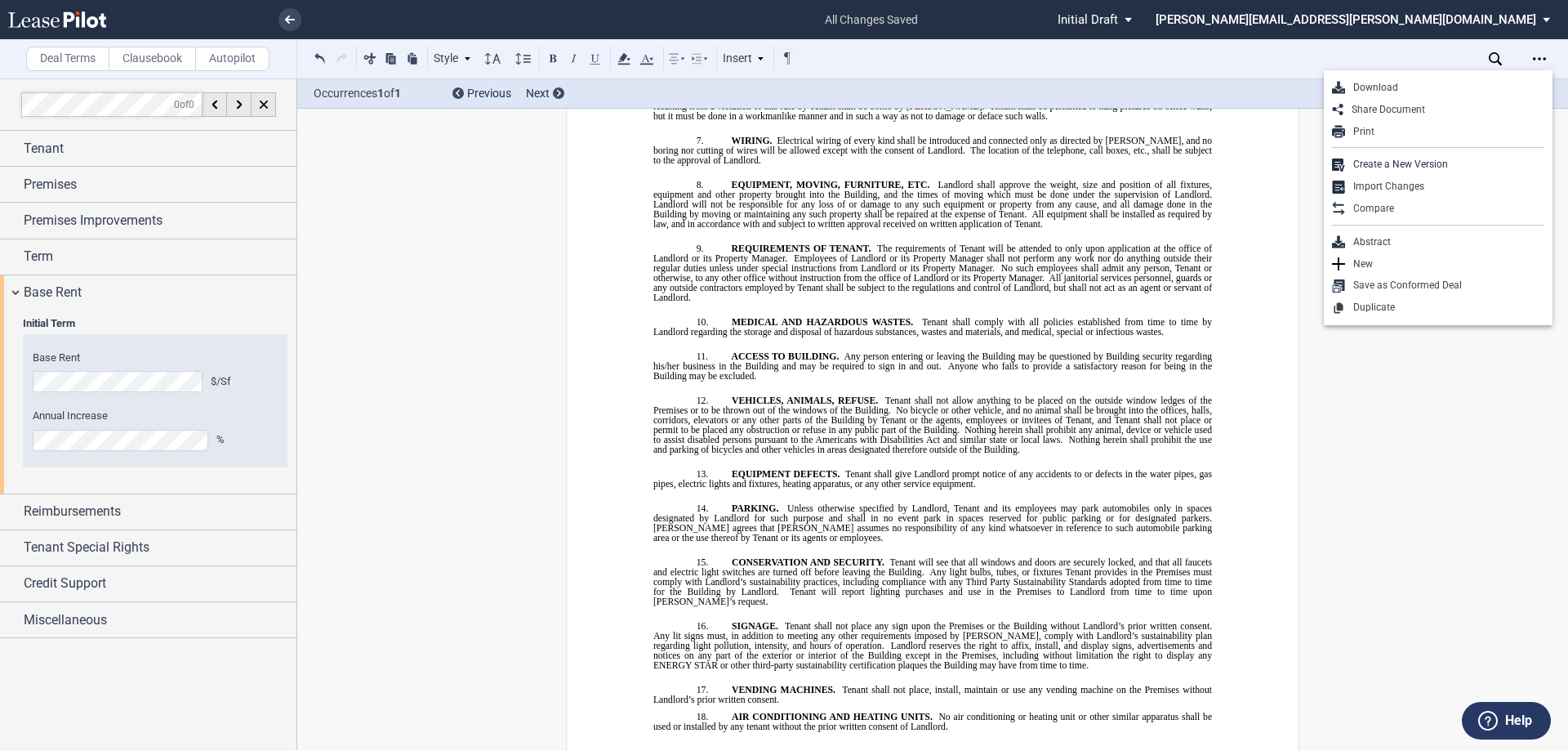
scroll to position [16599, 0]
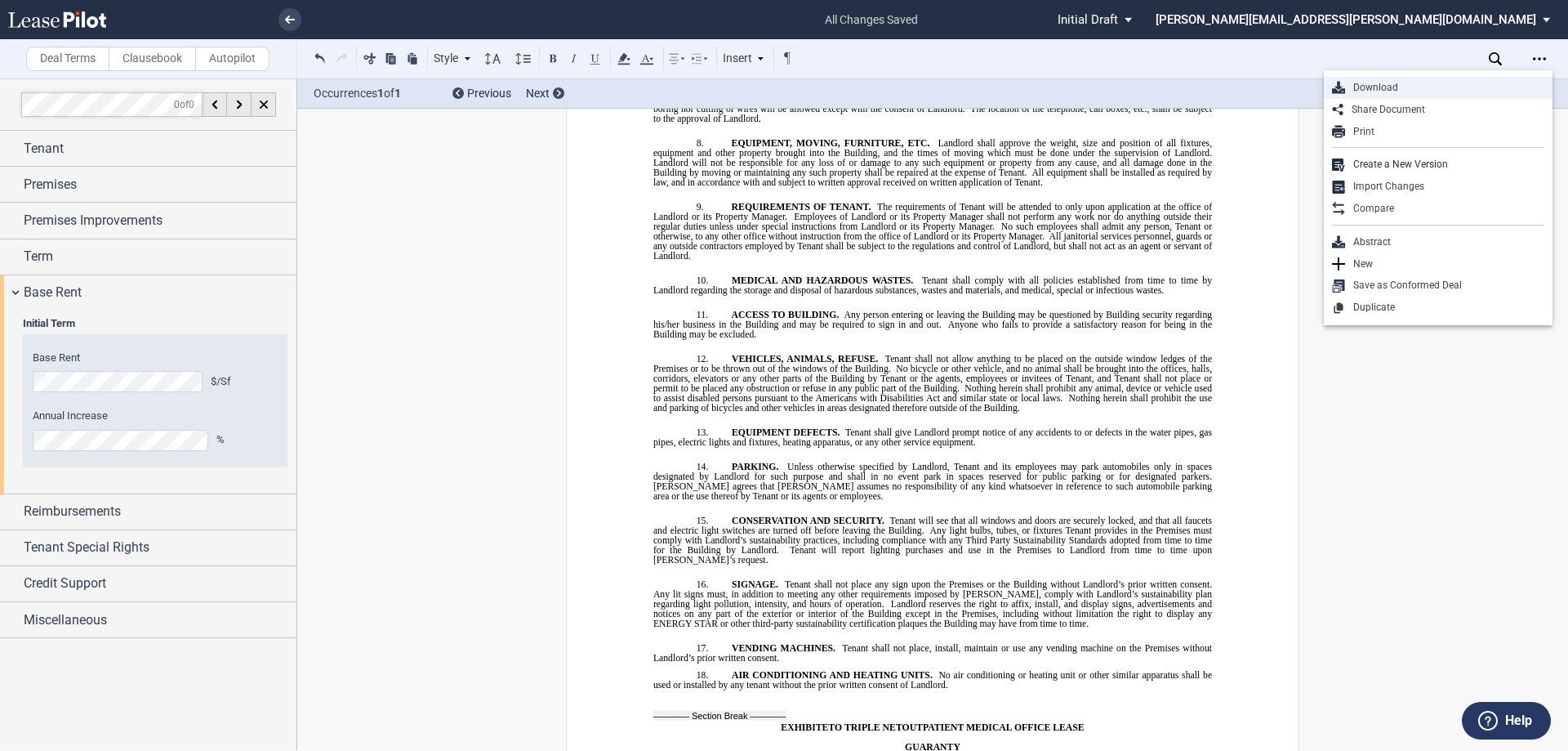
click at [782, 90] on div "Download" at bounding box center [1445, 87] width 200 height 14
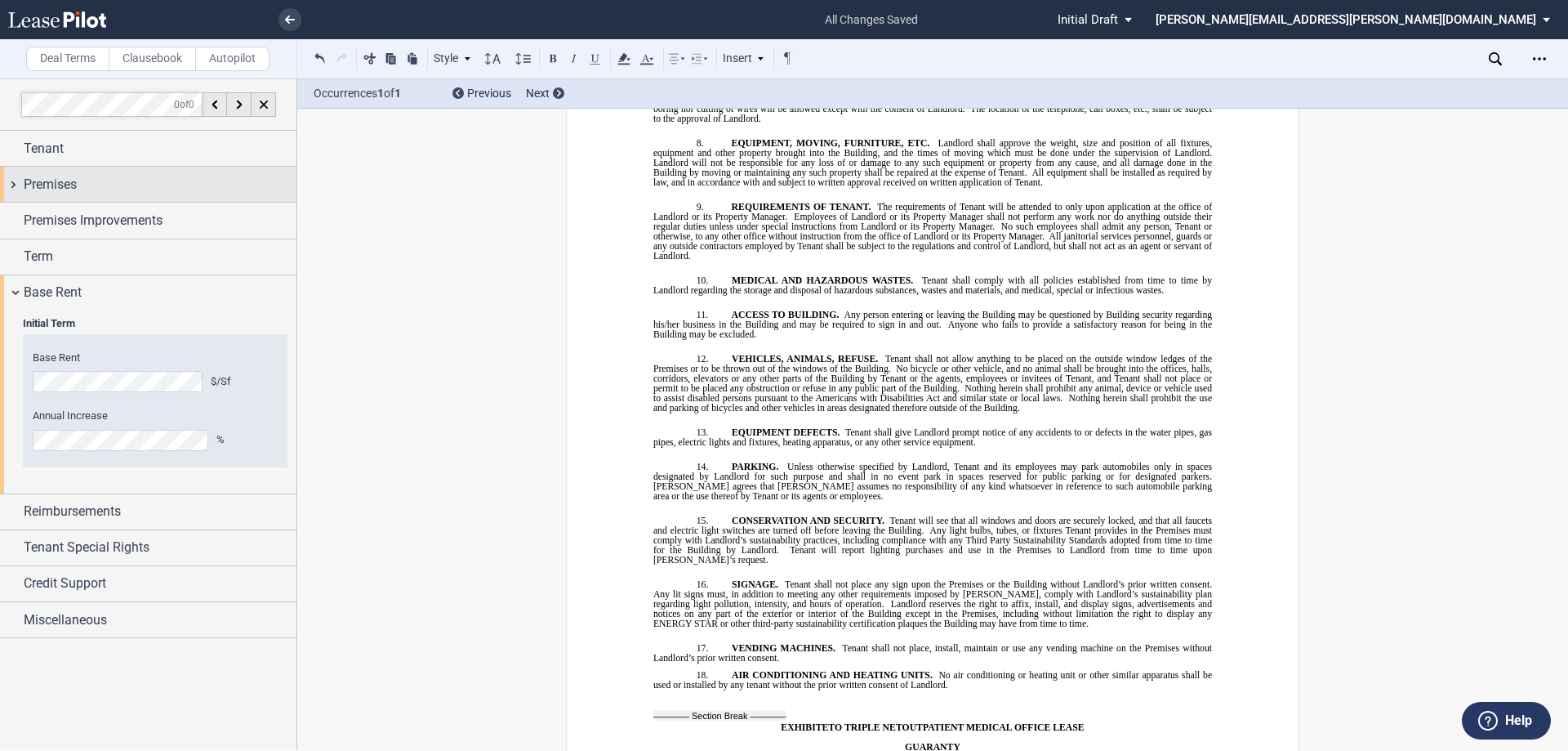
click at [53, 186] on span "Premises" at bounding box center [49, 184] width 53 height 19
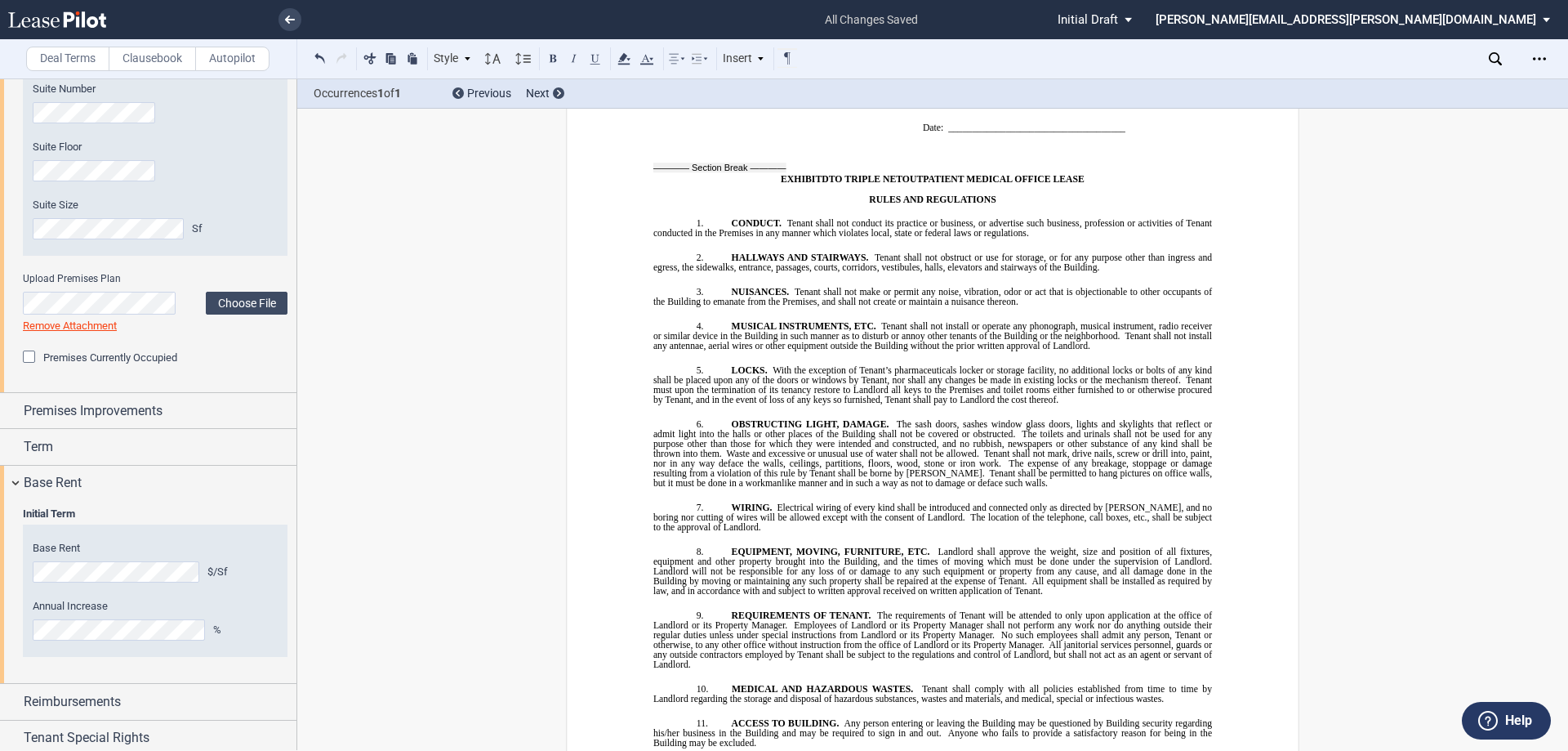
scroll to position [277, 0]
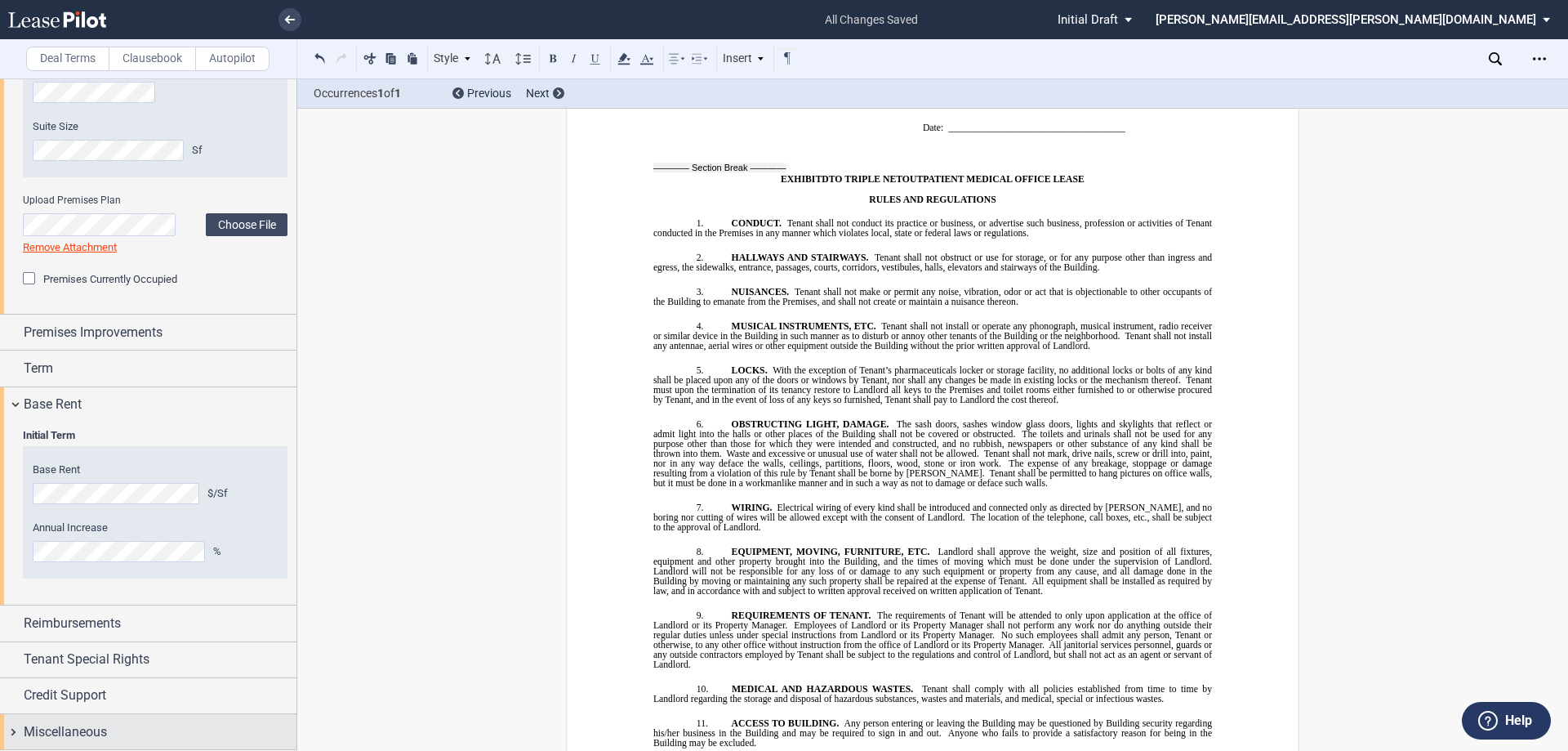
click at [59, 731] on span "Miscellaneous" at bounding box center [65, 733] width 83 height 19
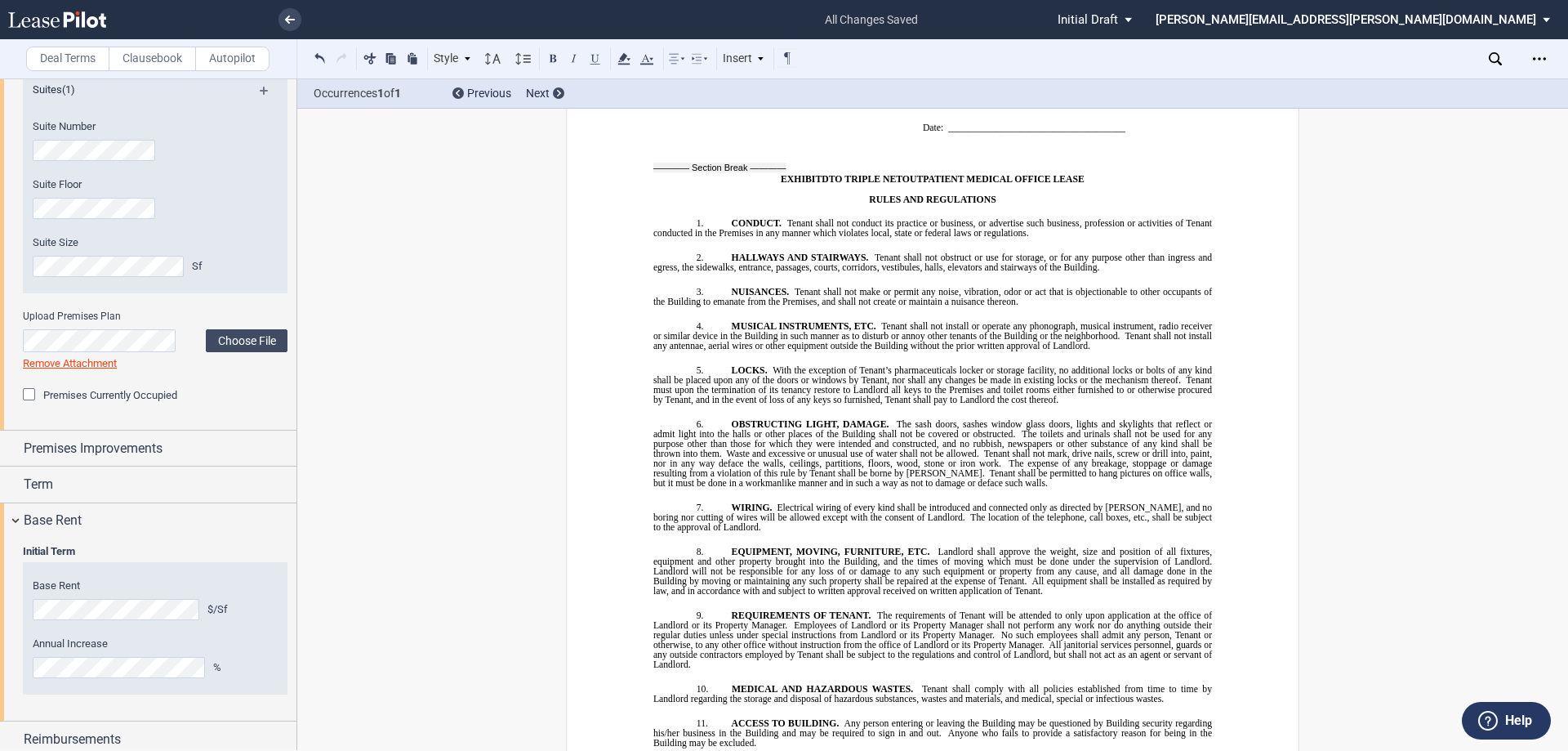
scroll to position [533, 0]
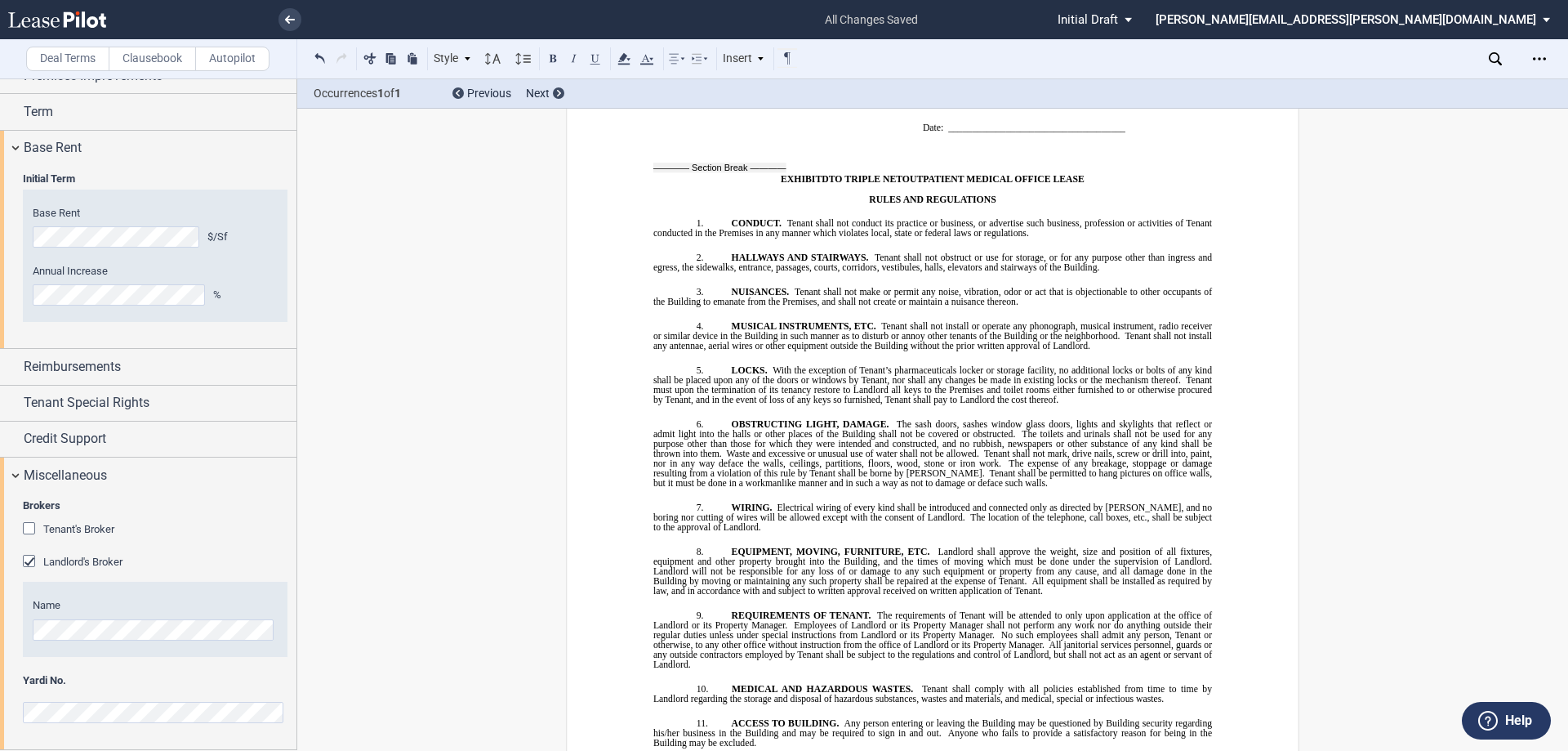
click at [782, 512] on span "The location of the telephone, call boxes, etc., shall be subject to the approv…" at bounding box center [934, 522] width 561 height 19
click at [282, 23] on link at bounding box center [290, 19] width 23 height 23
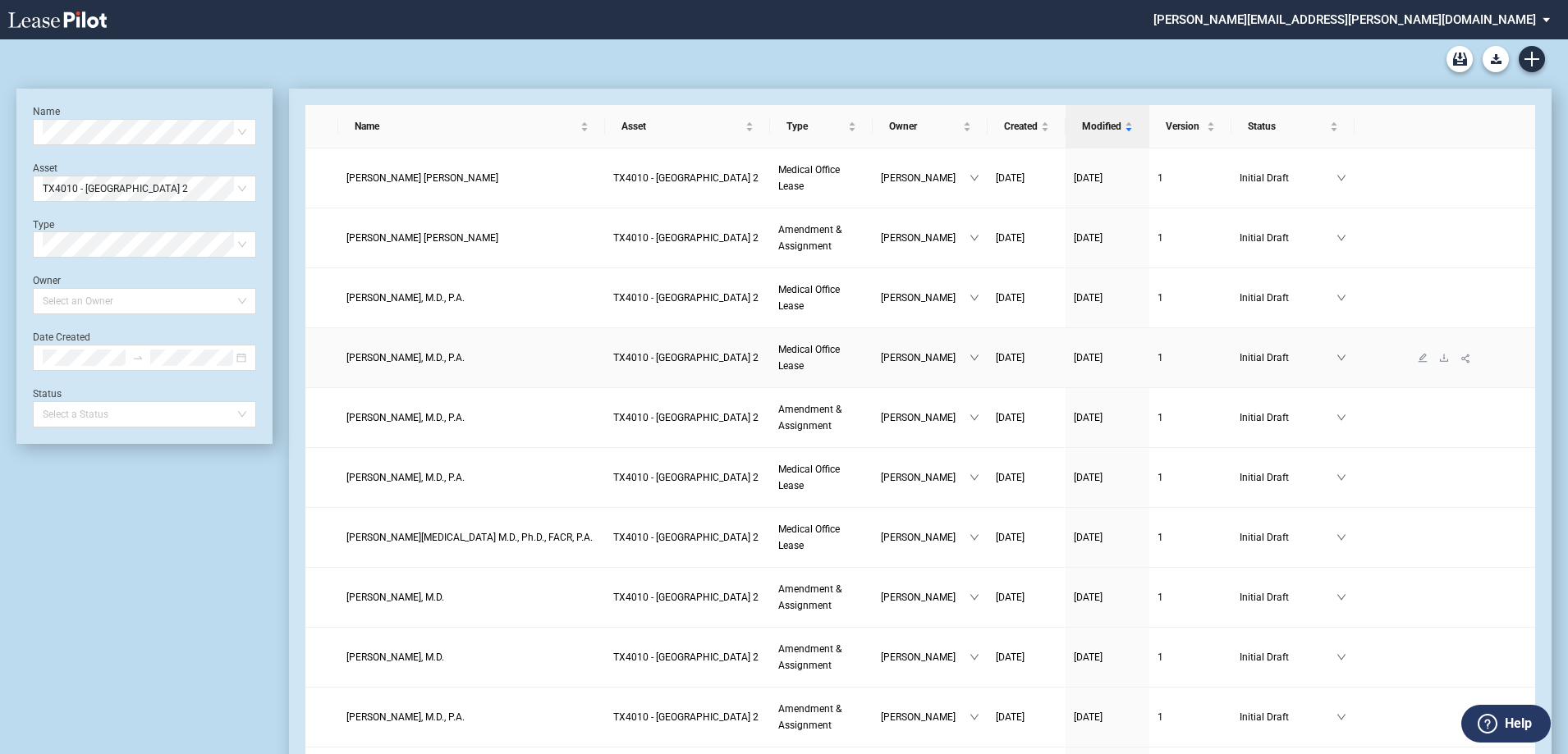
click at [795, 356] on span "Medical Office Lease" at bounding box center [809, 358] width 61 height 28
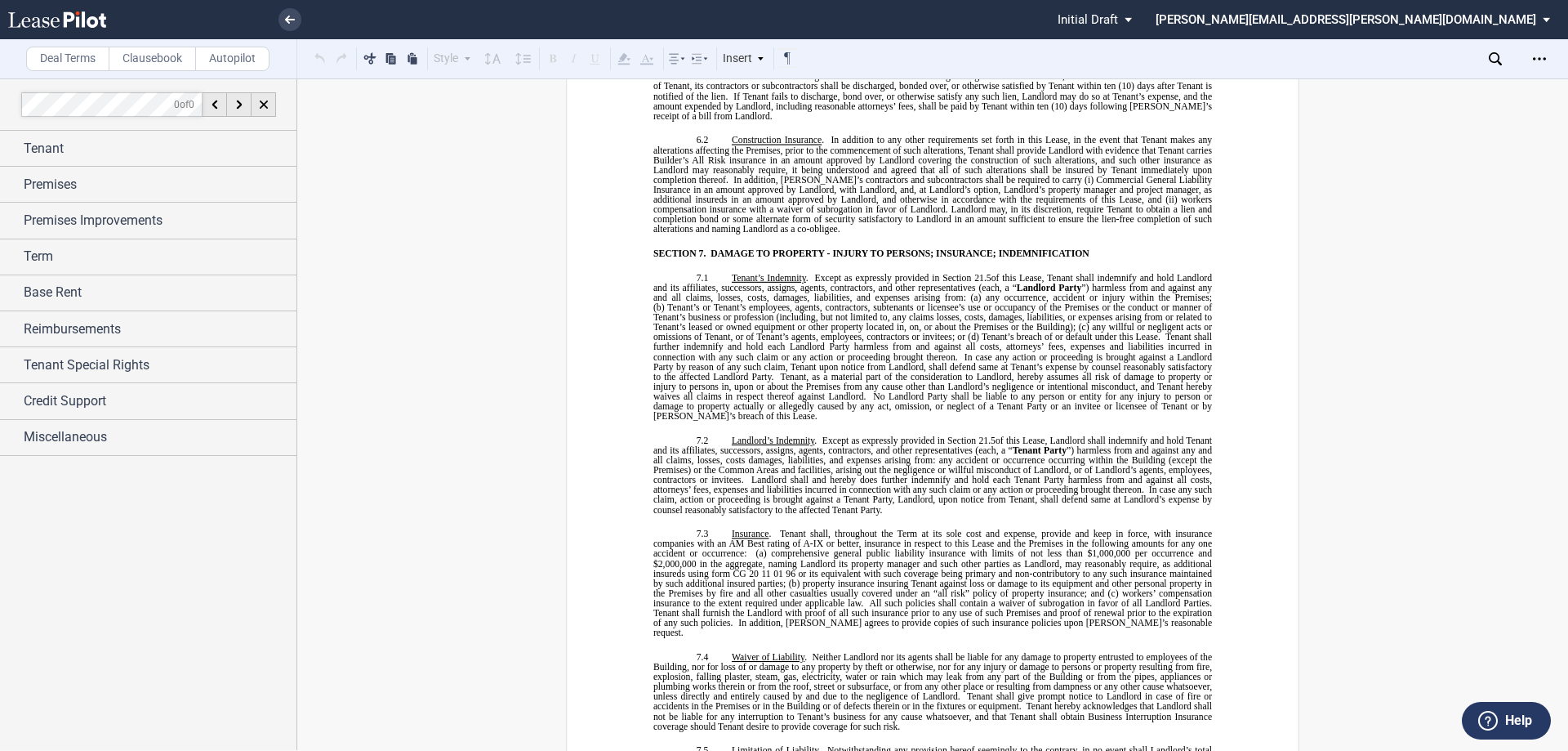
scroll to position [6948, 0]
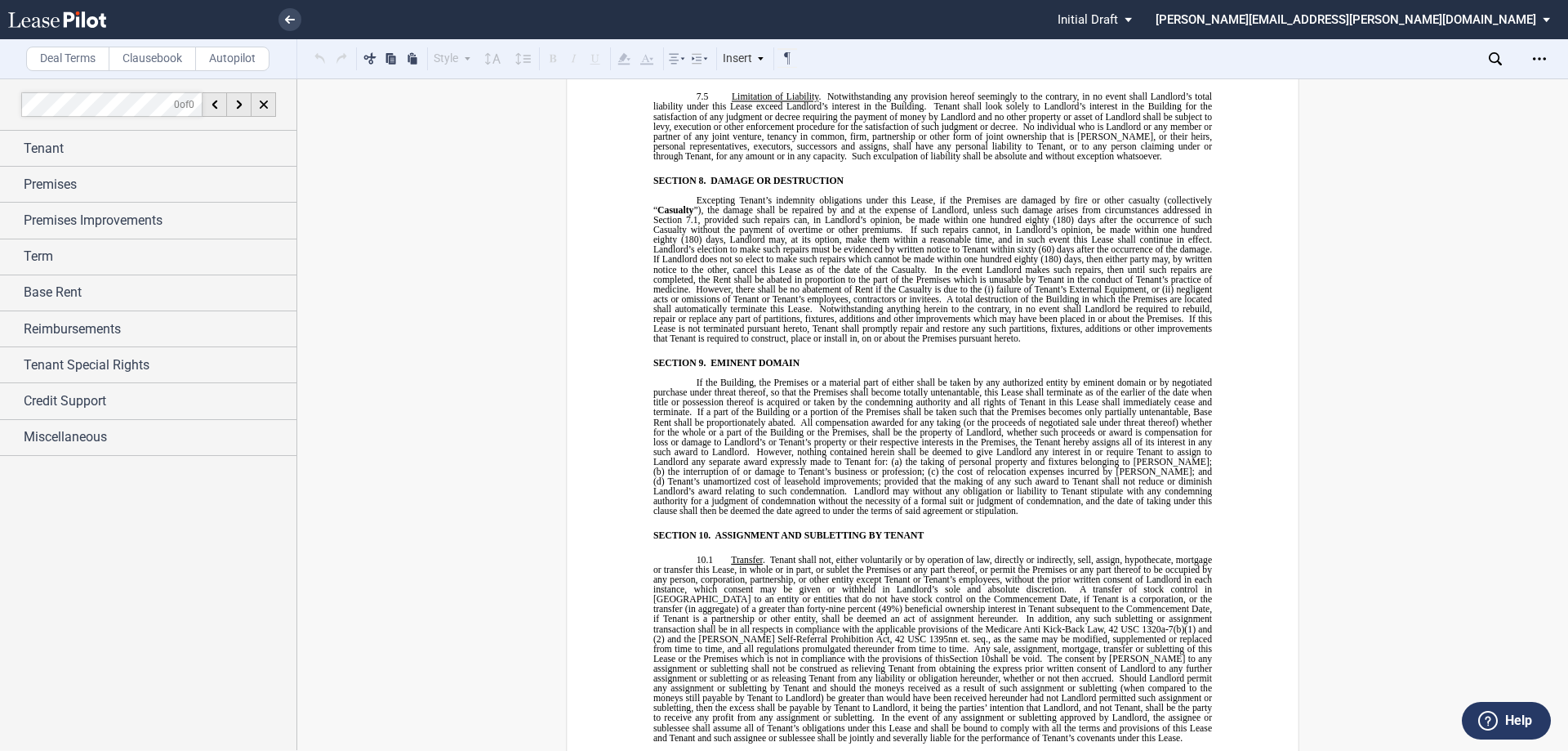
click at [1491, 53] on icon at bounding box center [1495, 58] width 13 height 13
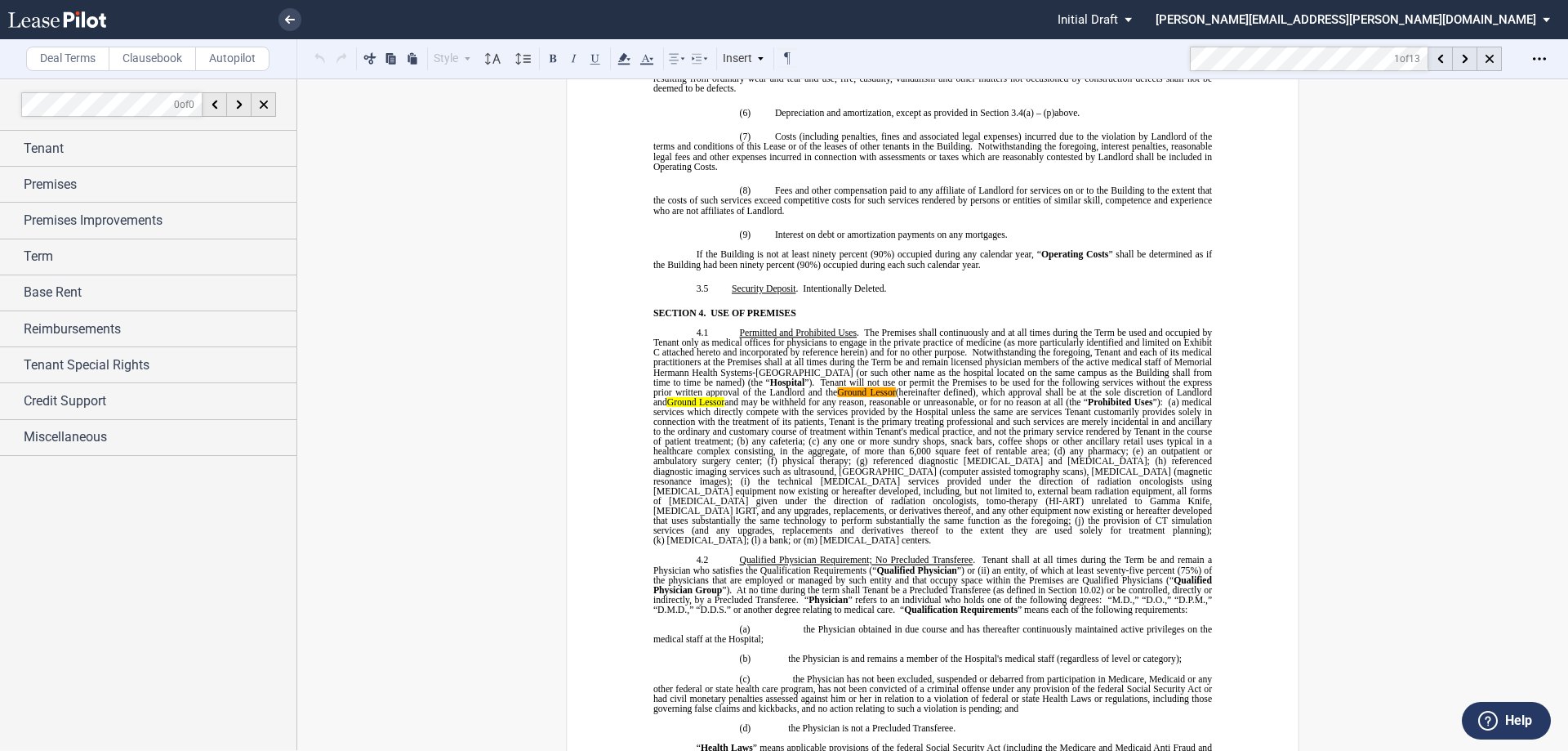
scroll to position [3847, 0]
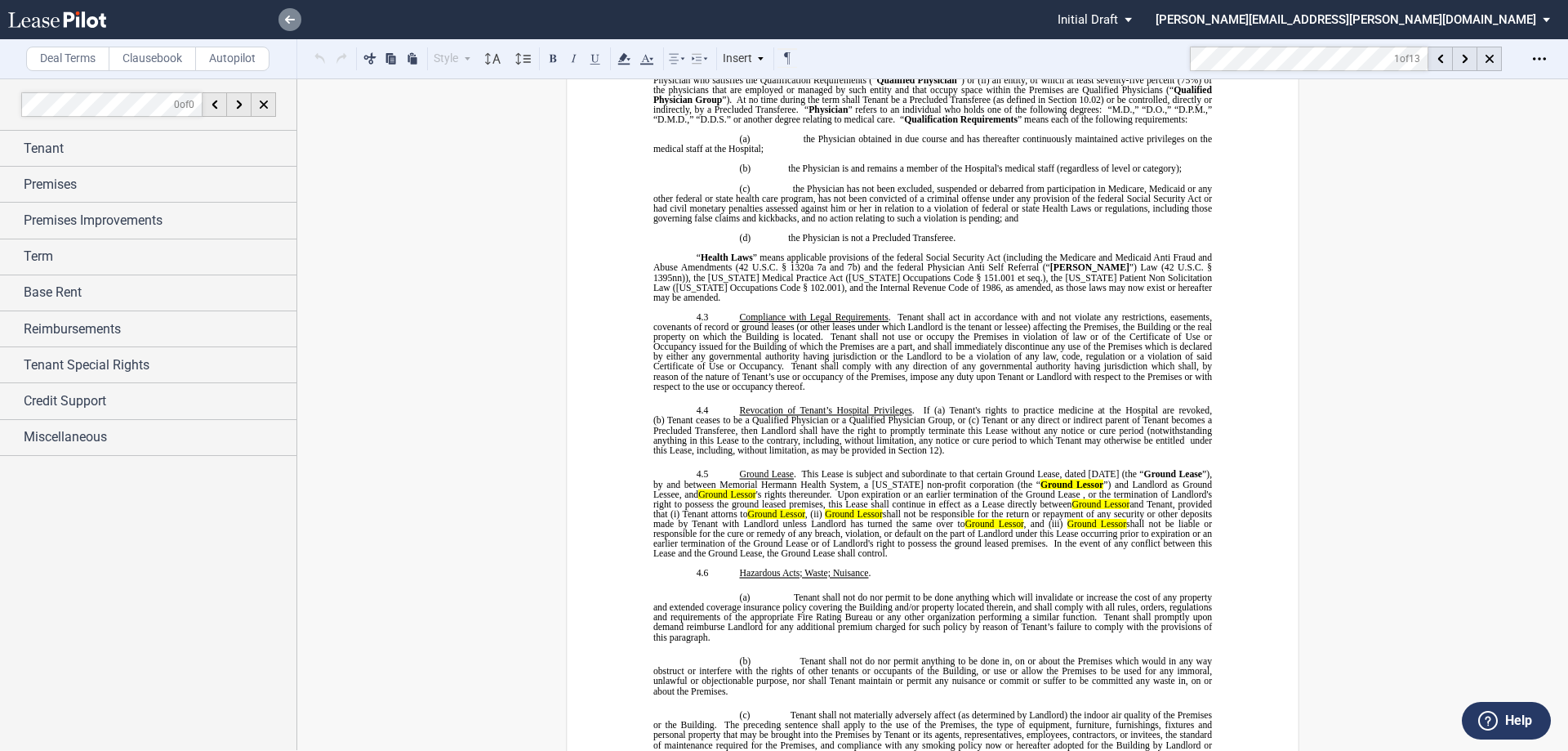
click at [296, 23] on link at bounding box center [290, 19] width 23 height 23
